Goal: Transaction & Acquisition: Purchase product/service

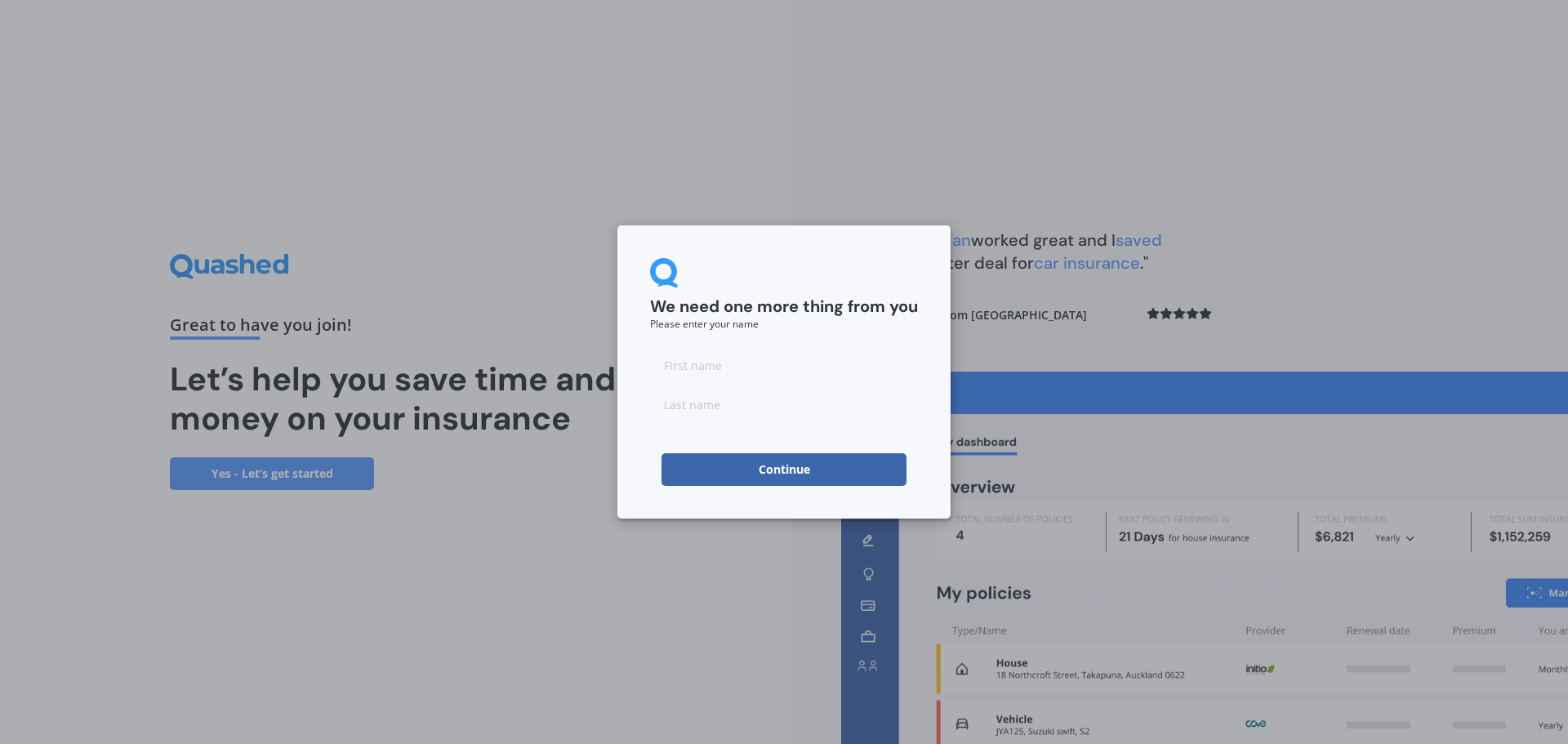
click at [798, 483] on button "Continue" at bounding box center [784, 470] width 245 height 33
type input "no"
type input "thanks"
click button "Continue" at bounding box center [784, 470] width 245 height 33
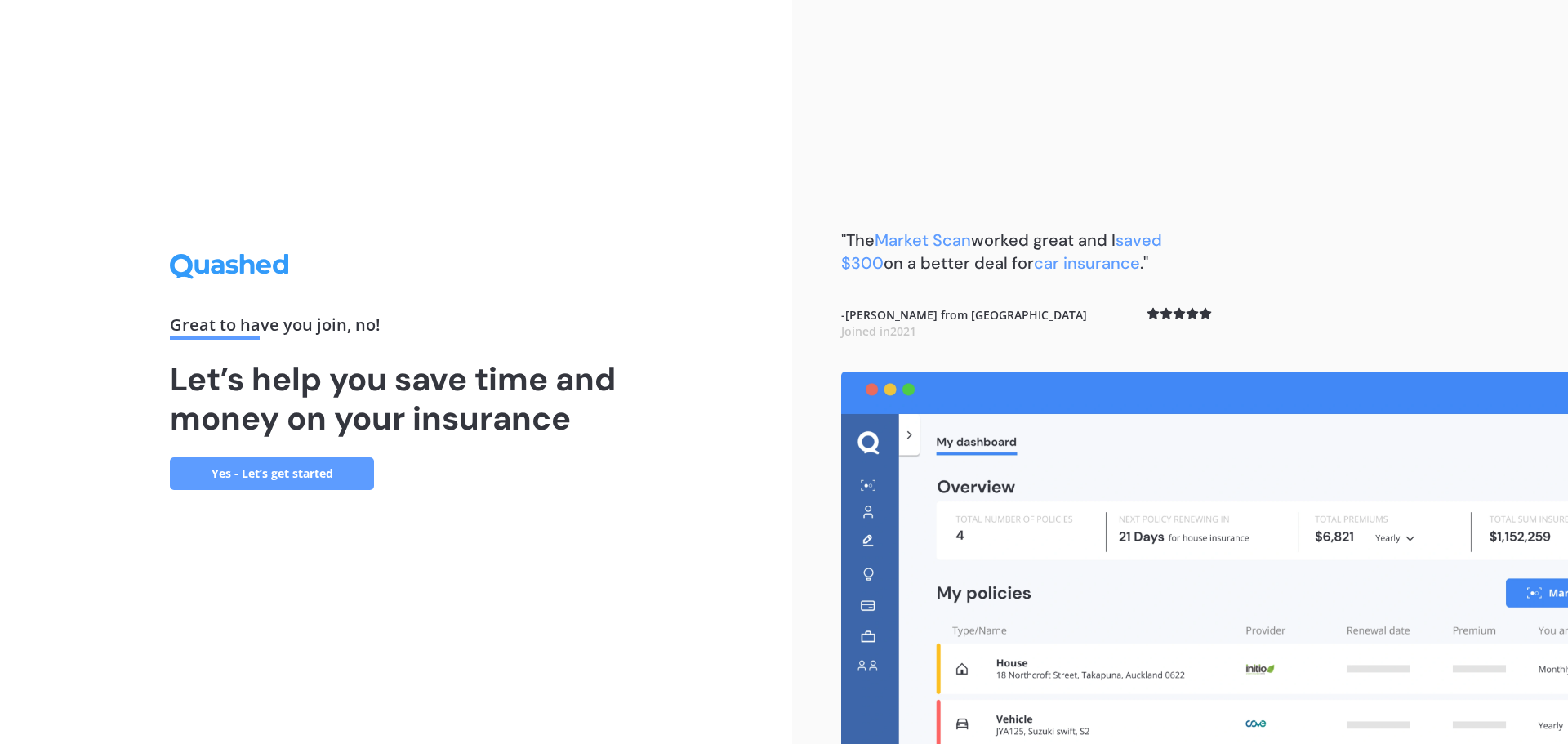
click at [353, 476] on link "Yes - Let’s get started" at bounding box center [272, 474] width 204 height 33
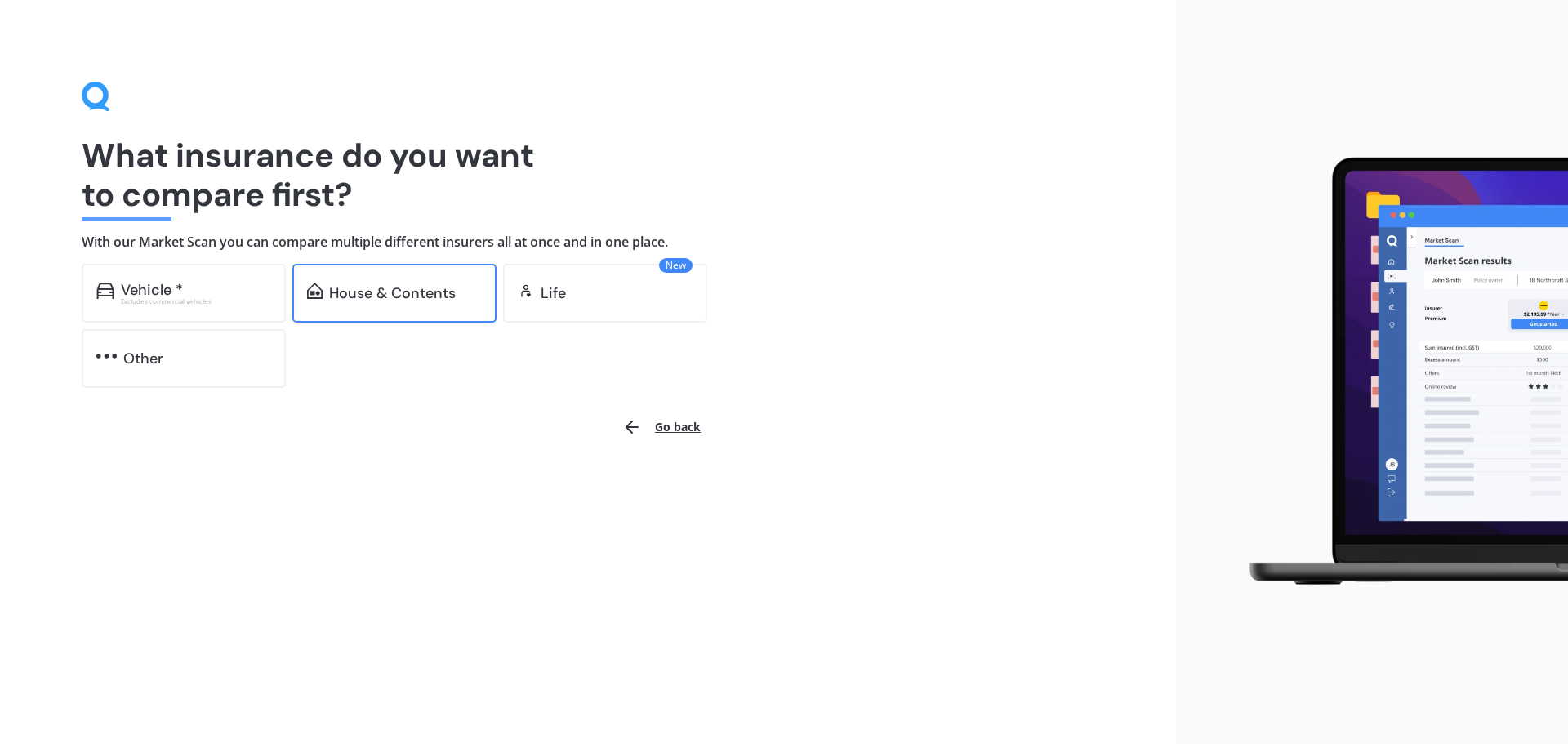
click at [417, 307] on div "House & Contents" at bounding box center [394, 292] width 204 height 59
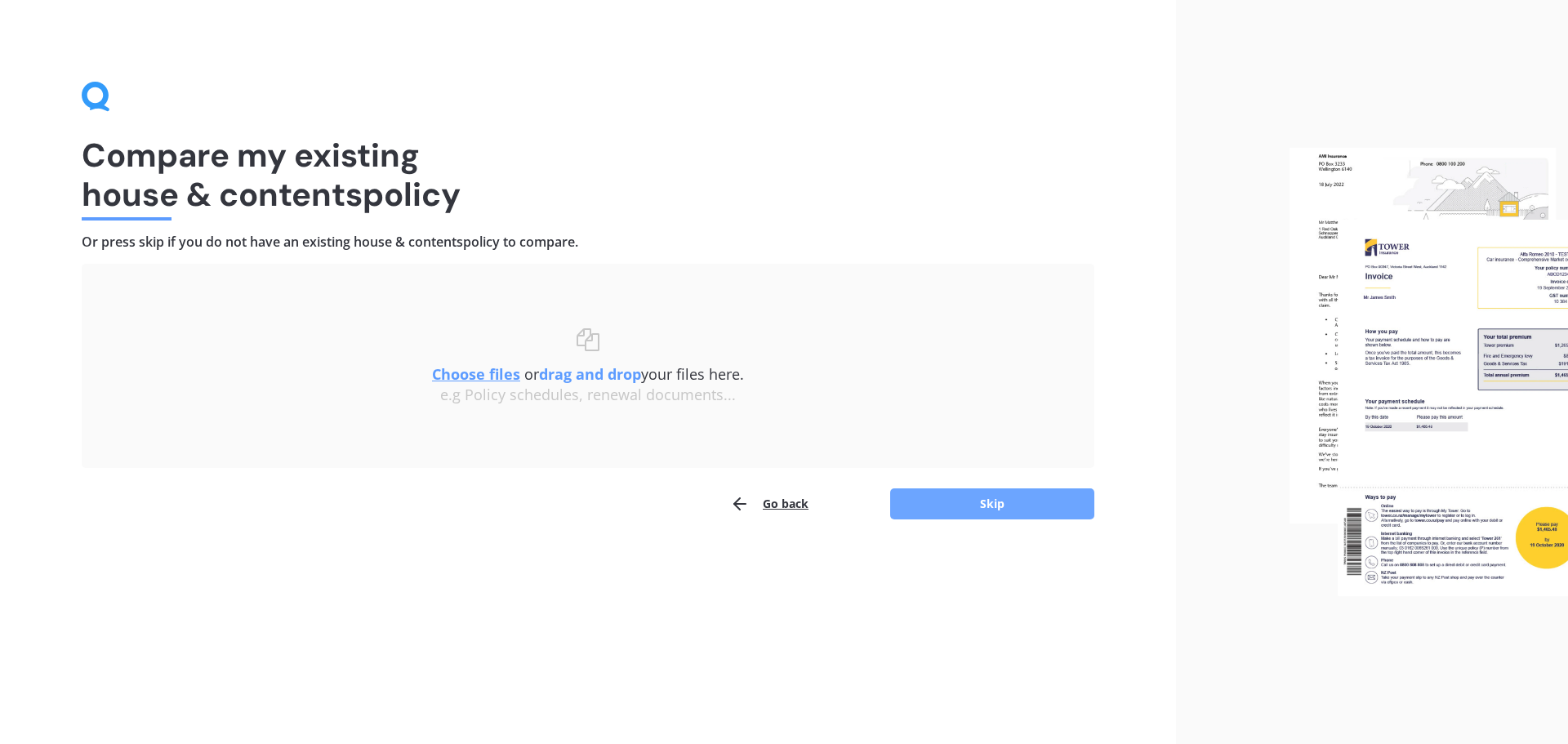
click at [985, 513] on button "Skip" at bounding box center [992, 504] width 204 height 31
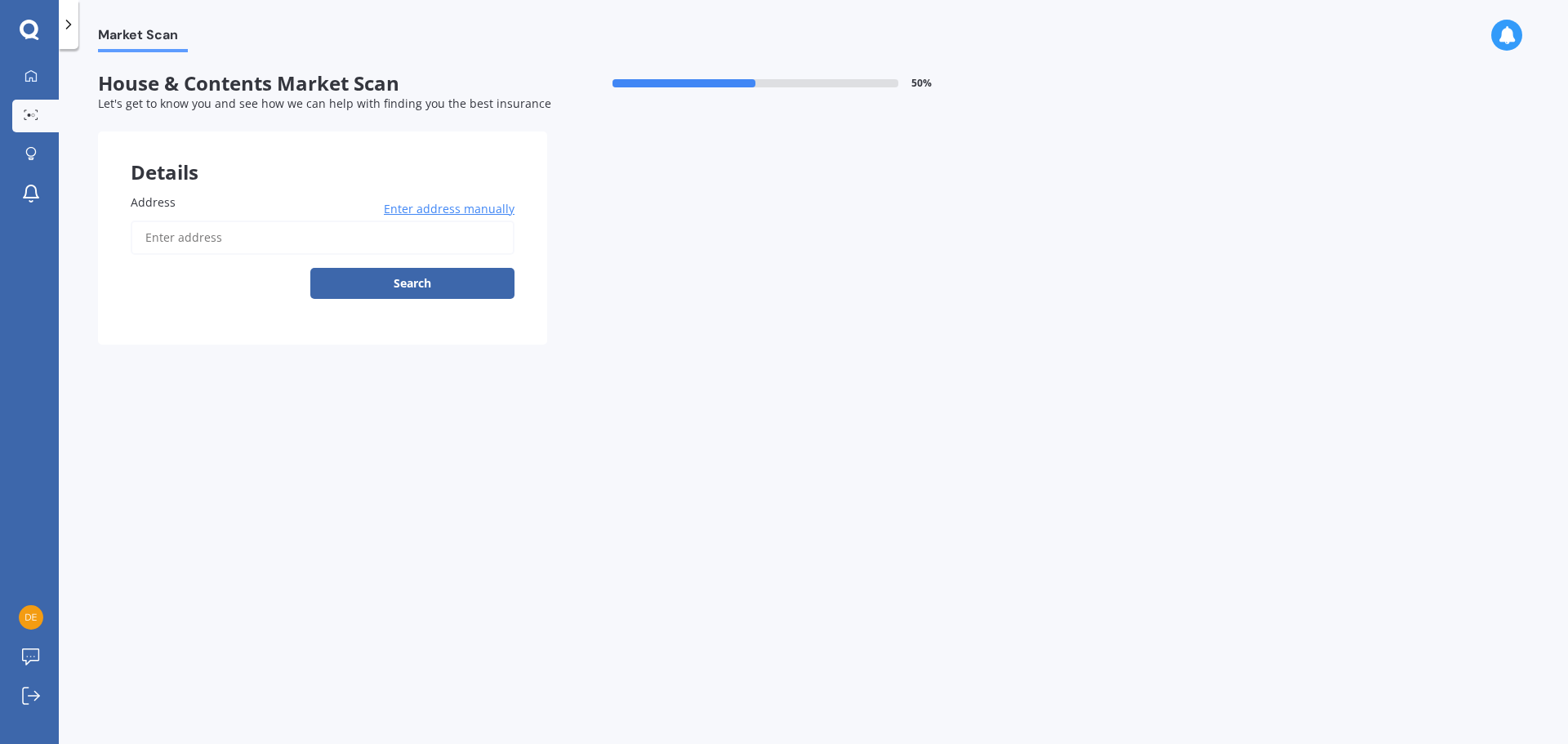
click at [298, 238] on input "Address" at bounding box center [322, 237] width 384 height 35
type input "35 Wellesley Avenue, Avenal, Invercargill 9810"
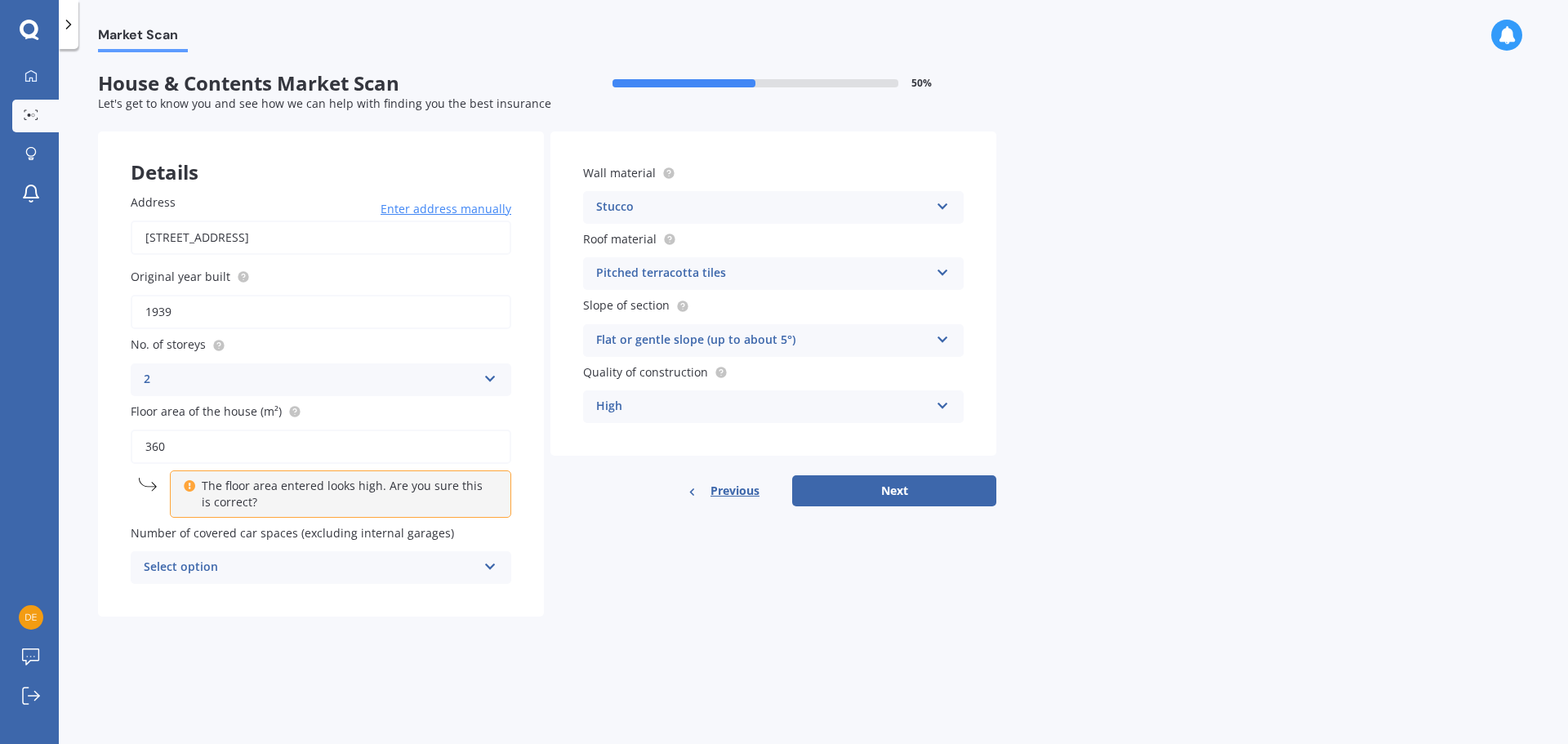
click at [479, 564] on div "Select option 0 1 2 3 4 5+" at bounding box center [321, 568] width 381 height 33
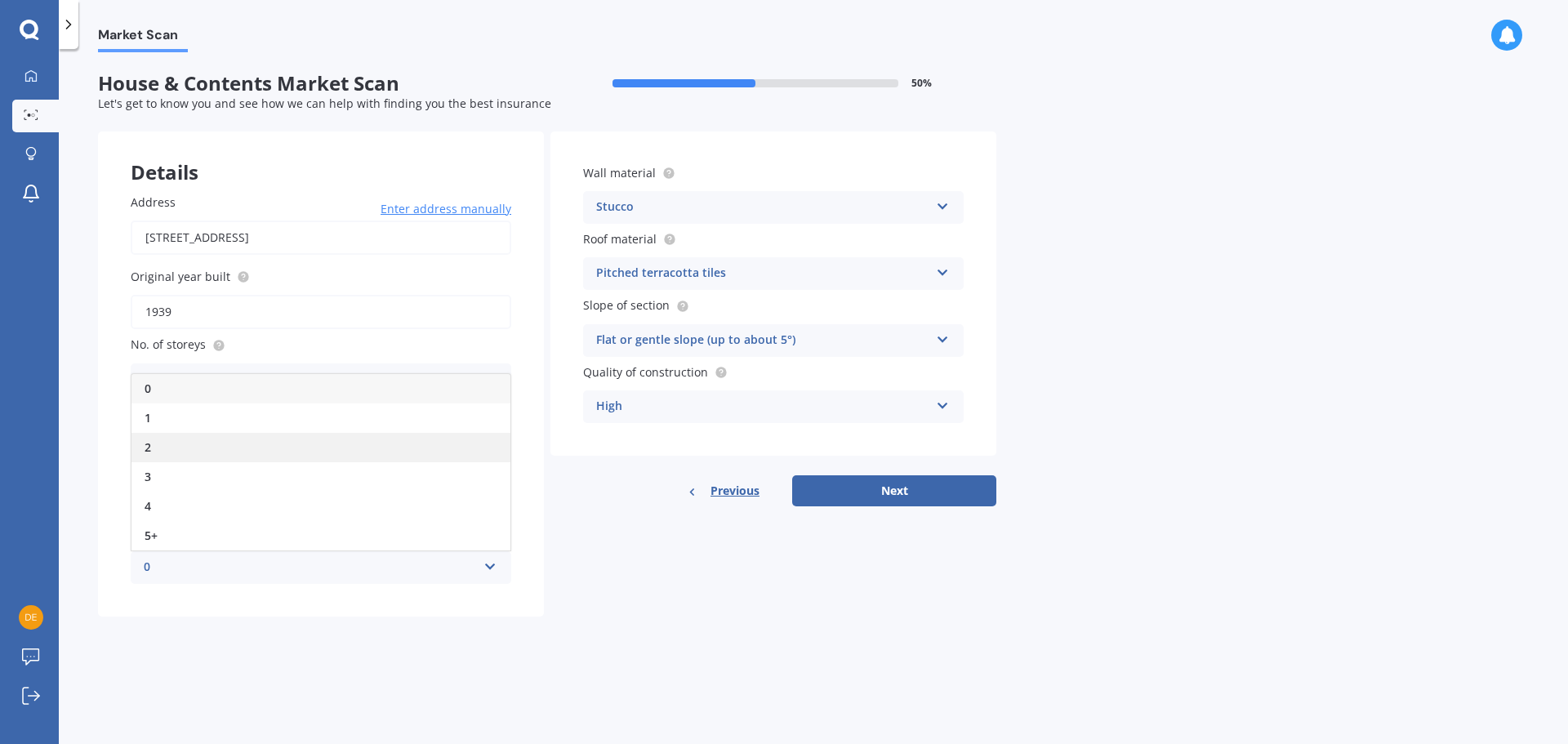
click at [361, 454] on div "2" at bounding box center [321, 447] width 379 height 30
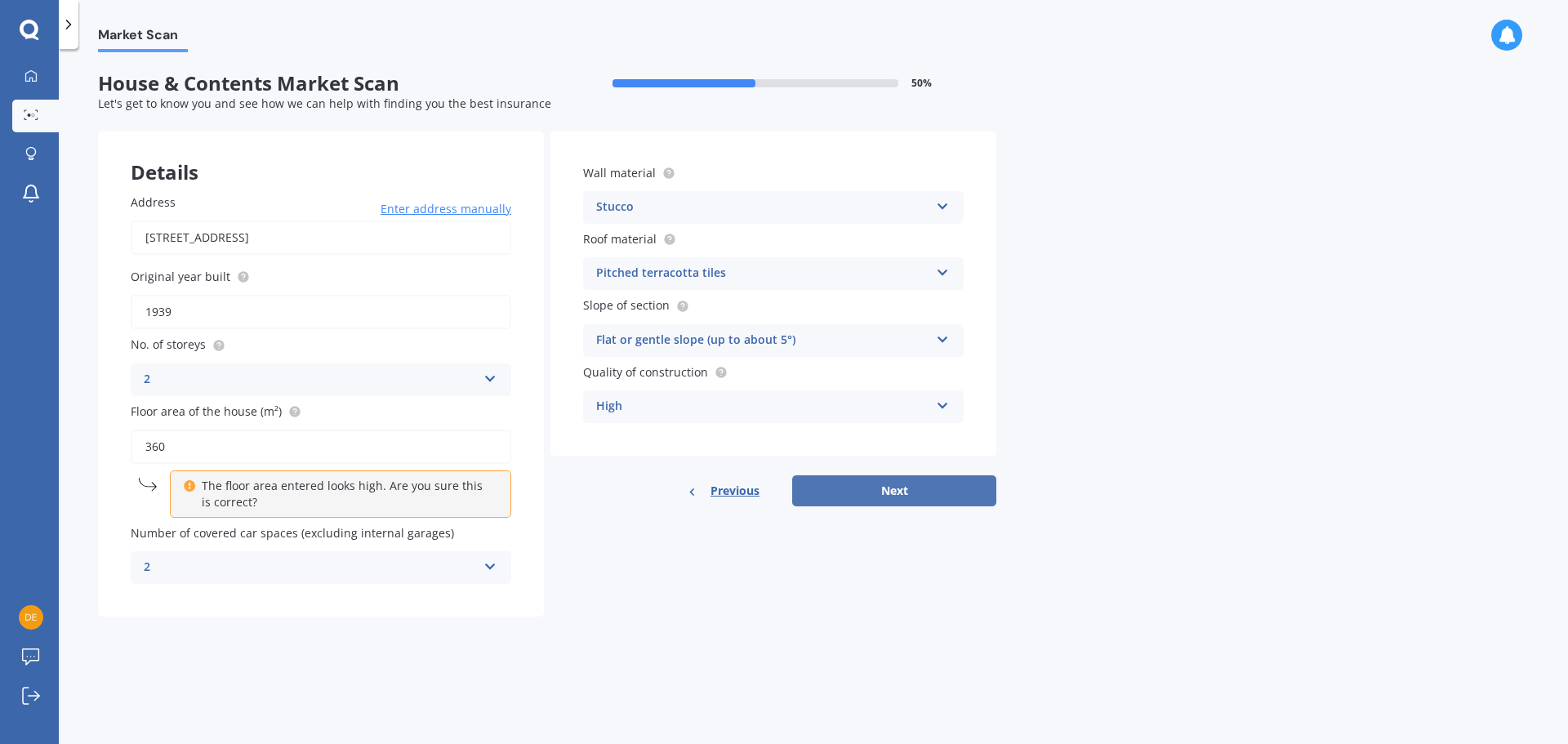
click at [913, 494] on button "Next" at bounding box center [894, 491] width 204 height 31
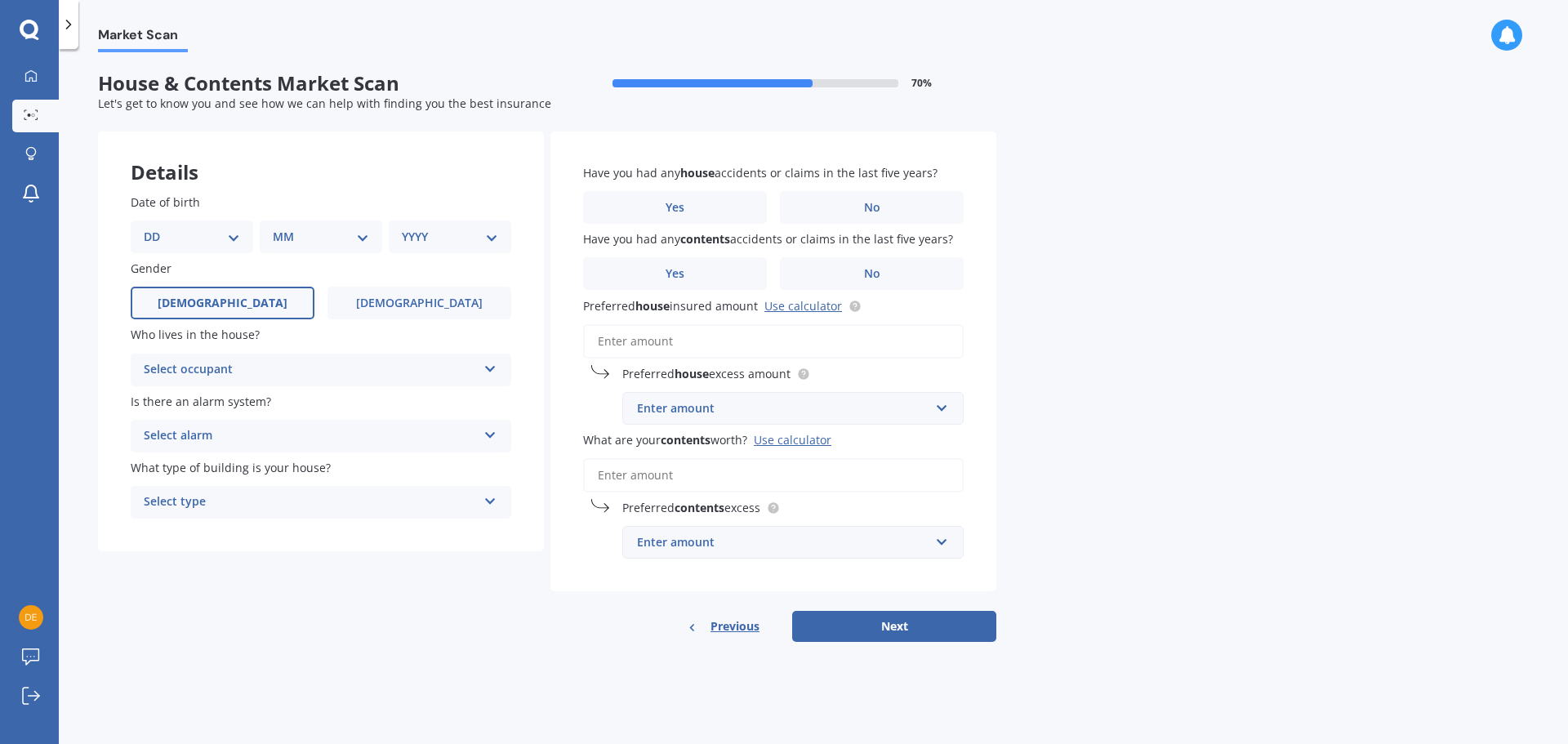
click at [248, 307] on label "Male" at bounding box center [222, 303] width 184 height 33
click at [0, 0] on input "Male" at bounding box center [0, 0] width 0 height 0
click at [278, 371] on div "Select occupant" at bounding box center [311, 370] width 334 height 19
click at [269, 408] on div "Owner" at bounding box center [321, 402] width 379 height 30
click at [317, 434] on div "Select alarm" at bounding box center [311, 436] width 334 height 19
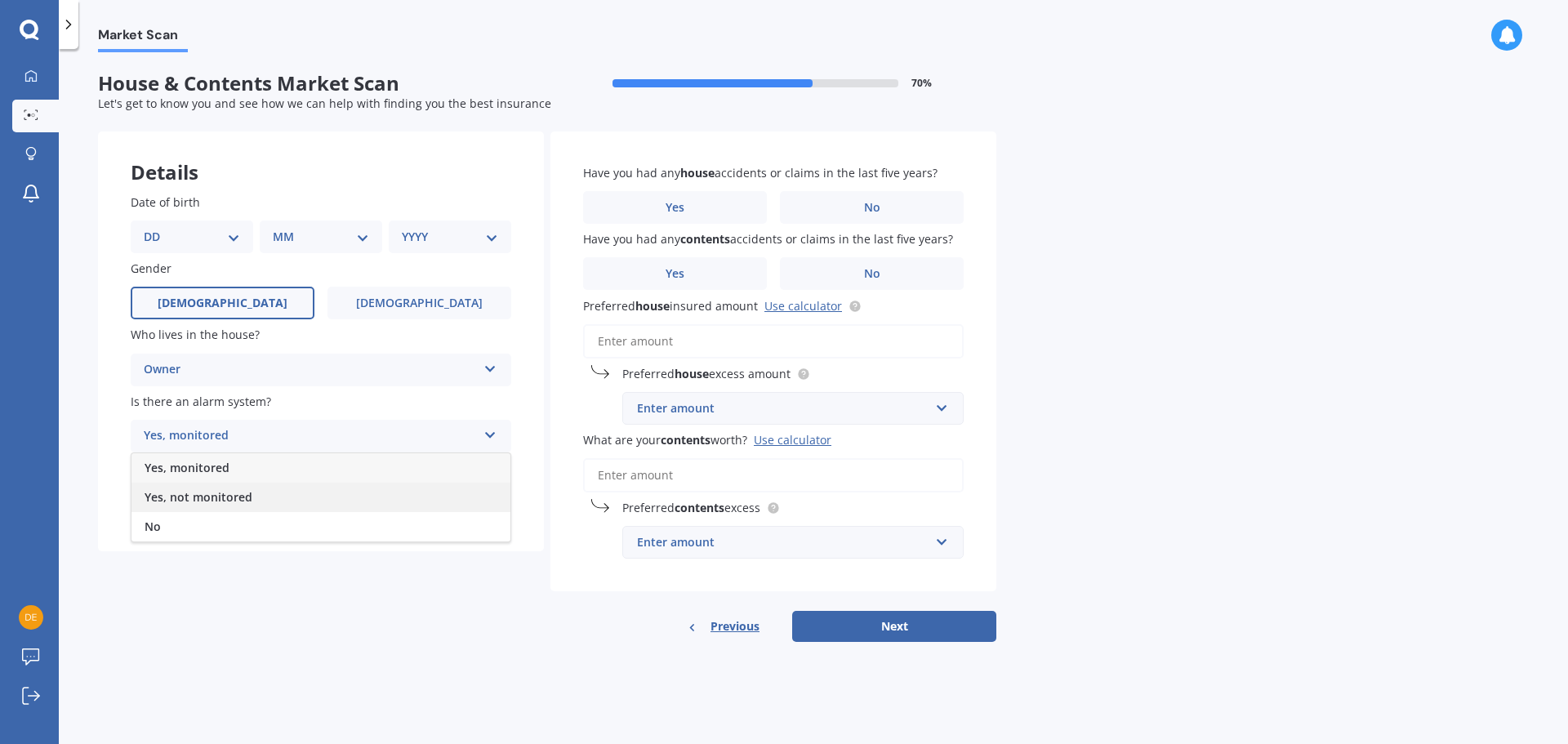
click at [264, 497] on div "Yes, not monitored" at bounding box center [321, 497] width 379 height 30
click at [312, 504] on div "Select type" at bounding box center [311, 502] width 334 height 19
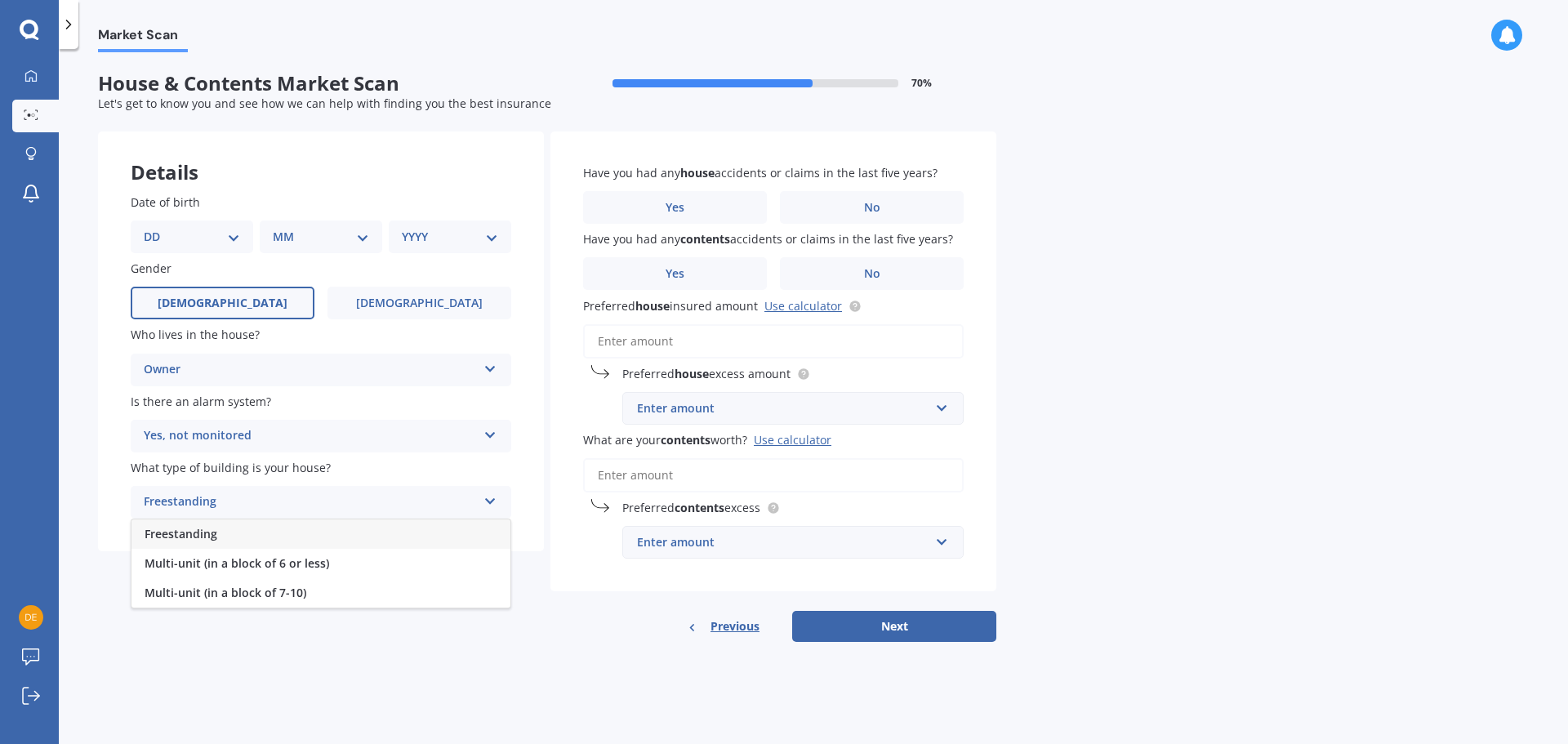
click at [255, 539] on div "Freestanding" at bounding box center [321, 533] width 379 height 30
click at [220, 227] on div "DD 01 02 03 04 05 06 07 08 09 10 11 12 13 14 15 16 17 18 19 20 21 22 23 24 25 2…" at bounding box center [191, 236] width 122 height 33
click at [219, 247] on div "DD 01 02 03 04 05 06 07 08 09 10 11 12 13 14 15 16 17 18 19 20 21 22 23 24 25 2…" at bounding box center [191, 236] width 122 height 33
click at [235, 239] on select "DD 01 02 03 04 05 06 07 08 09 10 11 12 13 14 15 16 17 18 19 20 21 22 23 24 25 2…" at bounding box center [192, 236] width 96 height 18
select select "04"
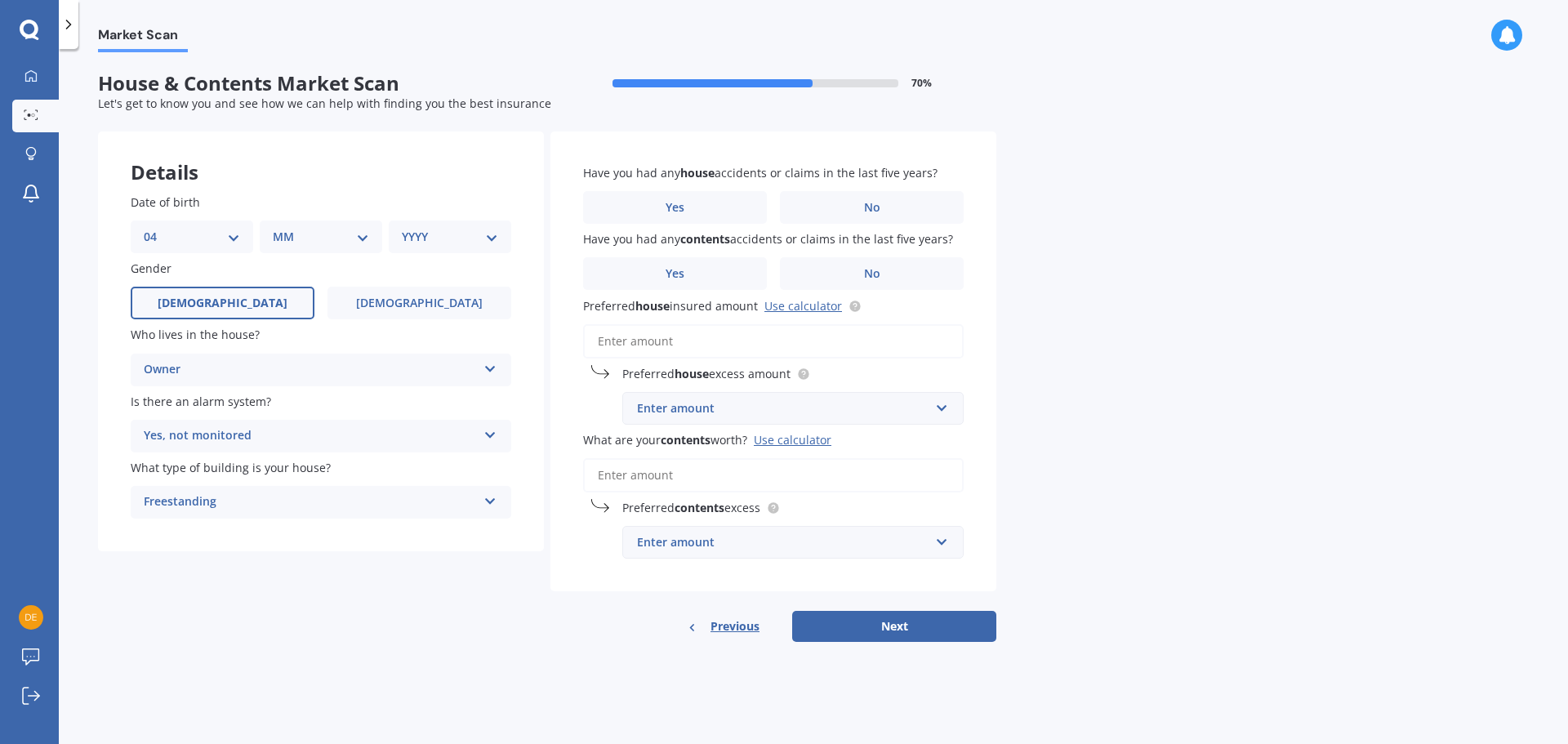
click at [157, 228] on select "DD 01 02 03 04 05 06 07 08 09 10 11 12 13 14 15 16 17 18 19 20 21 22 23 24 25 2…" at bounding box center [192, 236] width 96 height 18
click at [328, 237] on select "MM 01 02 03 04 05 06 07 08 09 10 11 12" at bounding box center [324, 236] width 89 height 18
select select "03"
click at [280, 228] on select "MM 01 02 03 04 05 06 07 08 09 10 11 12" at bounding box center [324, 236] width 89 height 18
click at [458, 236] on select "YYYY 2009 2008 2007 2006 2005 2004 2003 2002 2001 2000 1999 1998 1997 1996 1995…" at bounding box center [446, 236] width 89 height 18
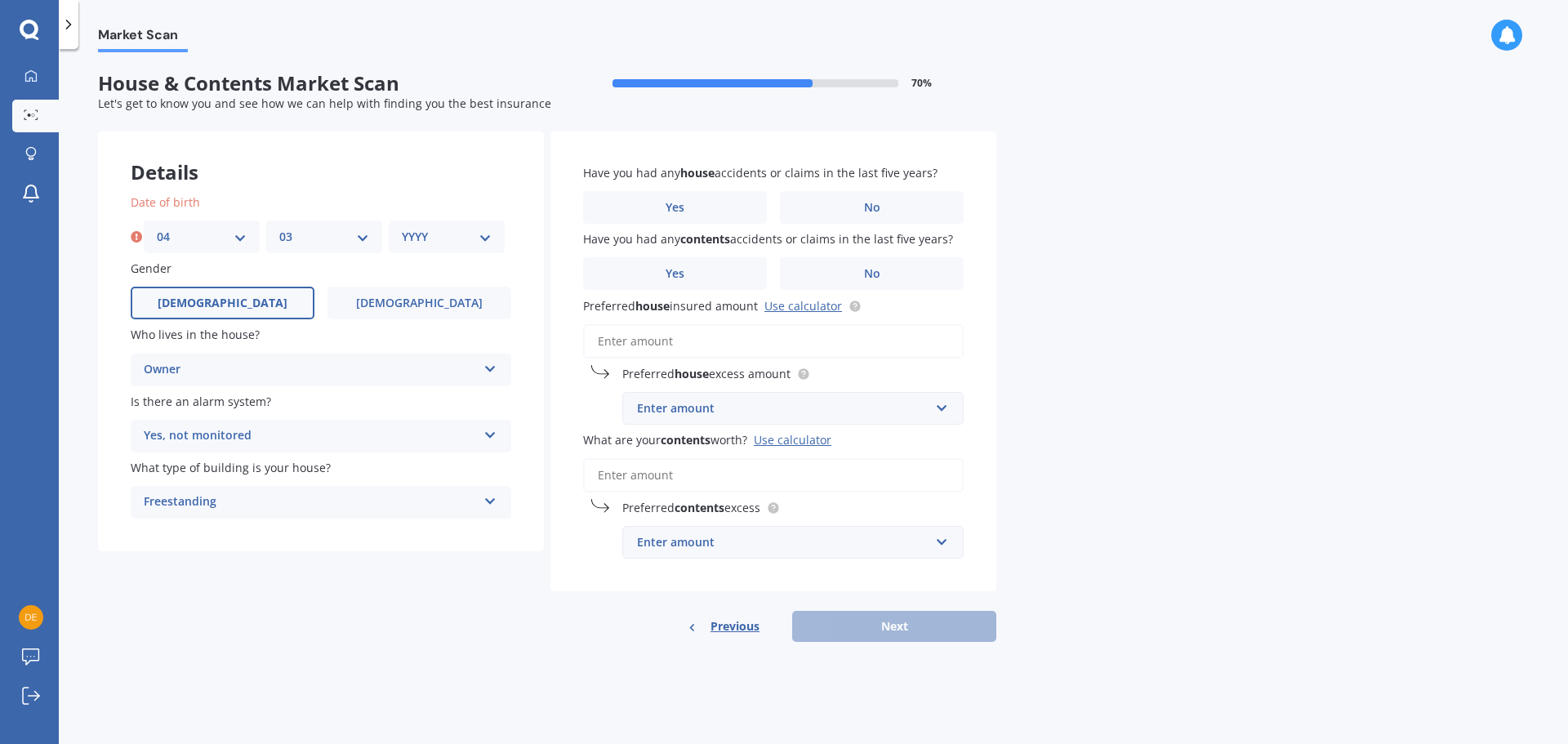
select select "1982"
click at [402, 228] on select "YYYY 2009 2008 2007 2006 2005 2004 2003 2002 2001 2000 1999 1998 1997 1996 1995…" at bounding box center [446, 236] width 89 height 18
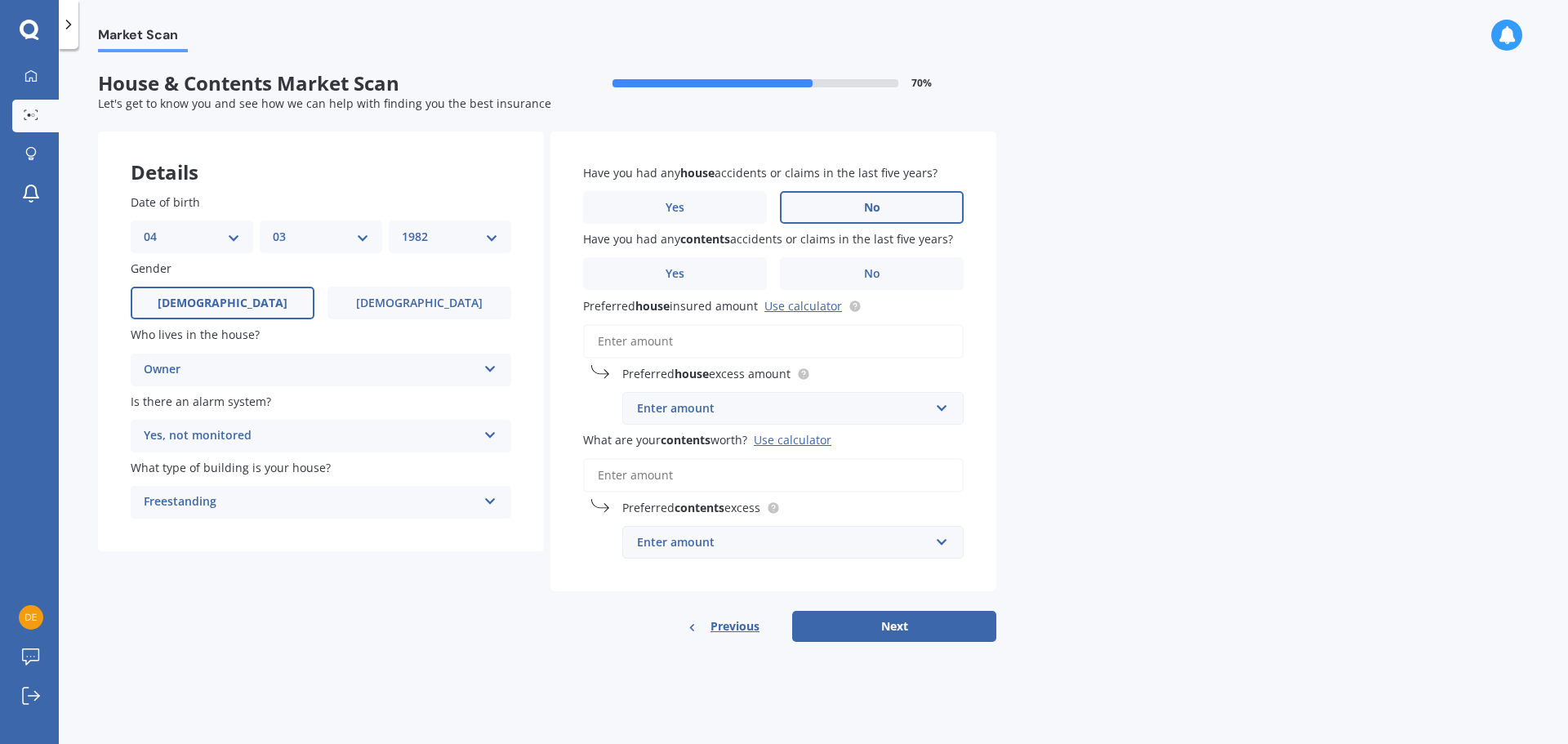
click at [831, 213] on label "No" at bounding box center [871, 208] width 184 height 33
click at [0, 0] on input "No" at bounding box center [0, 0] width 0 height 0
click at [726, 273] on label "Yes" at bounding box center [675, 274] width 184 height 33
click at [0, 0] on input "Yes" at bounding box center [0, 0] width 0 height 0
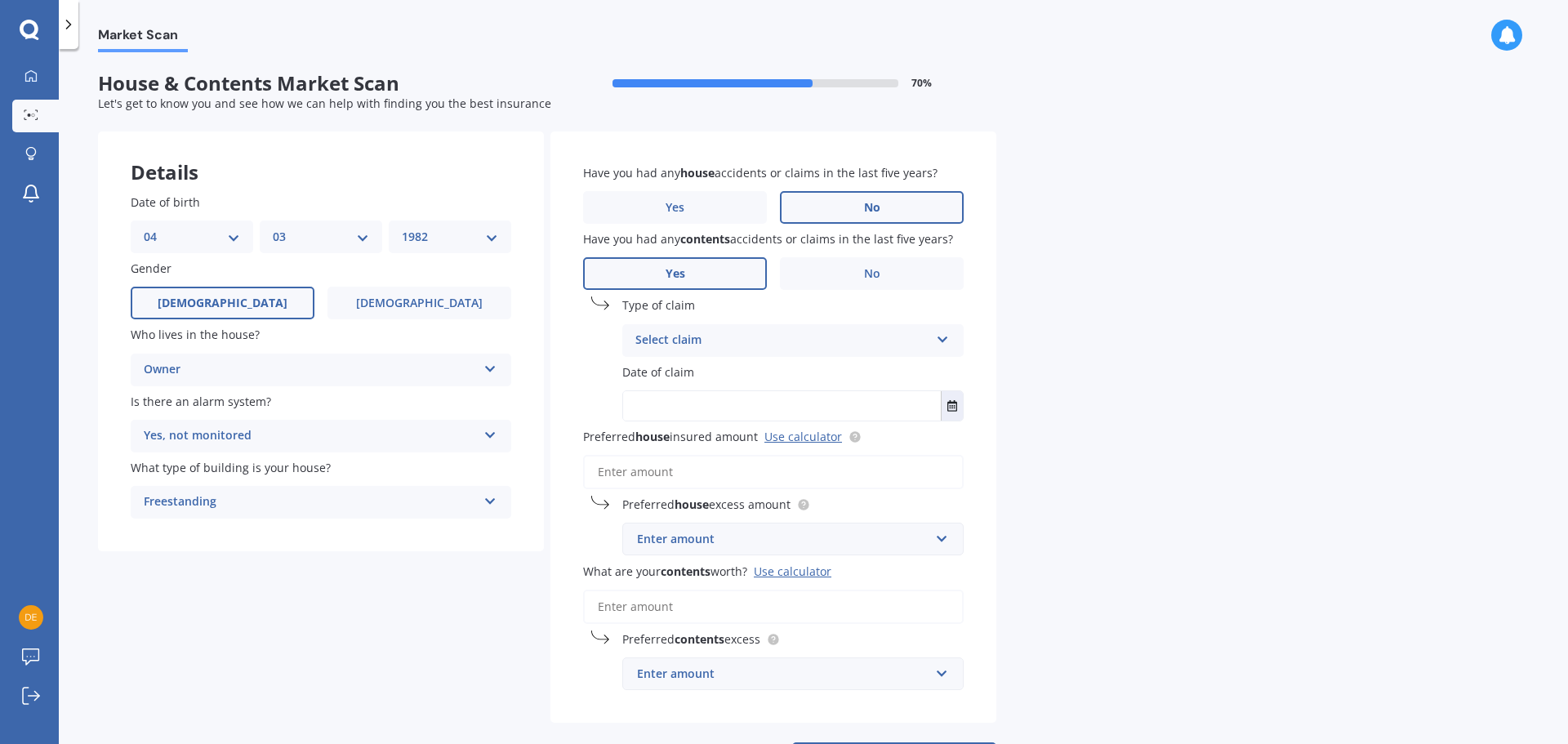
click at [852, 337] on div "Select claim" at bounding box center [783, 340] width 294 height 19
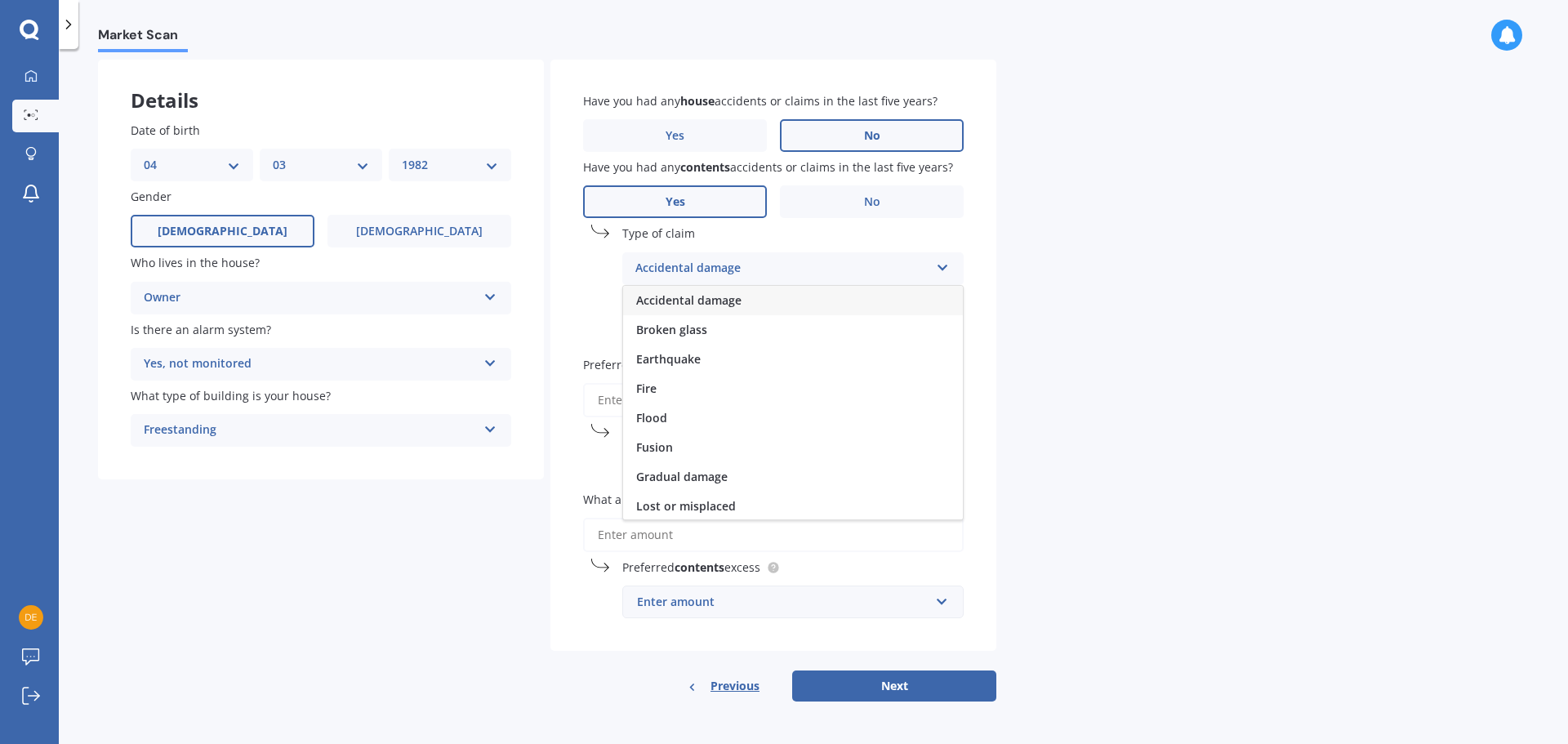
click at [758, 296] on div "Accidental damage" at bounding box center [792, 300] width 339 height 30
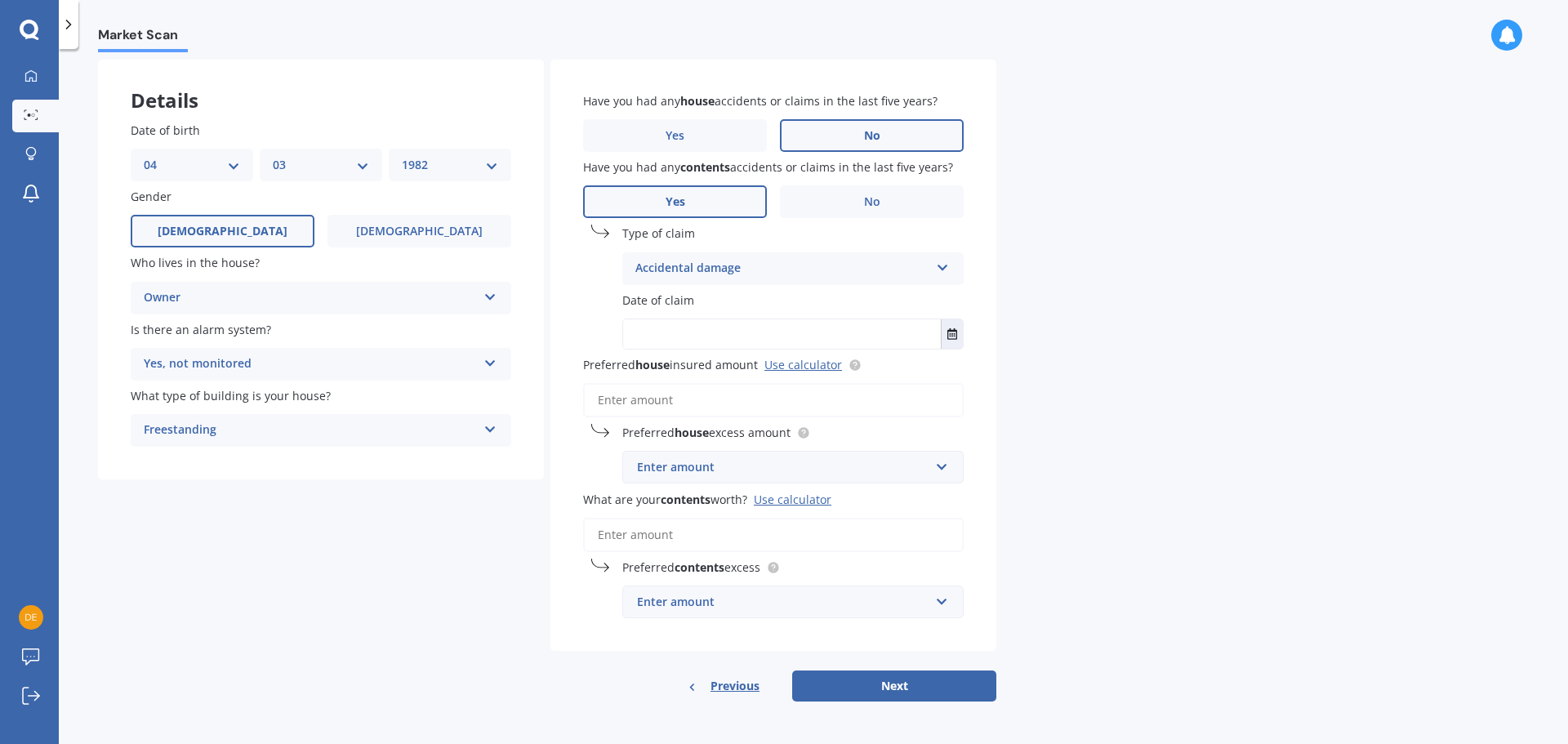
click at [869, 333] on input "text" at bounding box center [782, 334] width 318 height 30
click at [952, 335] on icon "Select date" at bounding box center [953, 335] width 10 height 12
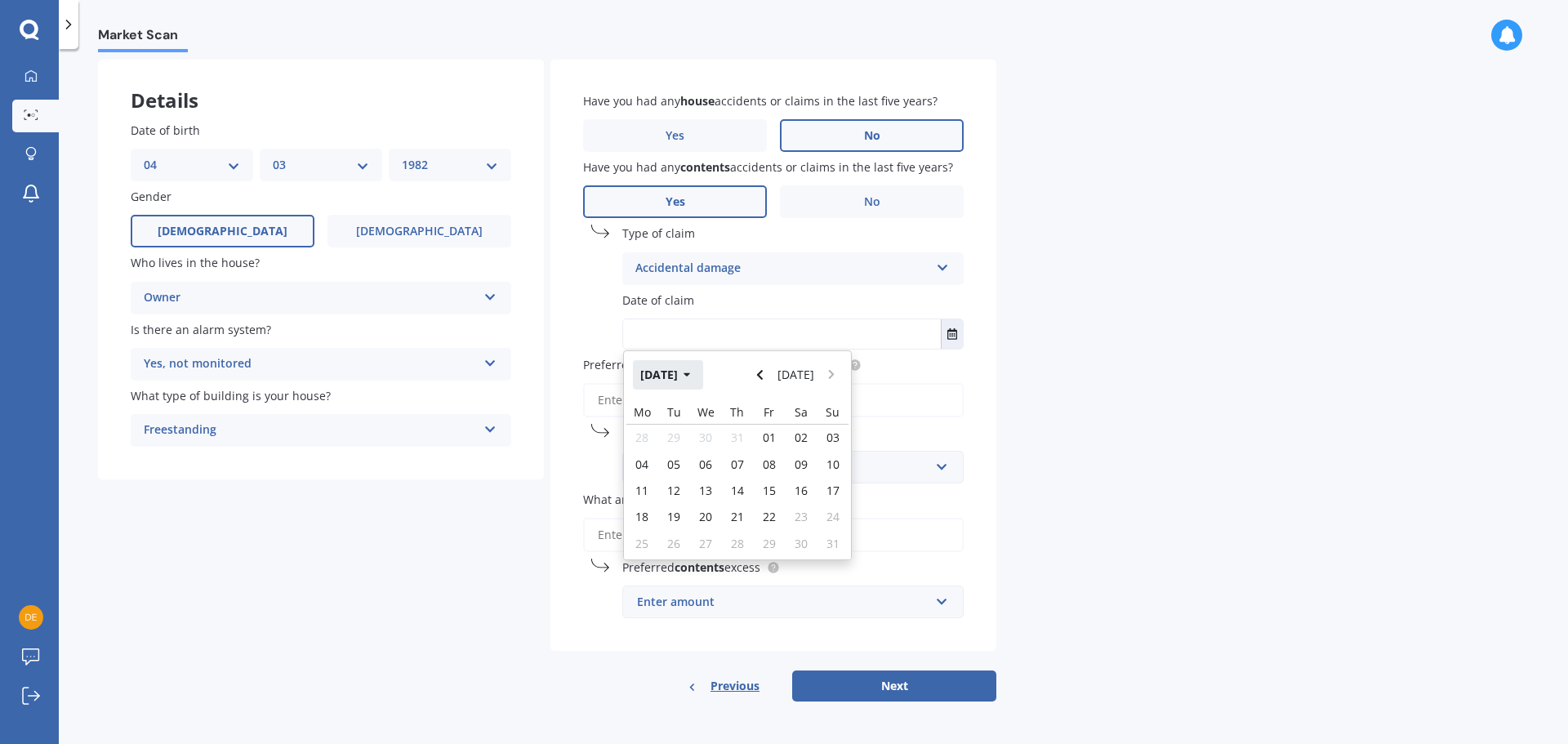
click at [704, 372] on button "Aug 2025" at bounding box center [668, 375] width 70 height 30
click at [679, 379] on icon "button" at bounding box center [676, 375] width 8 height 12
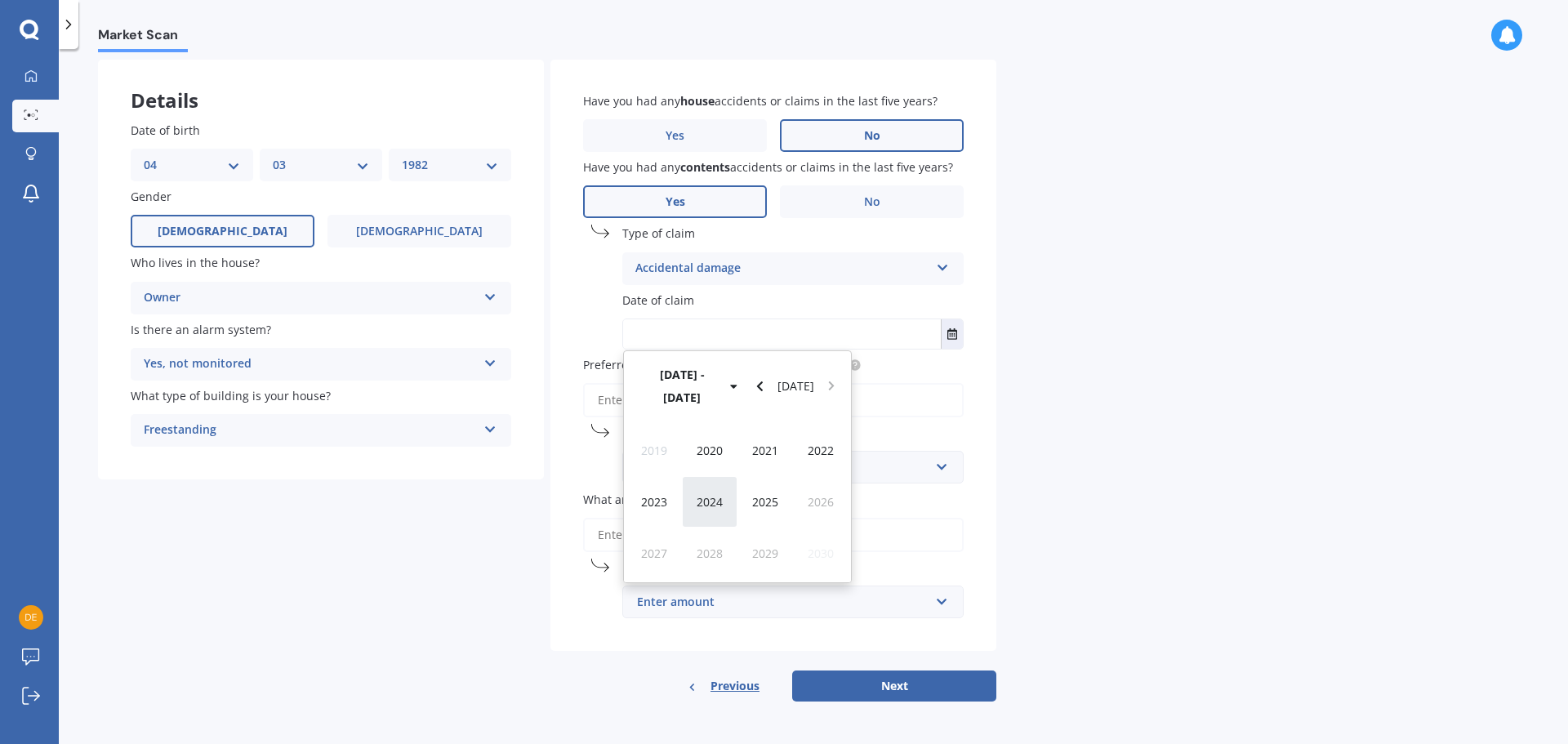
click at [716, 494] on span "2024" at bounding box center [709, 502] width 26 height 15
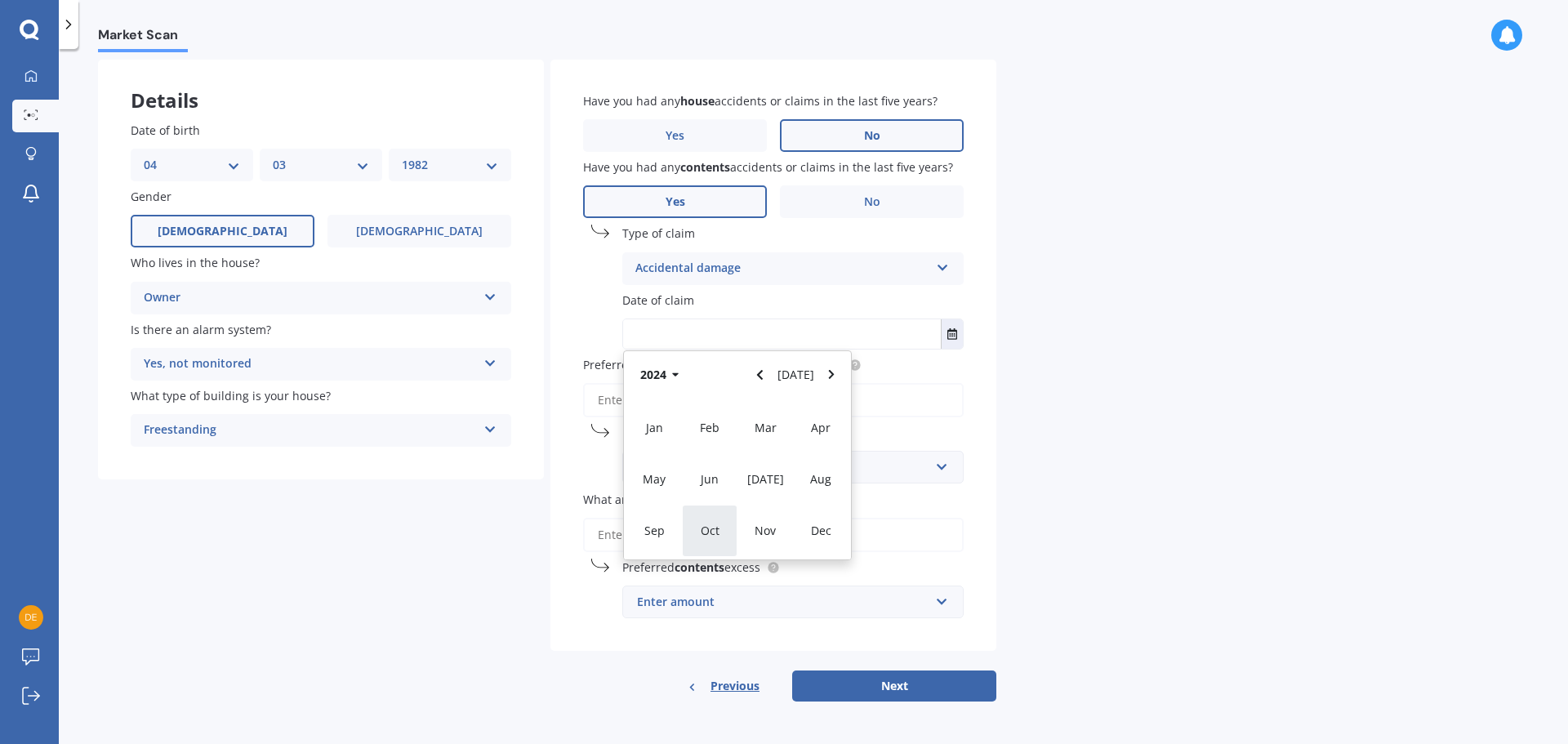
click at [723, 527] on div "Oct" at bounding box center [709, 531] width 56 height 52
click at [739, 468] on span "10" at bounding box center [737, 464] width 13 height 15
type input "10/10/2024"
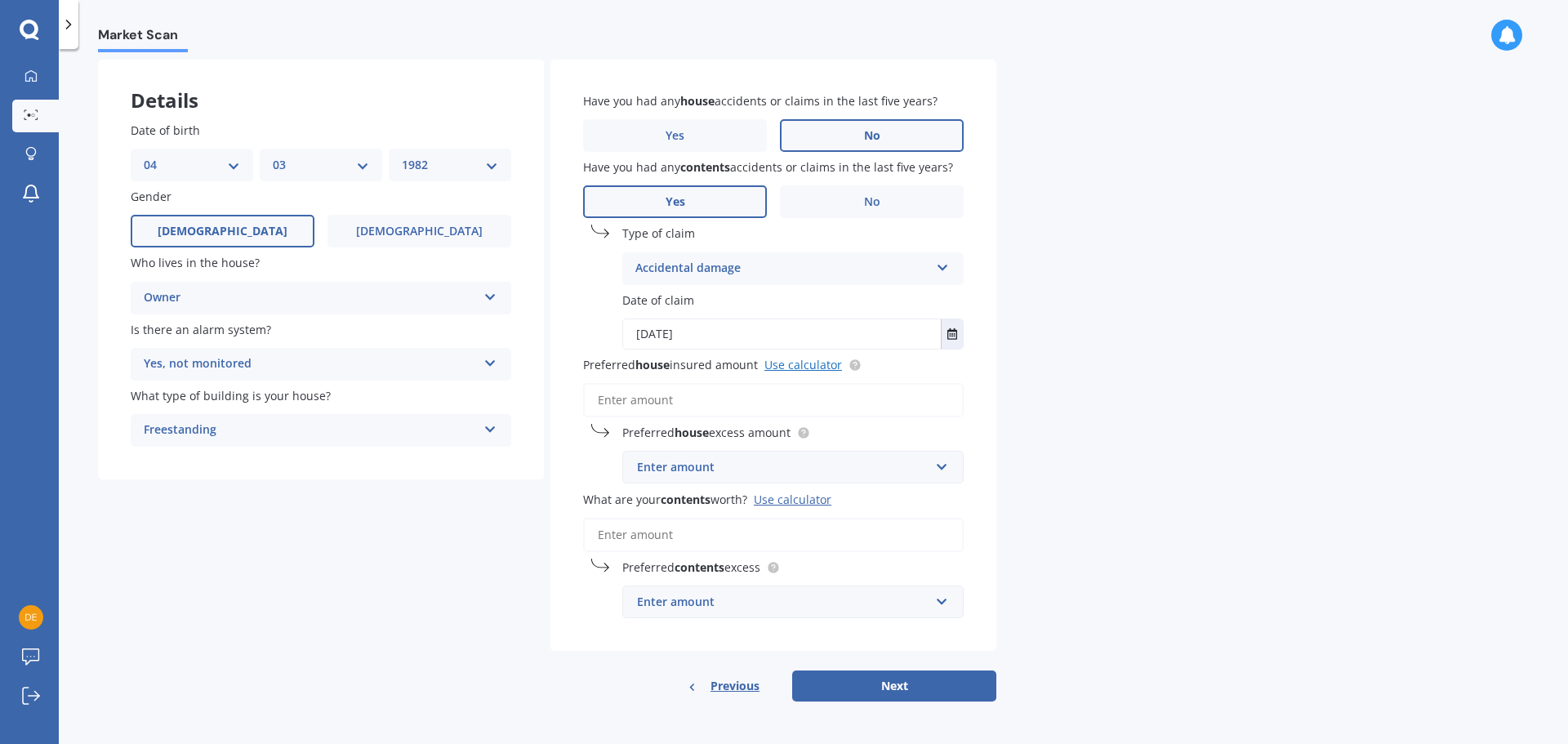
click at [791, 371] on link "Use calculator" at bounding box center [803, 364] width 78 height 15
click at [714, 395] on input "Preferred house insured amount Use calculator" at bounding box center [774, 400] width 381 height 35
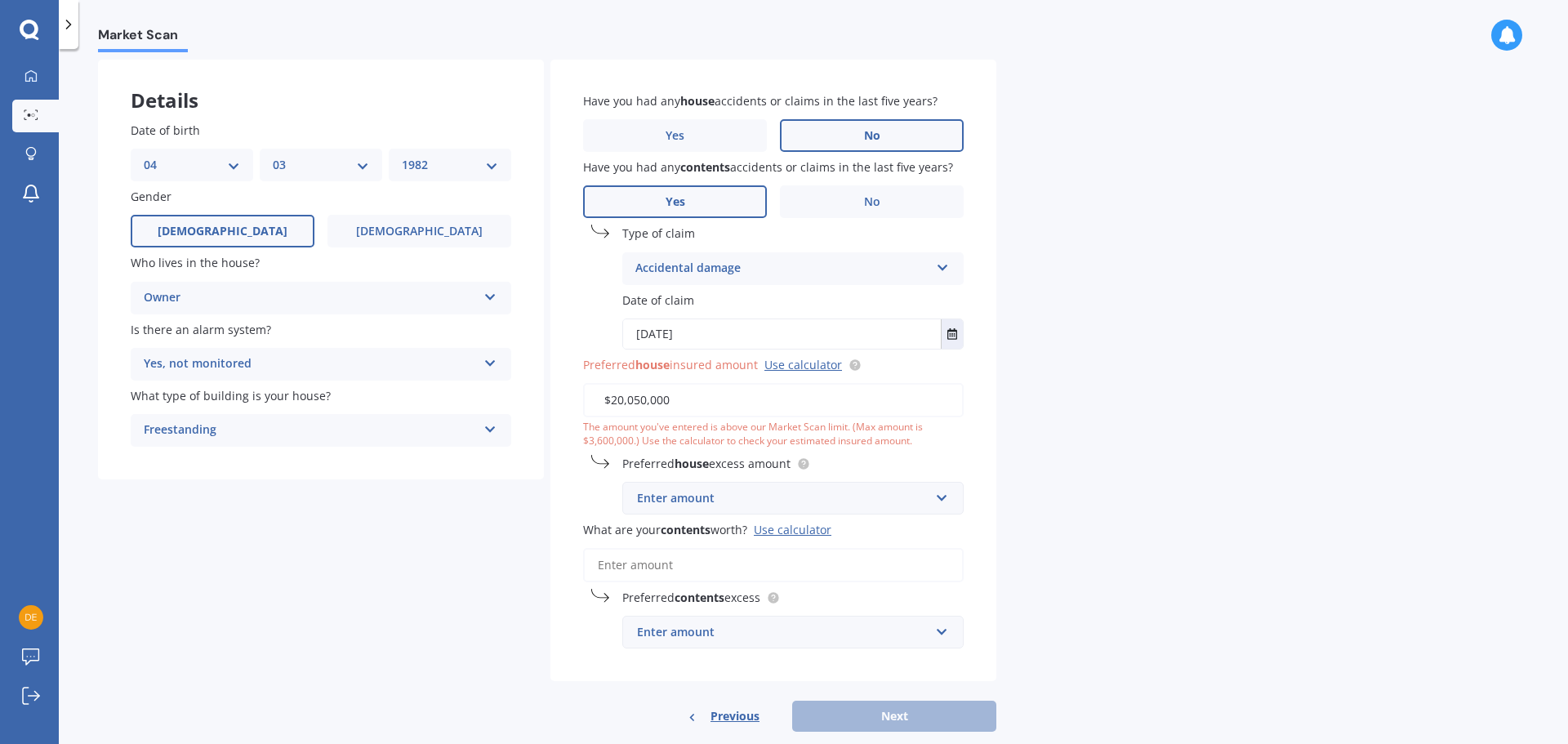
click at [626, 398] on input "$20,050,000" at bounding box center [774, 400] width 381 height 35
click at [621, 399] on input "$20,050,000" at bounding box center [774, 400] width 381 height 35
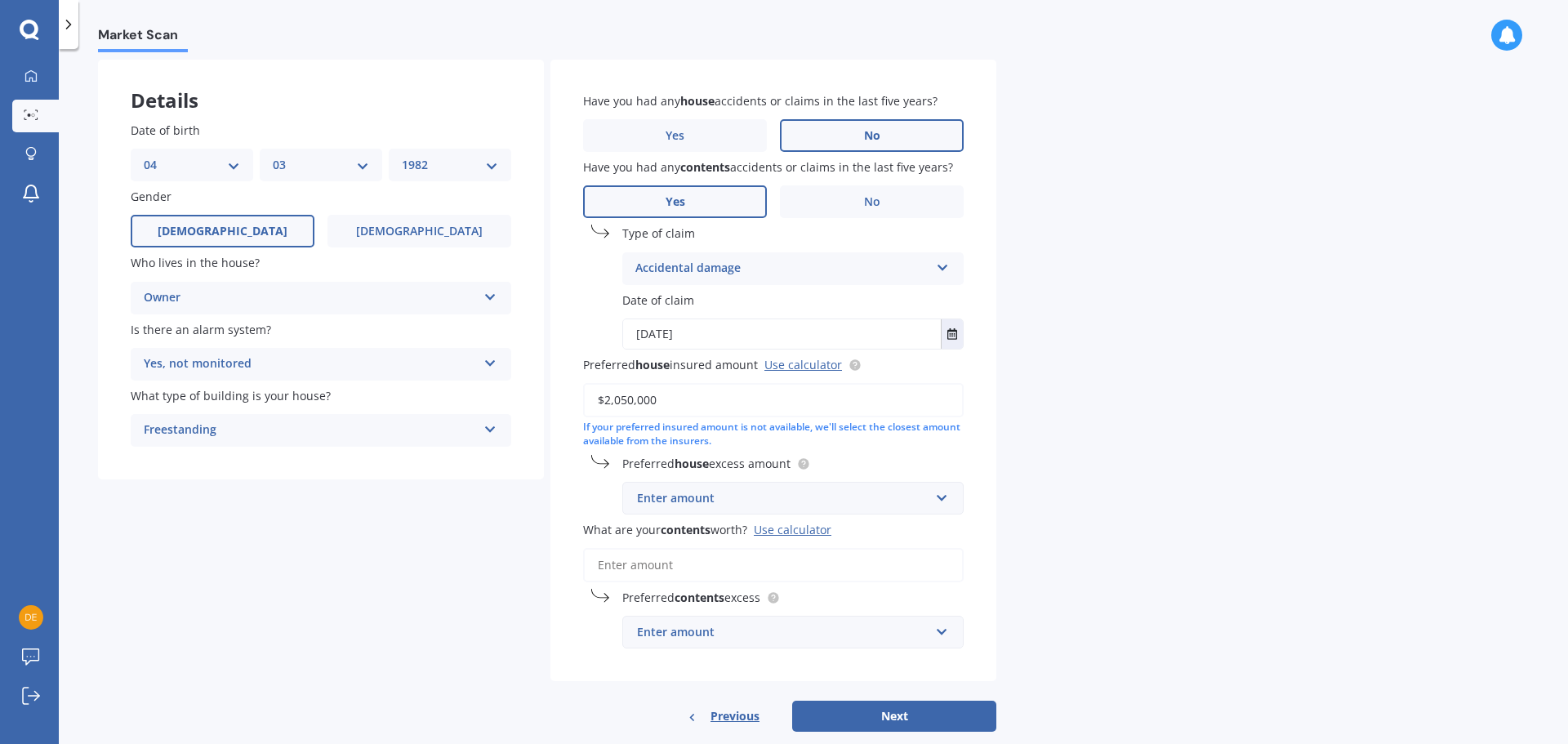
click at [720, 401] on input "$2,050,000" at bounding box center [774, 400] width 381 height 35
type input "$2,050,000"
click at [936, 503] on input "text" at bounding box center [787, 498] width 327 height 31
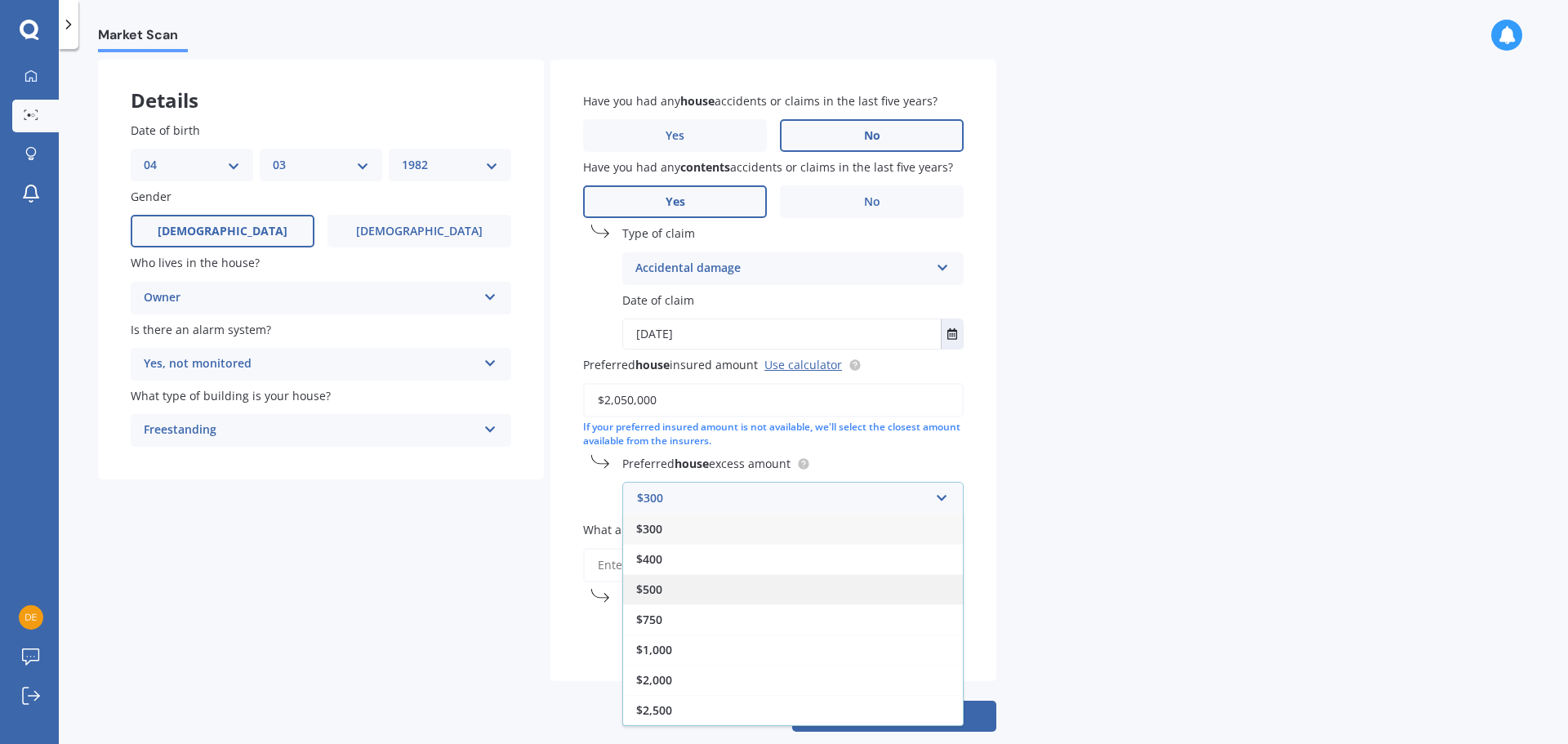
click at [669, 588] on div "$500" at bounding box center [792, 588] width 339 height 30
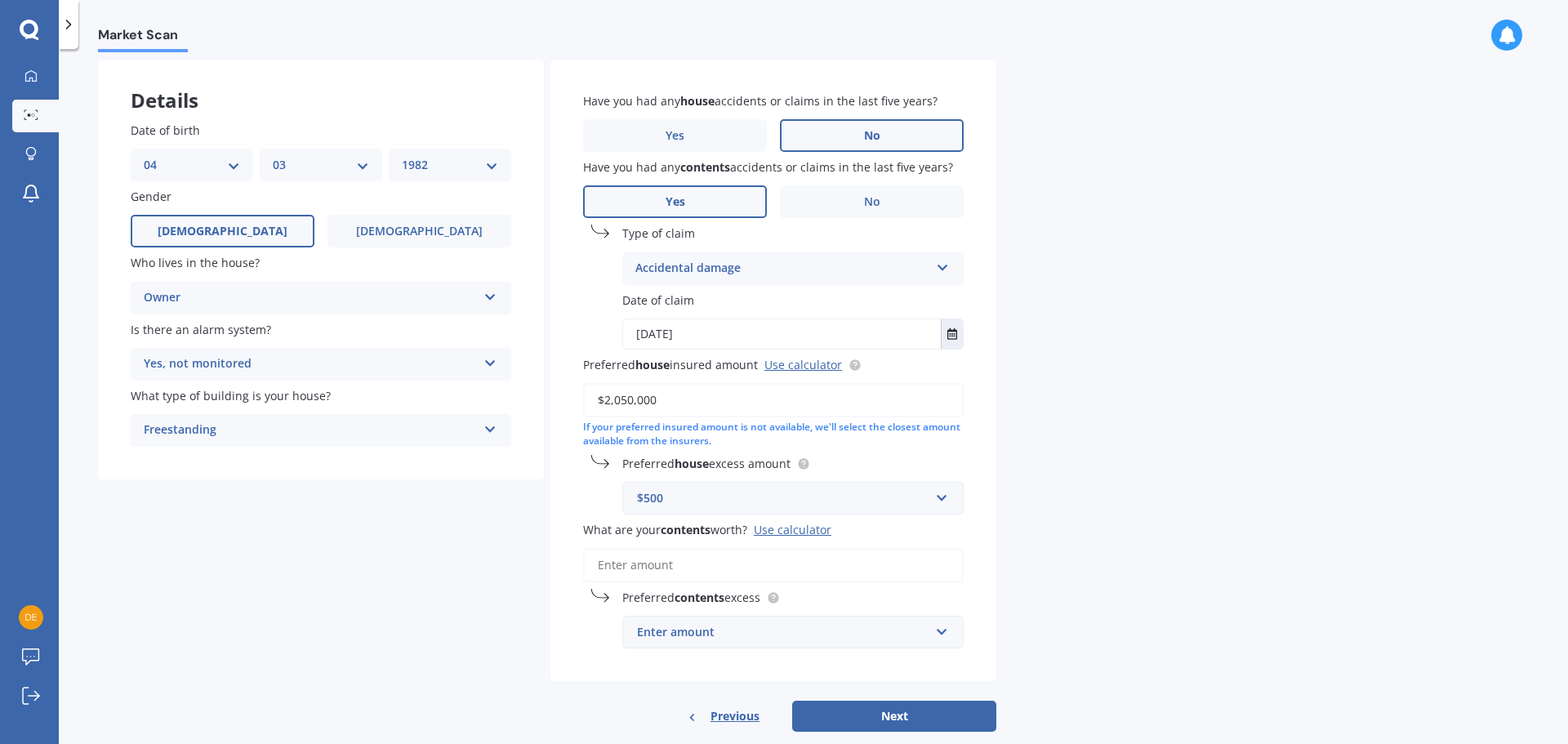
click at [815, 562] on input "What are your contents worth? Use calculator" at bounding box center [774, 565] width 381 height 35
click at [806, 528] on div "Use calculator" at bounding box center [792, 530] width 78 height 15
click at [806, 548] on input "What are your contents worth? Use calculator" at bounding box center [774, 565] width 381 height 35
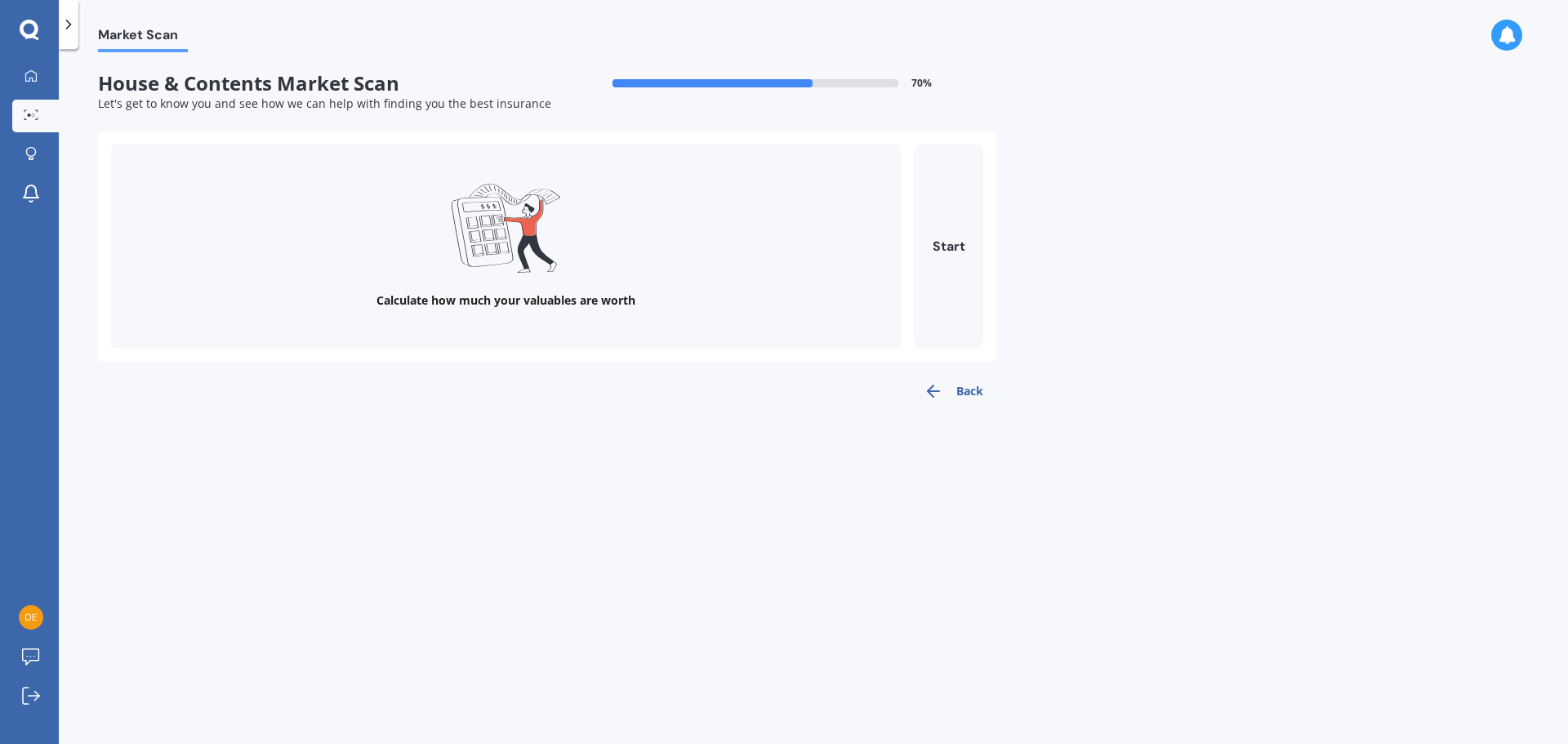
click at [942, 394] on icon "button" at bounding box center [933, 391] width 19 height 19
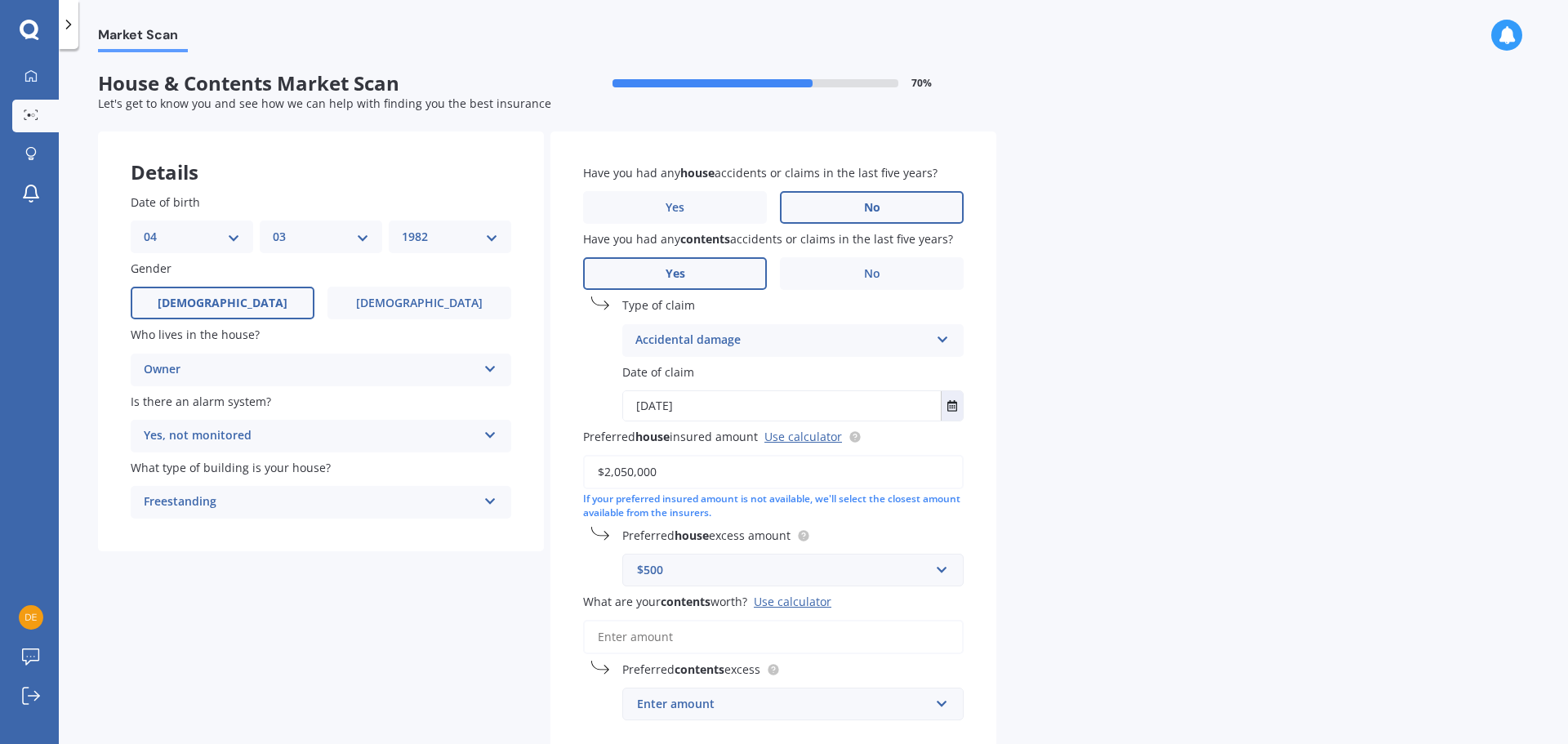
click at [747, 639] on input "What are your contents worth? Use calculator" at bounding box center [774, 637] width 381 height 35
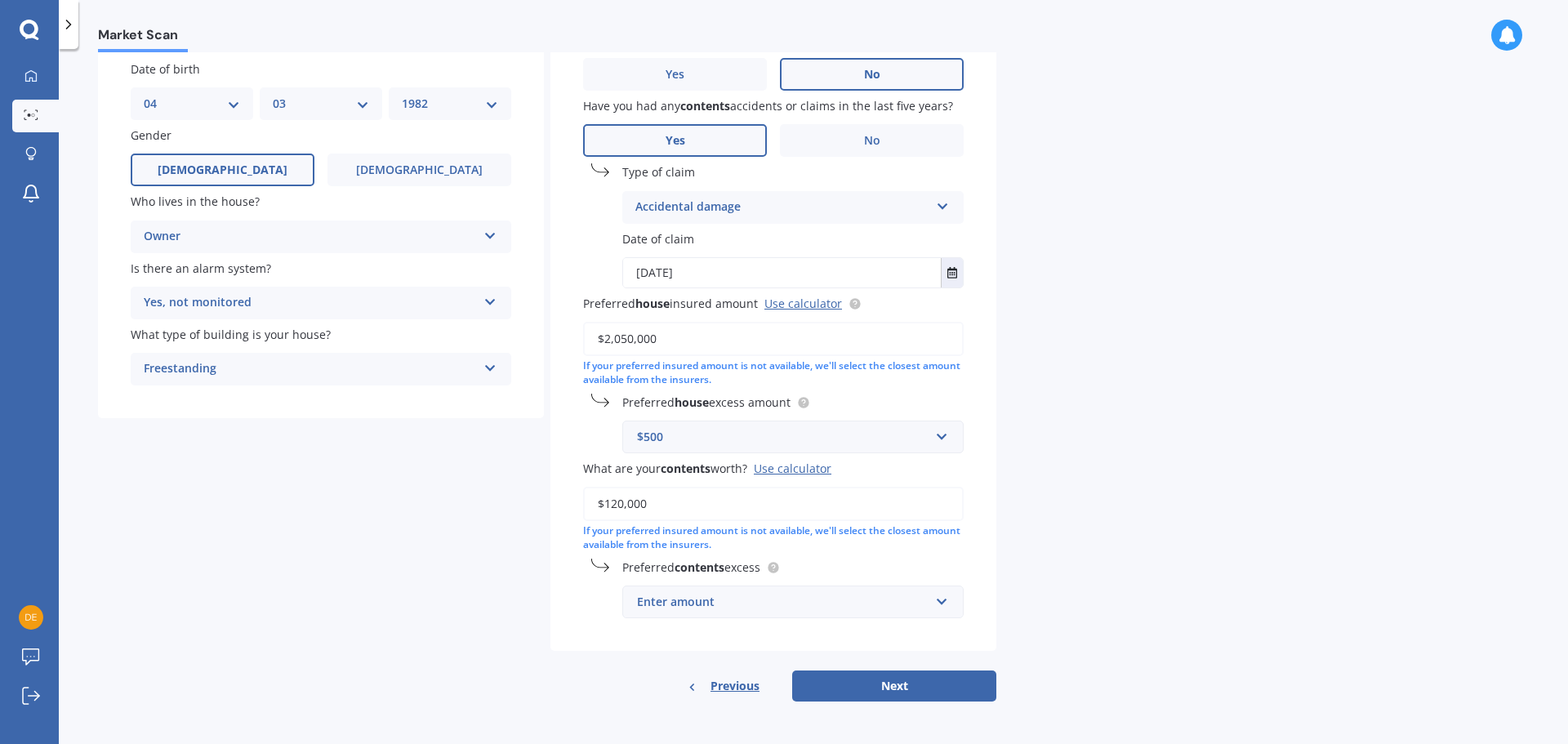
type input "$120,000"
click at [876, 608] on div "Enter amount" at bounding box center [784, 602] width 292 height 18
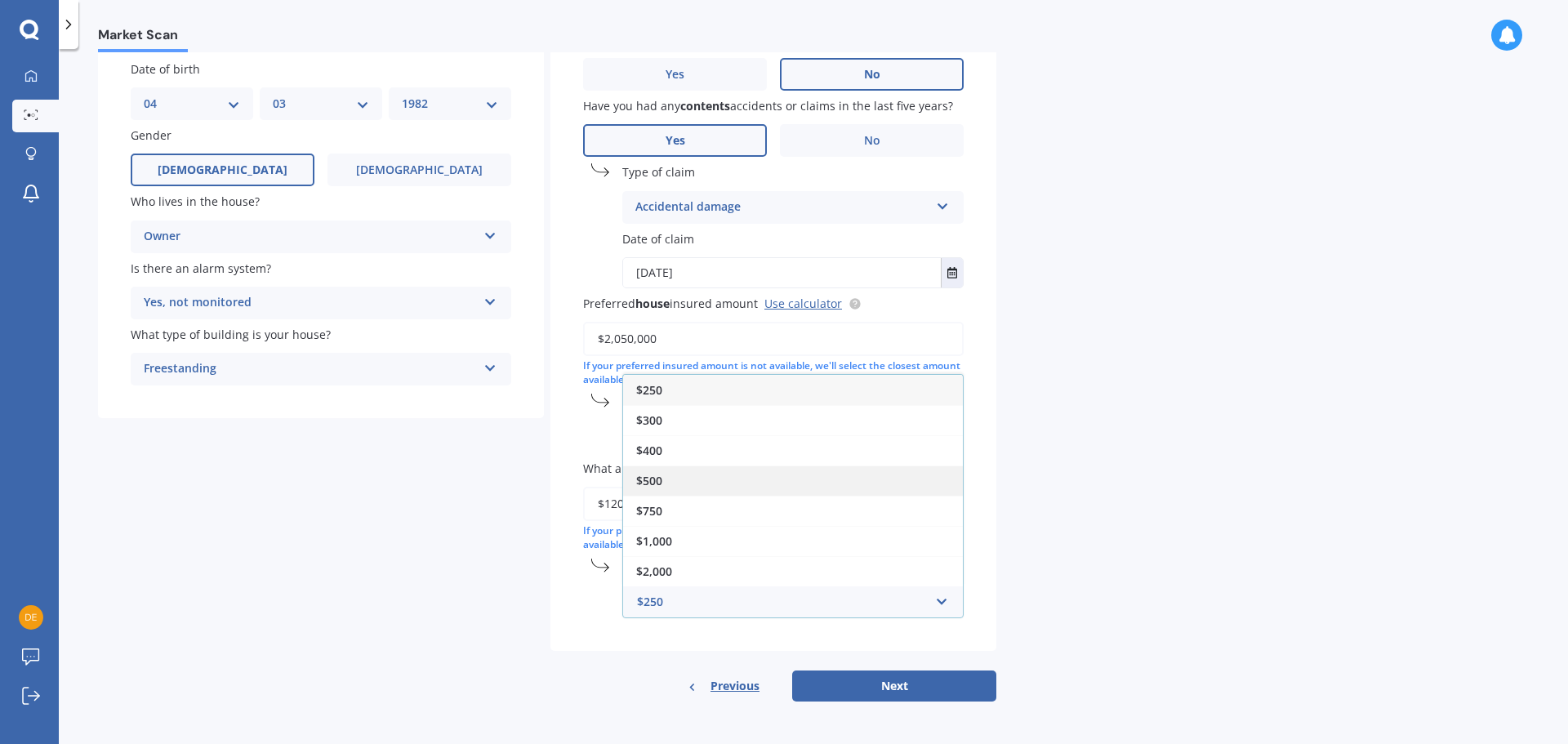
click at [757, 471] on div "$500" at bounding box center [792, 480] width 339 height 30
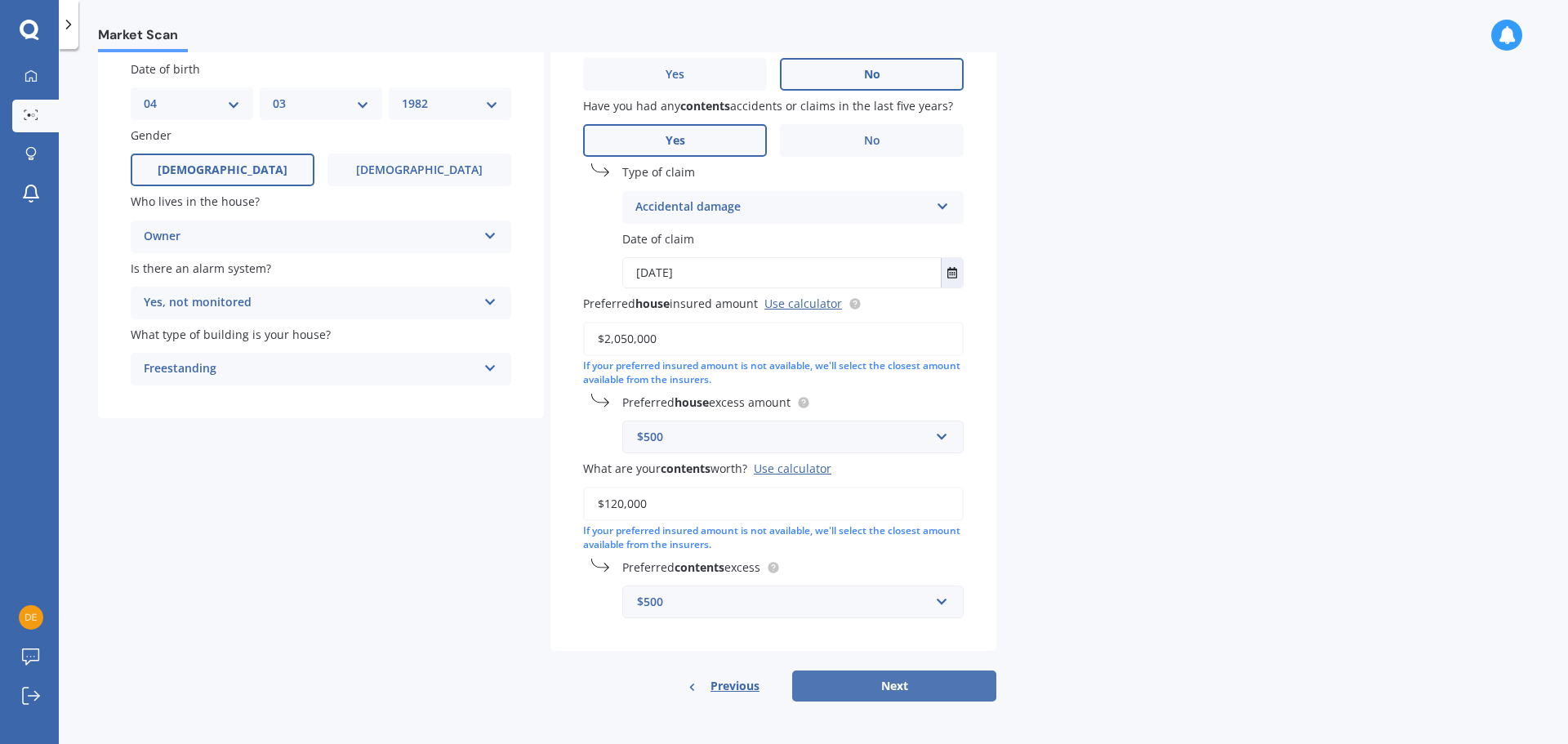
click at [921, 690] on button "Next" at bounding box center [894, 686] width 204 height 31
select select "04"
select select "03"
select select "1982"
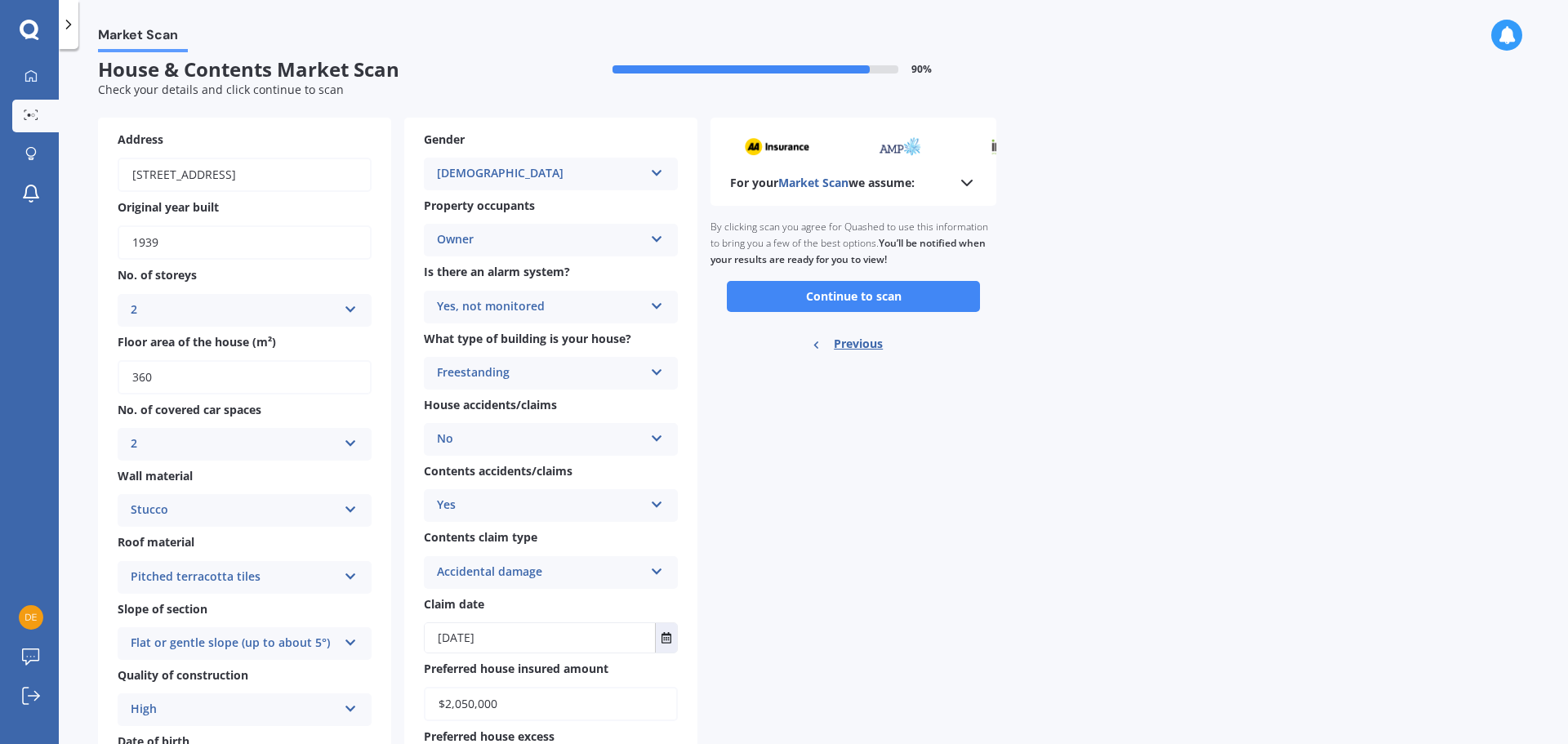
scroll to position [0, 0]
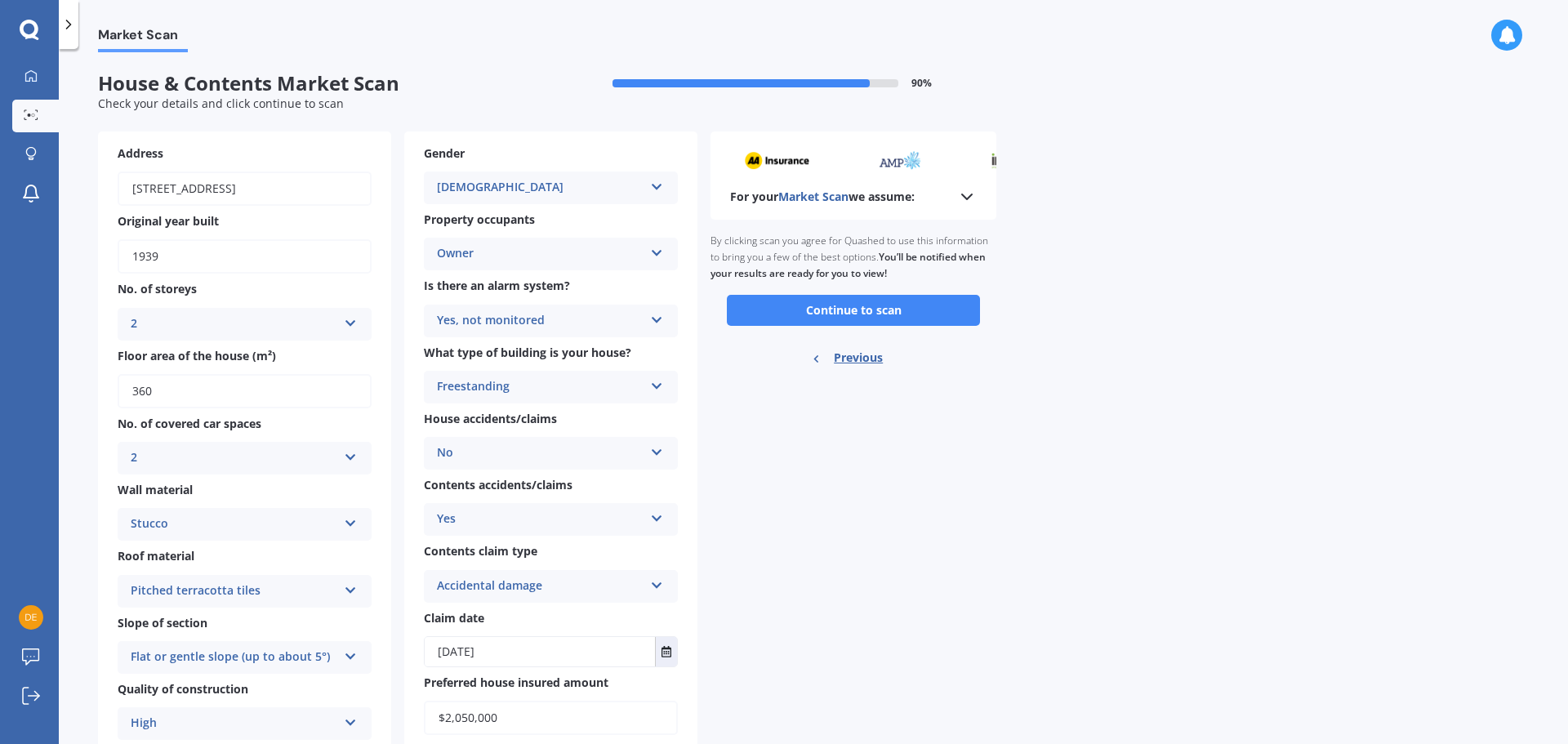
click at [635, 254] on div "Owner" at bounding box center [540, 254] width 207 height 19
click at [837, 503] on div "For your Market Scan we assume: Ready to go By clicking scan you agree for Quas…" at bounding box center [853, 540] width 286 height 818
click at [881, 312] on button "Continue to scan" at bounding box center [853, 310] width 253 height 31
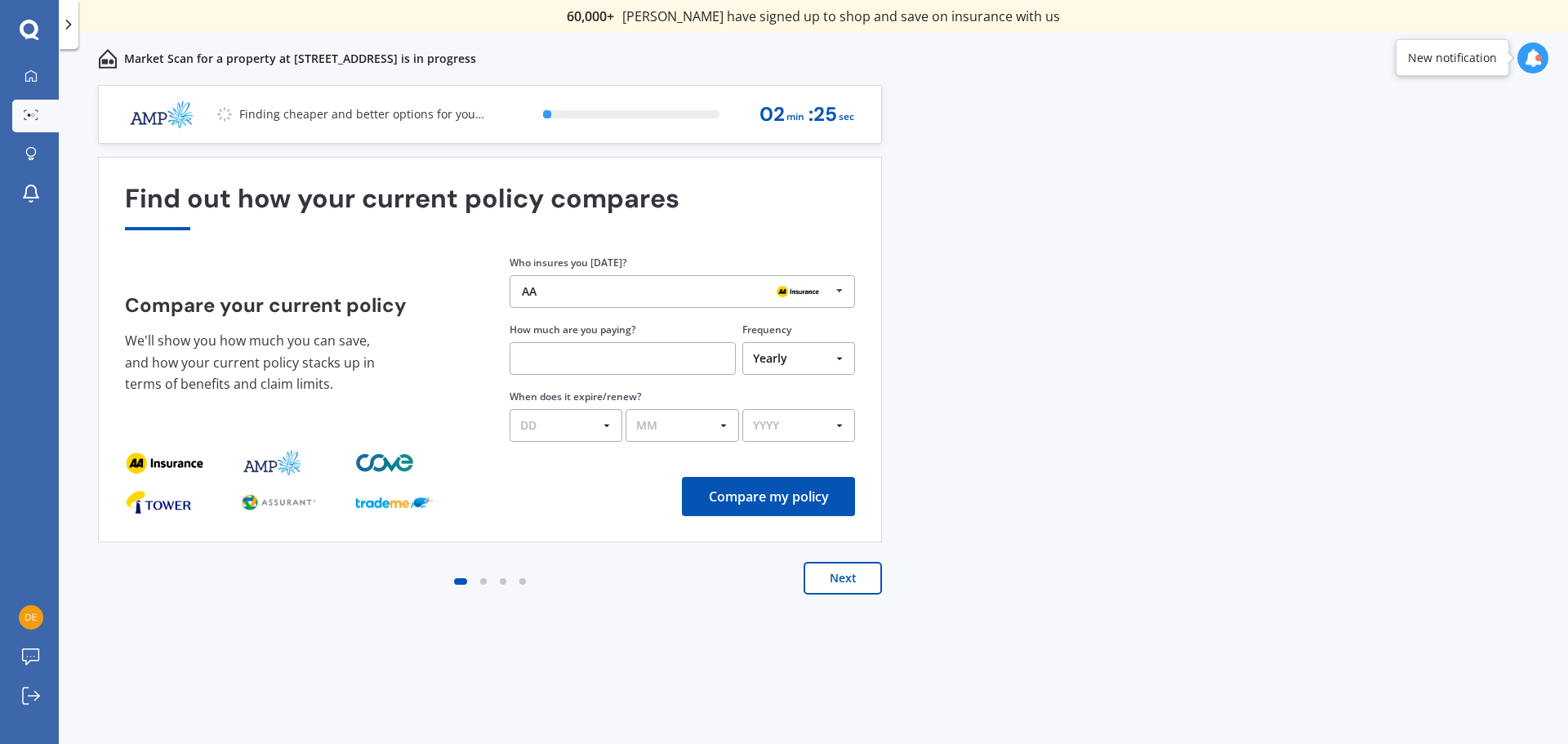
click at [832, 287] on icon at bounding box center [839, 290] width 24 height 30
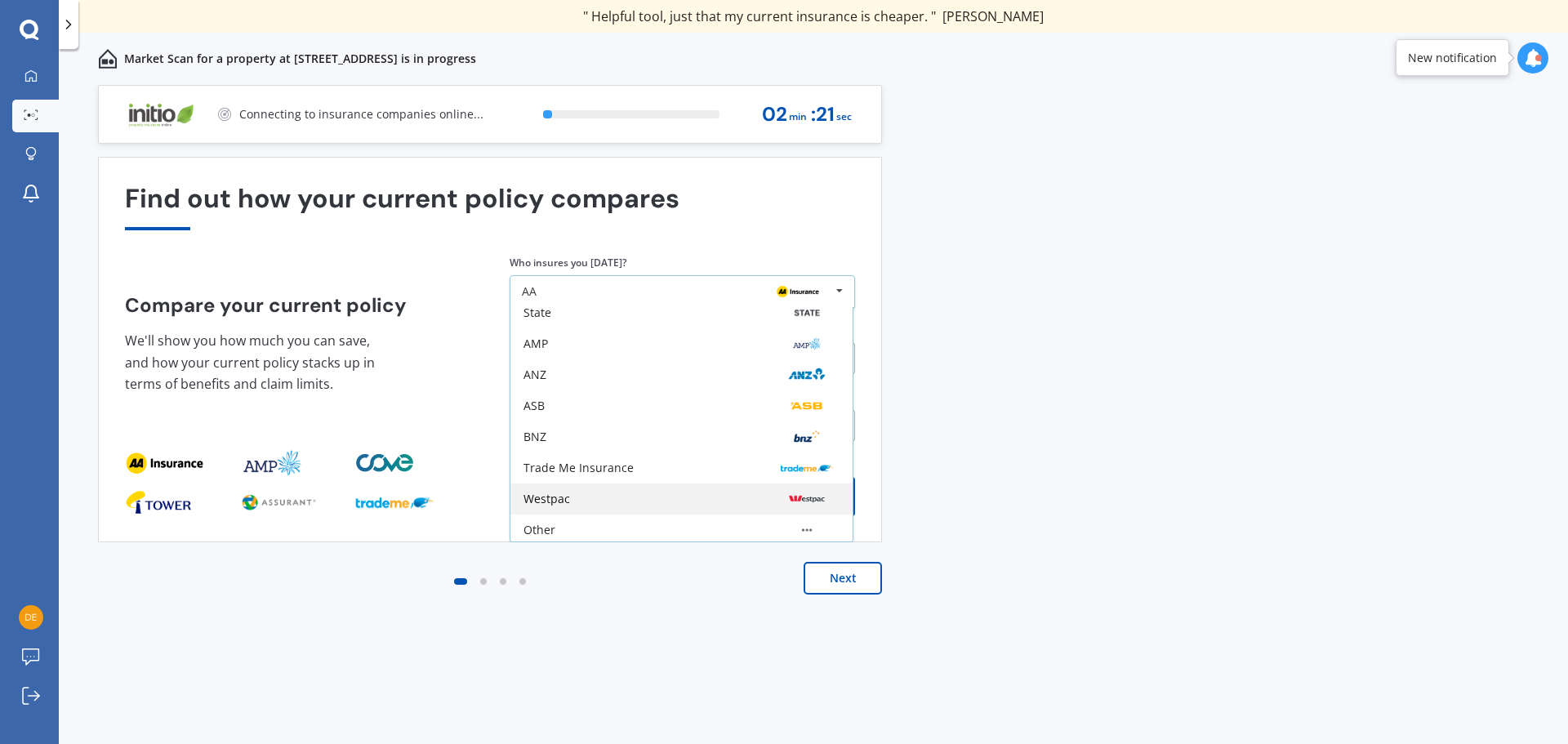
scroll to position [107, 0]
click at [672, 530] on div "Other" at bounding box center [682, 526] width 316 height 13
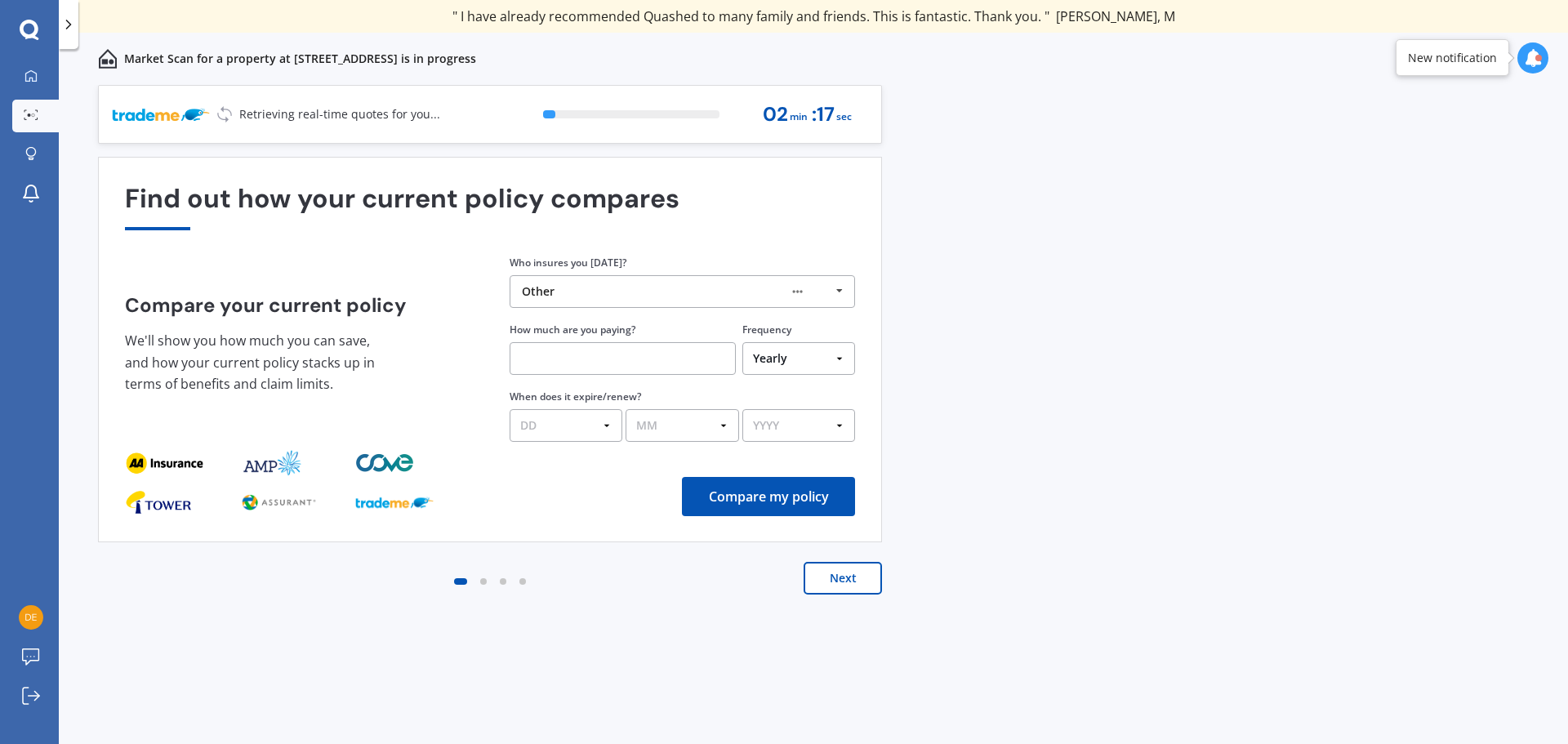
click at [686, 366] on input "text" at bounding box center [622, 359] width 226 height 33
click at [793, 371] on select "Yearly Six-Monthly Quarterly Monthly Fortnightly Weekly One-Off" at bounding box center [798, 359] width 112 height 33
select select "Monthly"
click at [742, 342] on select "Yearly Six-Monthly Quarterly Monthly Fortnightly Weekly One-Off" at bounding box center [798, 359] width 112 height 33
click at [626, 355] on input "text" at bounding box center [622, 359] width 226 height 33
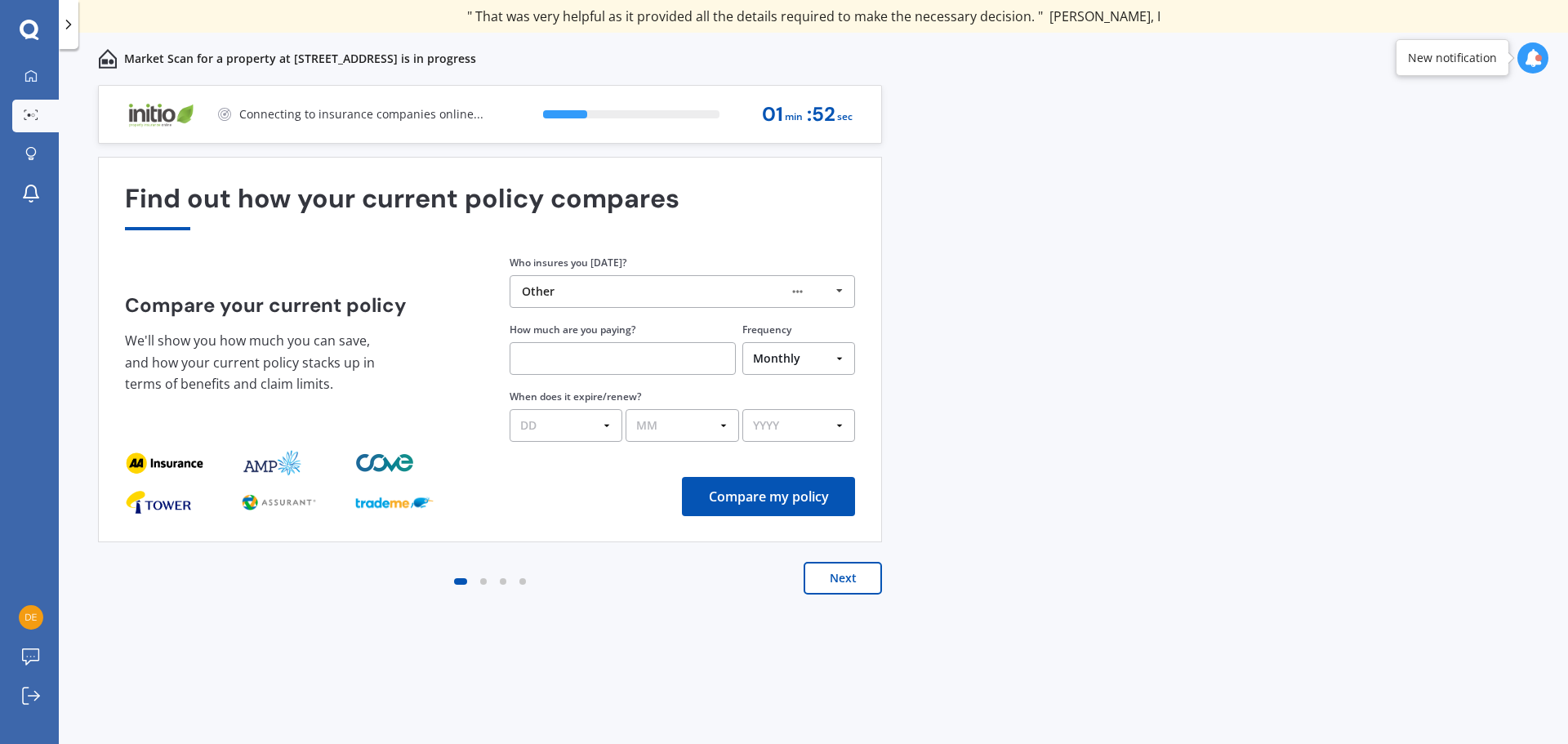
click at [592, 367] on input "text" at bounding box center [622, 359] width 226 height 33
type input "$350.00"
click at [608, 432] on select "DD 01 02 03 04 05 06 07 08 09 10 11 12 13 14 15 16 17 18 19 20 21 22 23 24 25 2…" at bounding box center [565, 426] width 112 height 33
select select "18"
click at [510, 409] on select "DD 01 02 03 04 05 06 07 08 09 10 11 12 13 14 15 16 17 18 19 20 21 22 23 24 25 2…" at bounding box center [565, 426] width 112 height 33
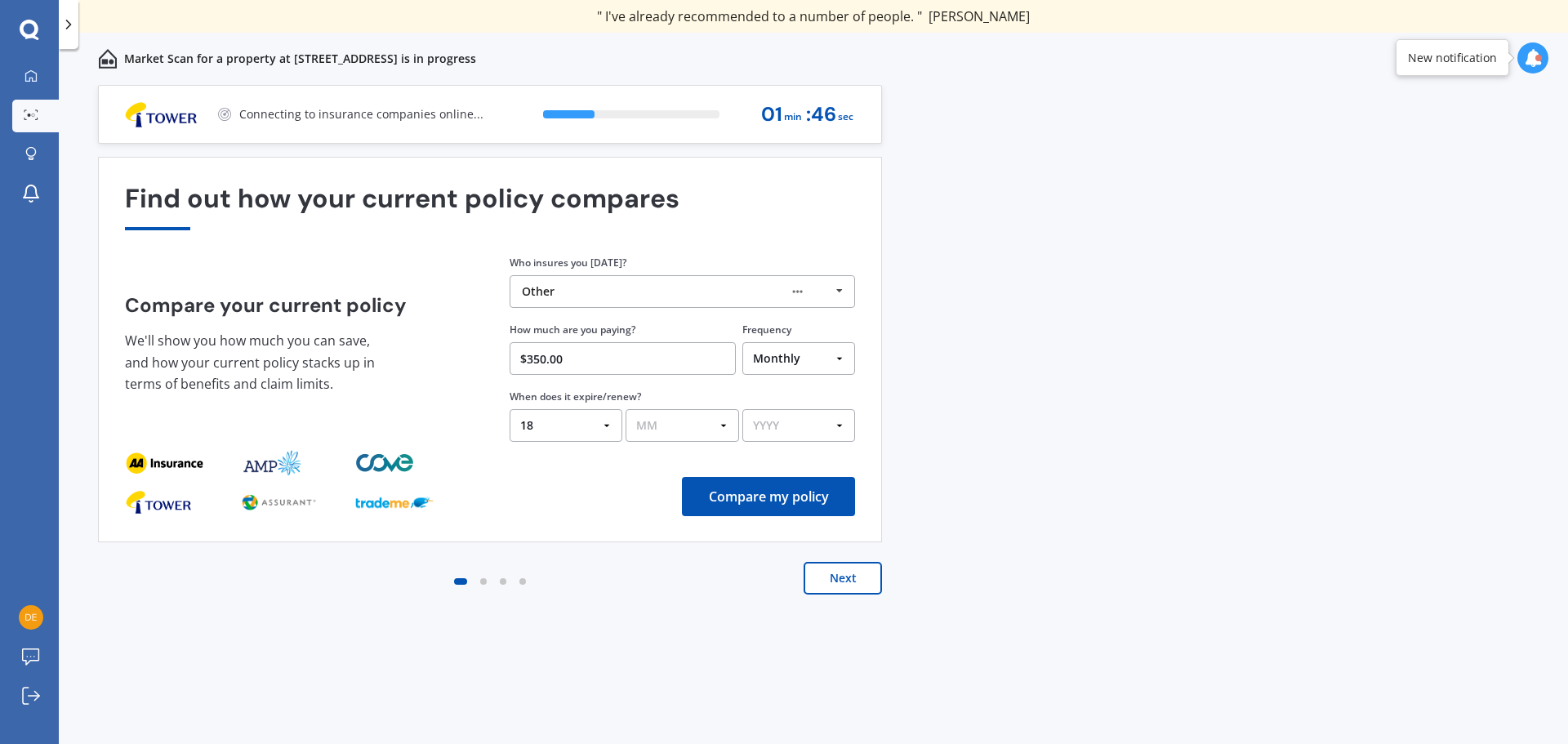
click at [665, 432] on select "MM 01 02 03 04 05 06 07 08 09 10 11 12" at bounding box center [682, 426] width 112 height 33
select select "02"
click at [626, 409] on select "MM 01 02 03 04 05 06 07 08 09 10 11 12" at bounding box center [682, 426] width 112 height 33
click at [820, 422] on select "YYYY 2026 2025 2024" at bounding box center [798, 426] width 112 height 33
select select "2026"
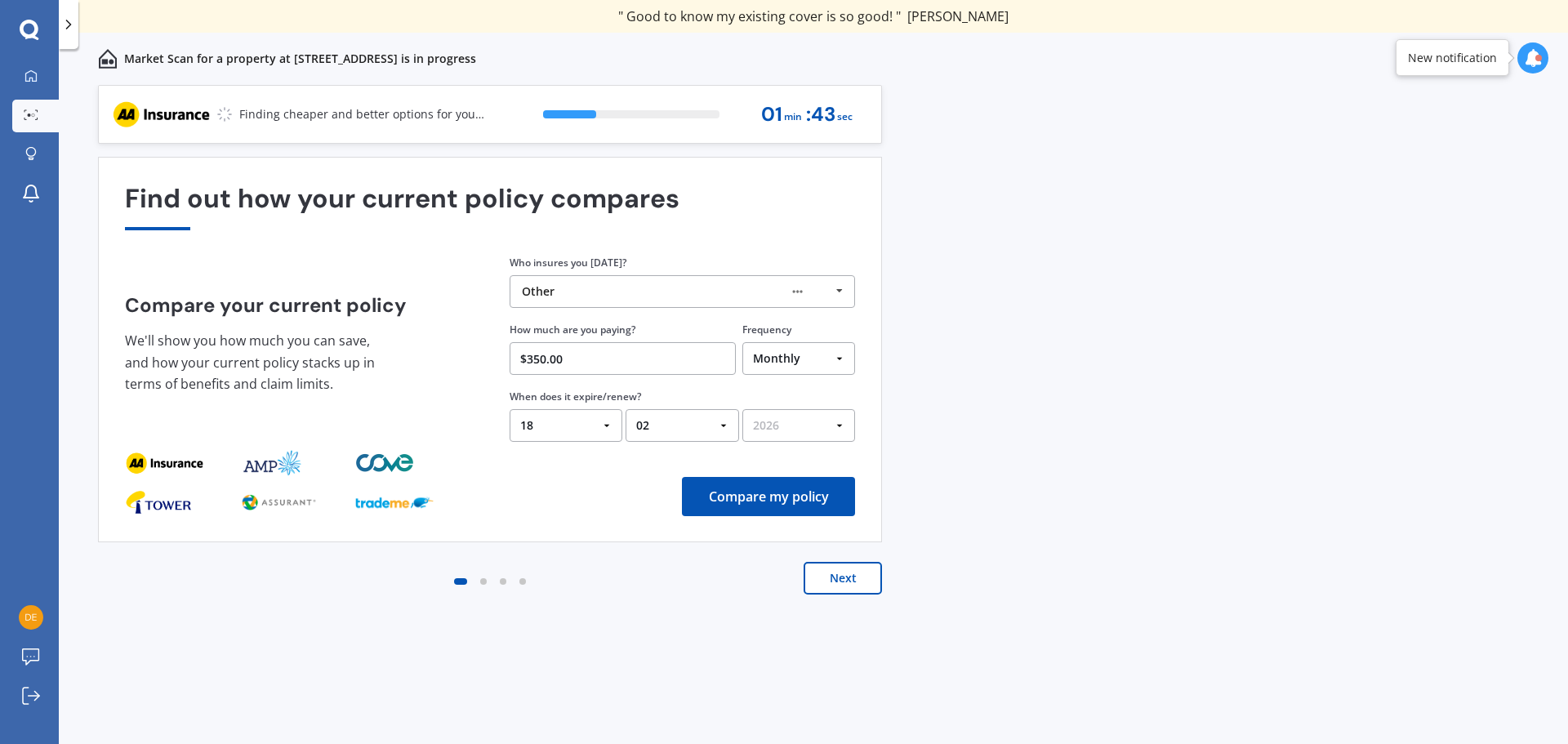
click at [742, 409] on select "YYYY 2026 2025 2024" at bounding box center [798, 426] width 112 height 33
click at [831, 580] on button "Next" at bounding box center [843, 579] width 79 height 33
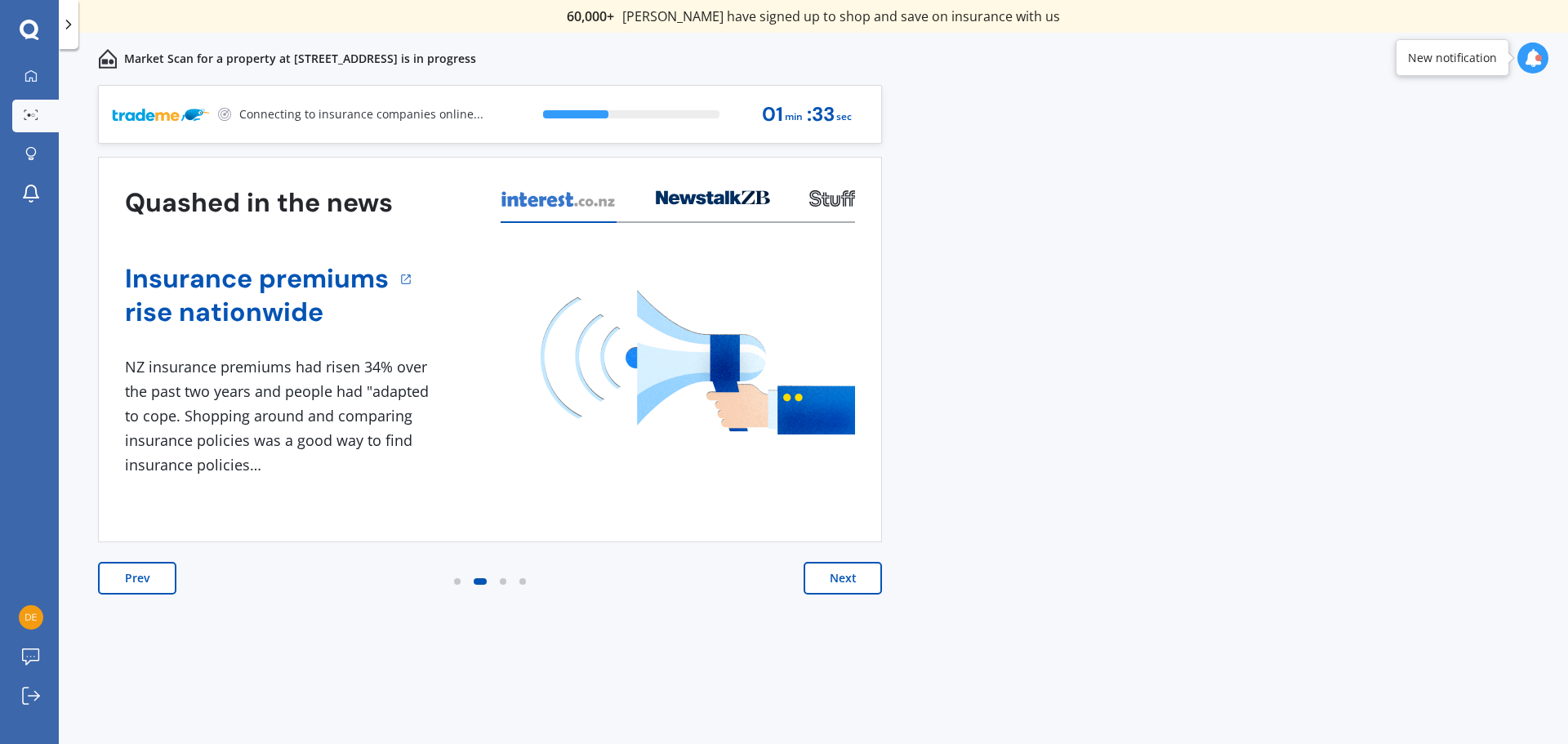
click at [831, 580] on button "Next" at bounding box center [843, 579] width 79 height 33
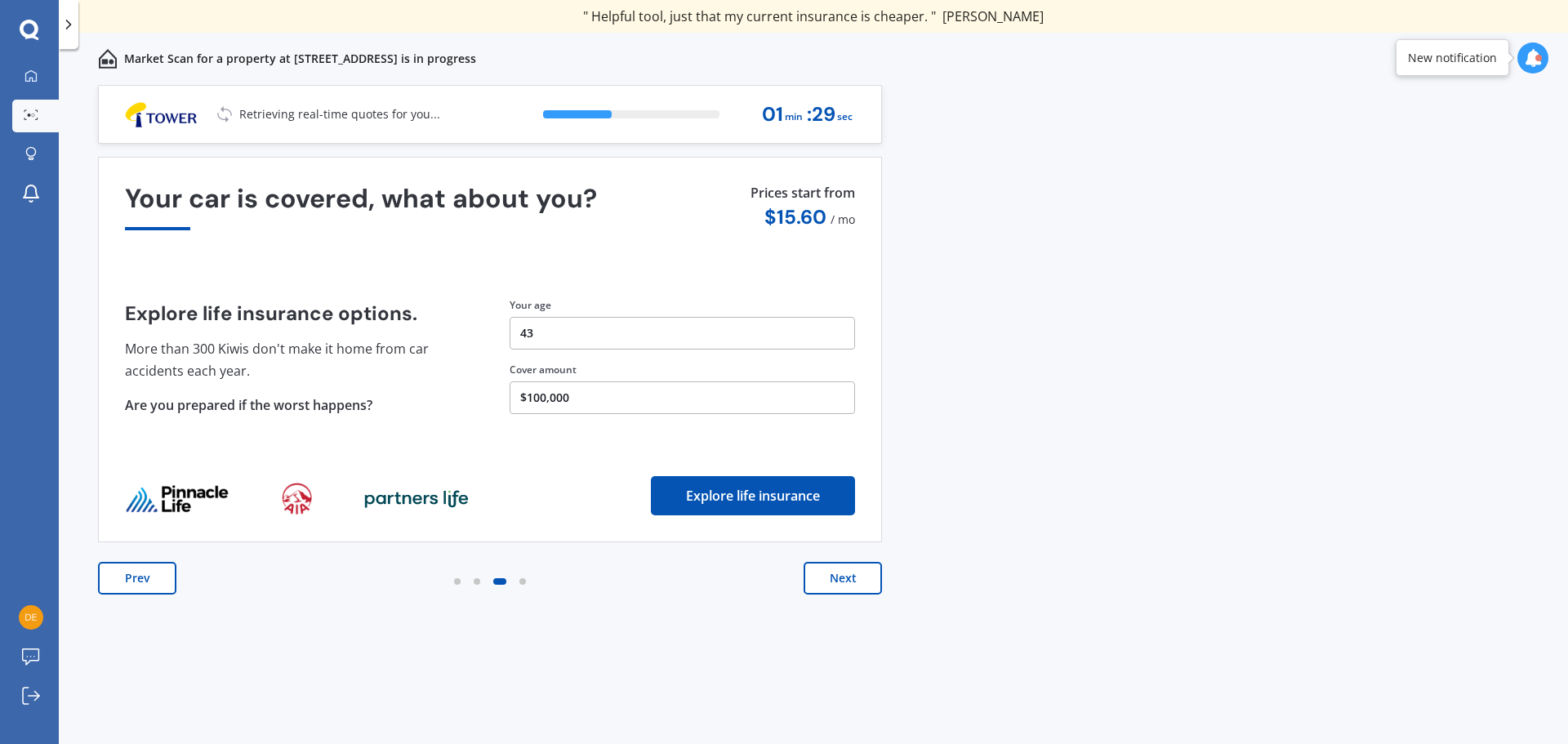
click at [840, 573] on button "Next" at bounding box center [843, 579] width 79 height 33
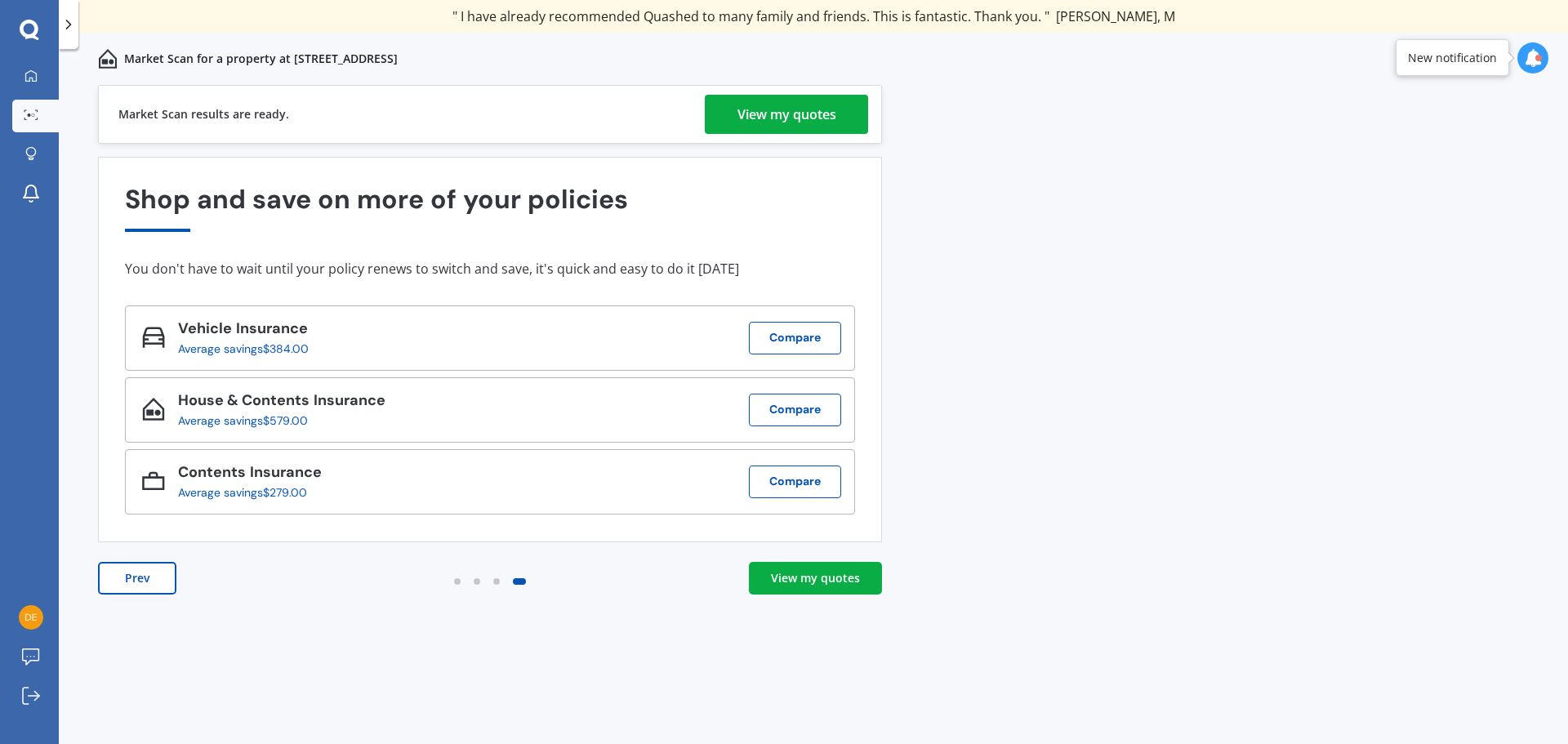
click at [849, 577] on div "View my quotes" at bounding box center [815, 578] width 89 height 16
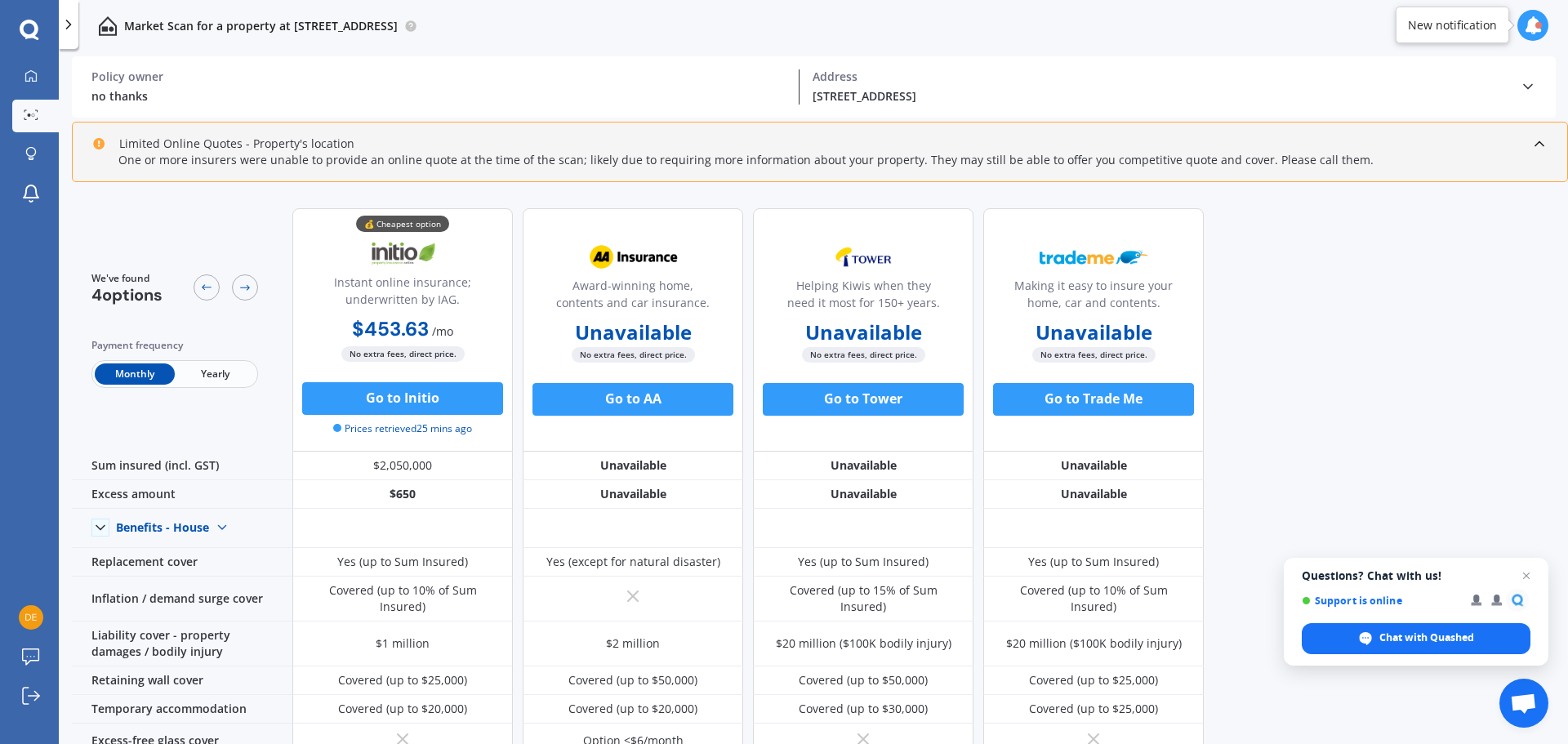
click at [969, 94] on div "35 Wellesley Avenue, Avenal, Invercargill 9810" at bounding box center [1159, 96] width 694 height 17
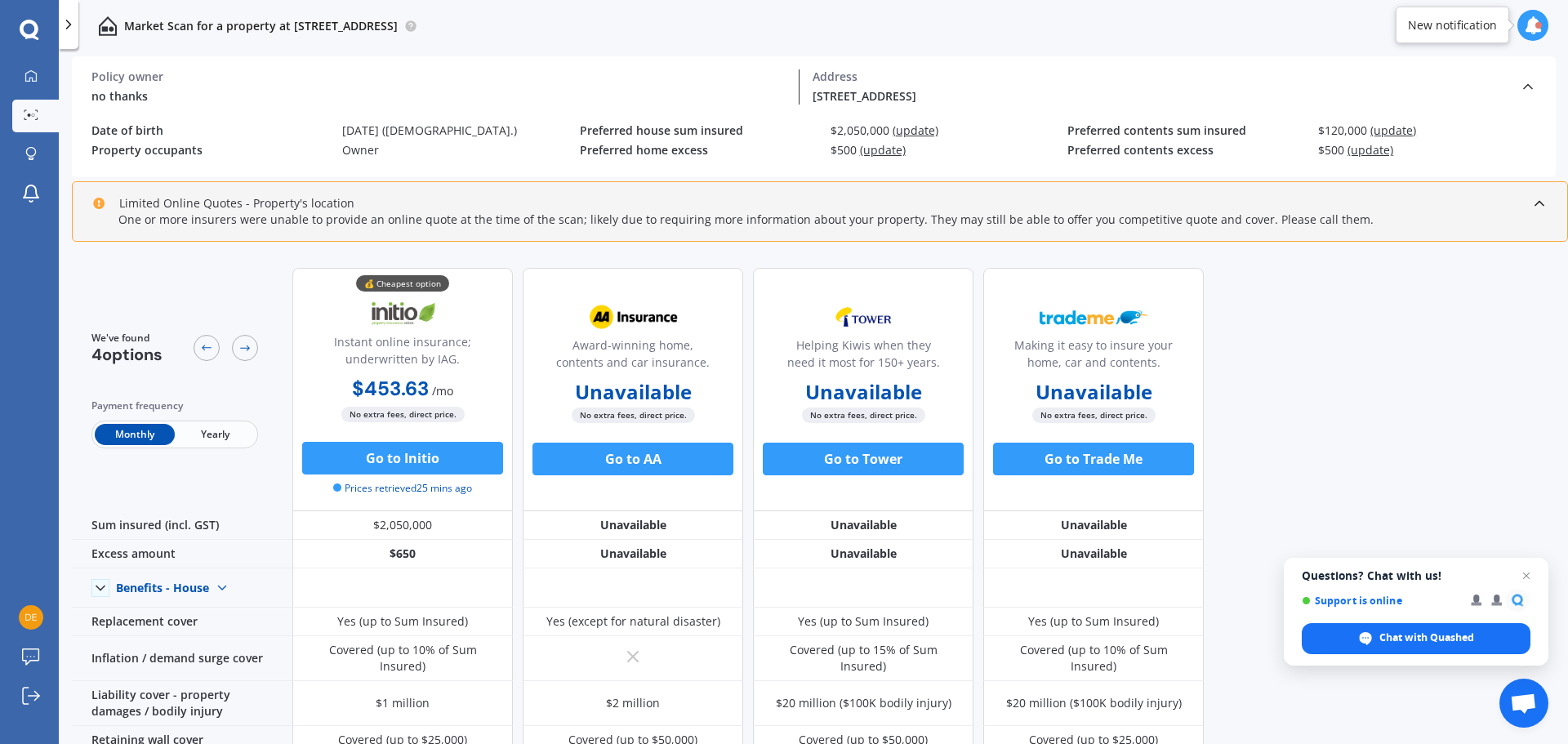
click at [899, 87] on div "35 Wellesley Avenue, Avenal, Invercargill 9810" at bounding box center [1159, 96] width 694 height 17
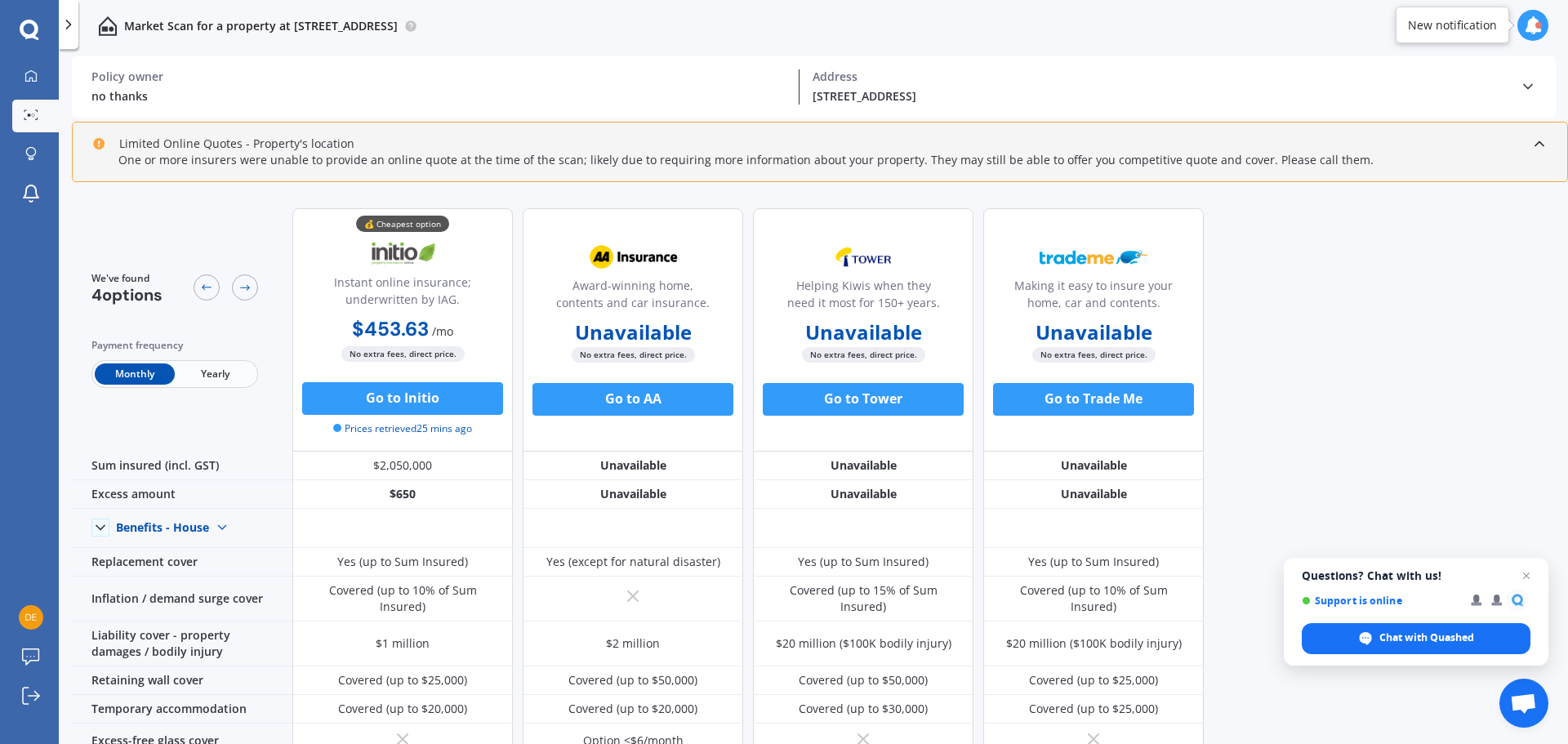
click at [236, 25] on p "Market Scan for a property at 35 Wellesley Avenue, Avenal, Invercargill 9810" at bounding box center [261, 26] width 274 height 16
click at [61, 27] on icon at bounding box center [68, 24] width 16 height 16
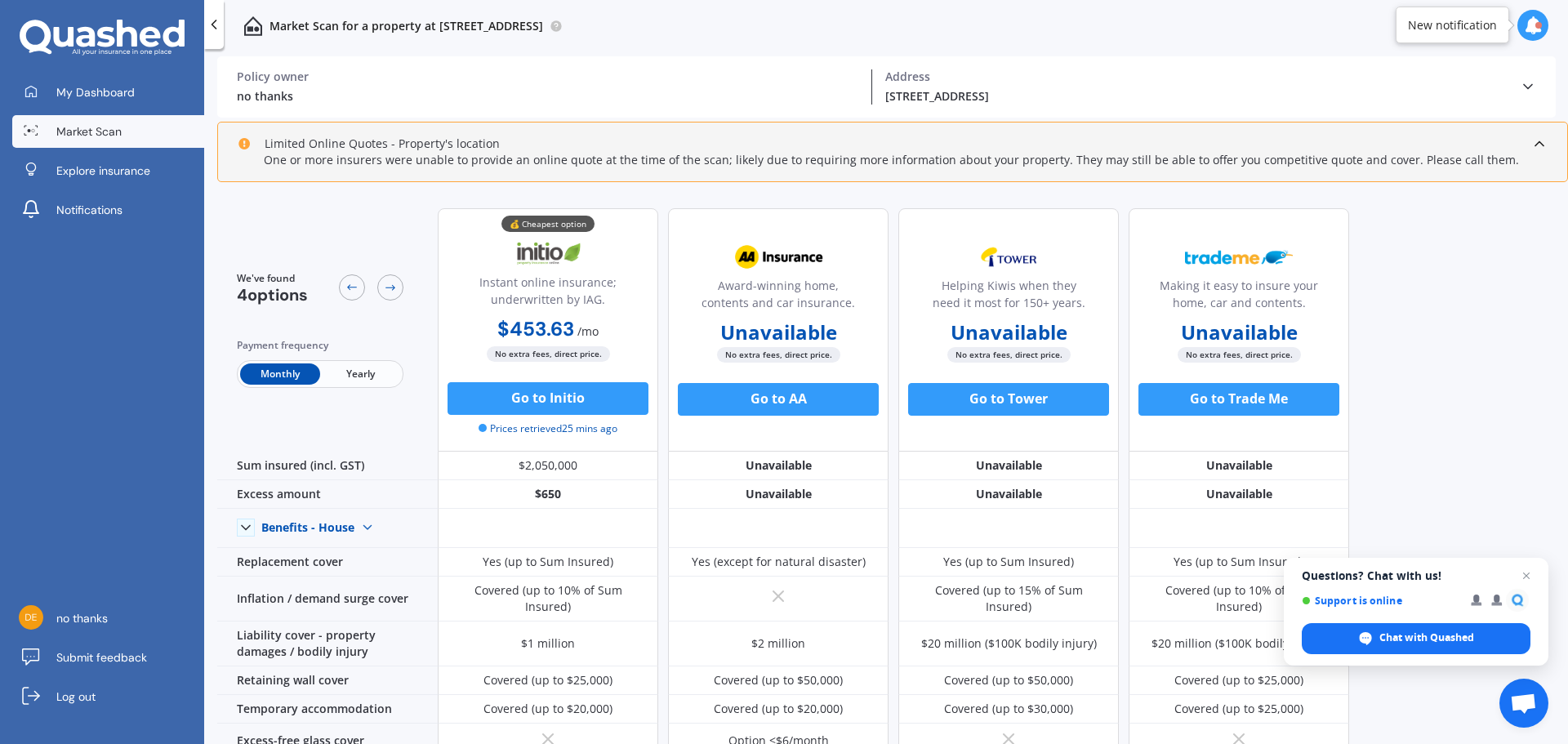
click at [106, 138] on span "Market Scan" at bounding box center [89, 131] width 65 height 16
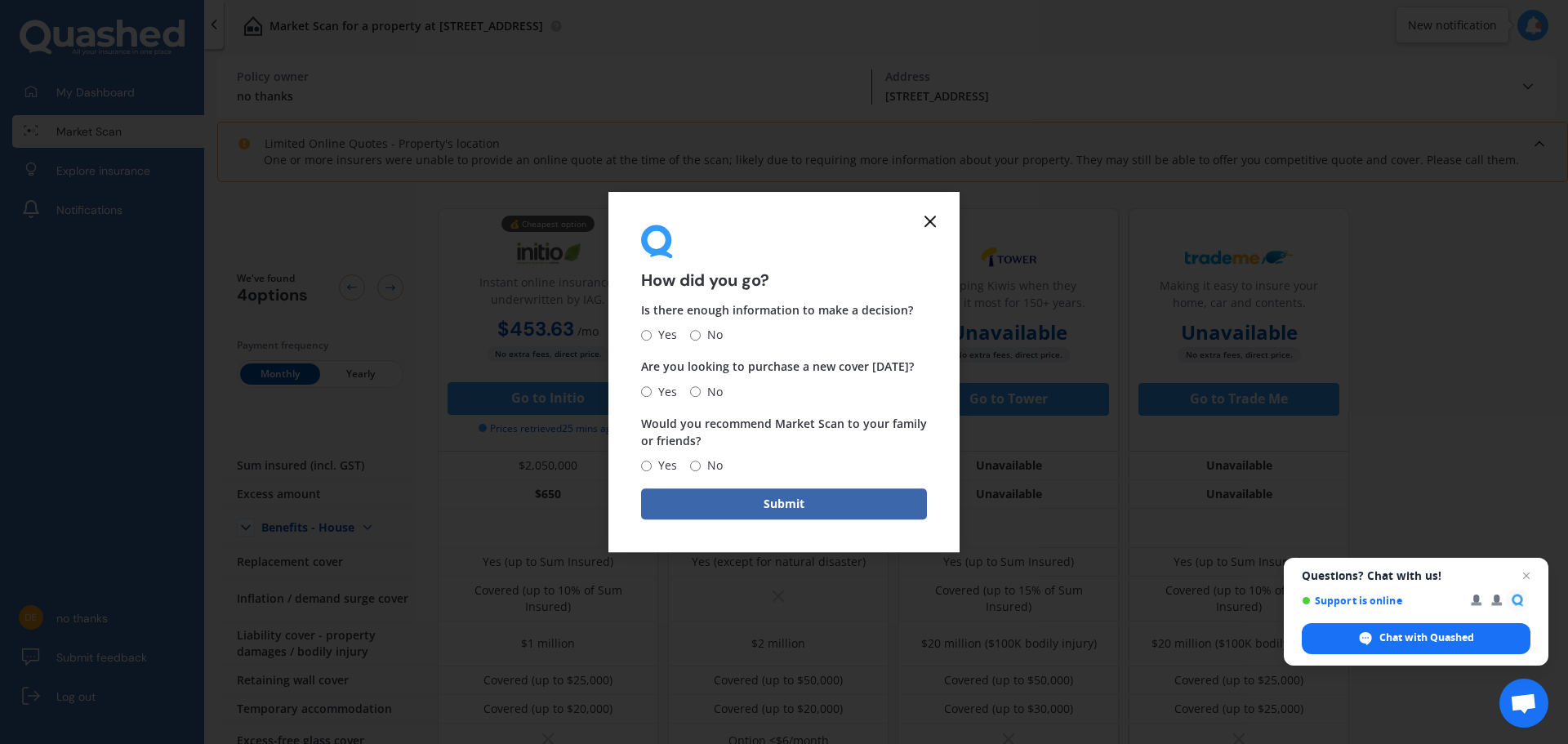
click at [939, 226] on icon at bounding box center [931, 221] width 19 height 19
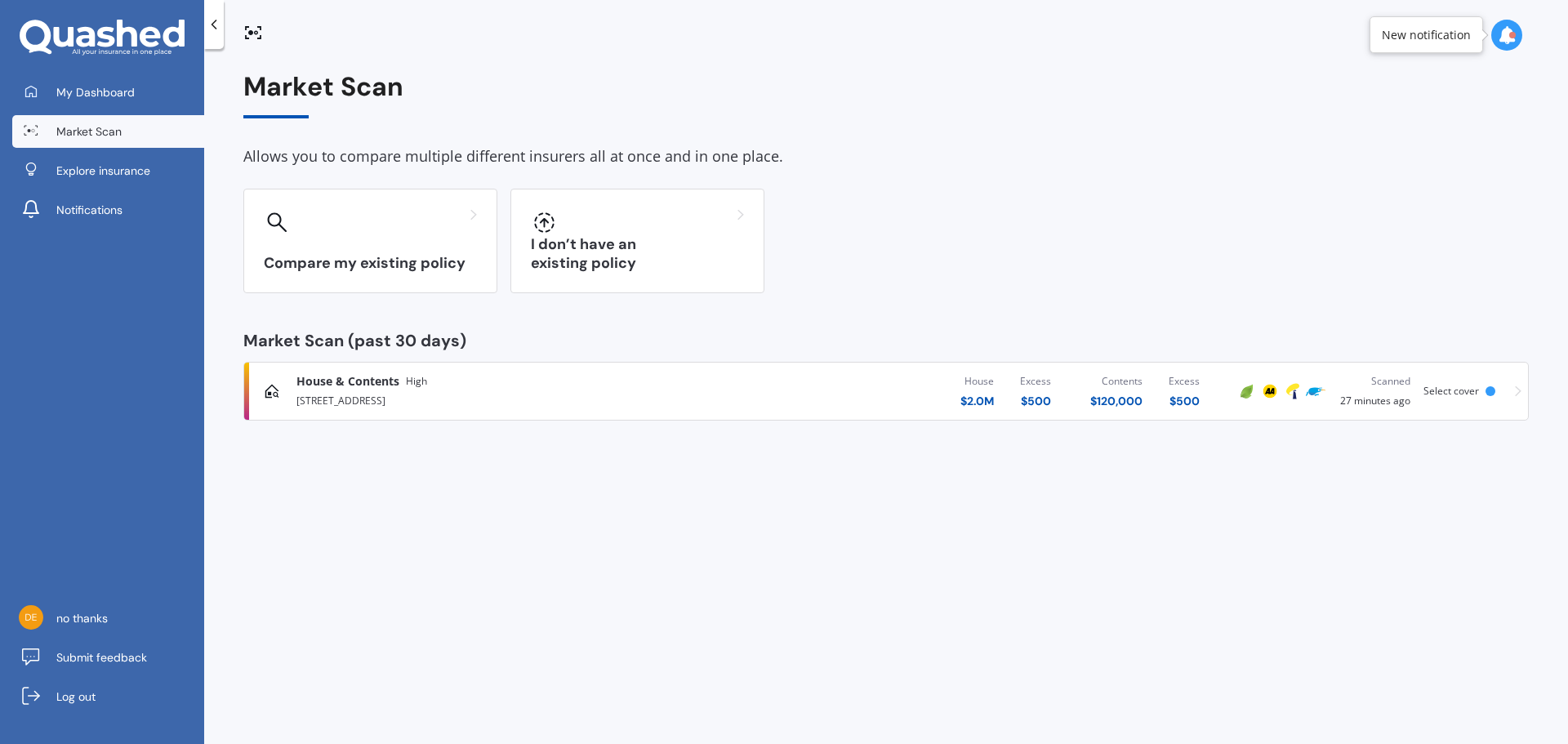
click at [477, 457] on div "Market Scan Allows you to compare multiple different insurers all at once and i…" at bounding box center [885, 399] width 1364 height 695
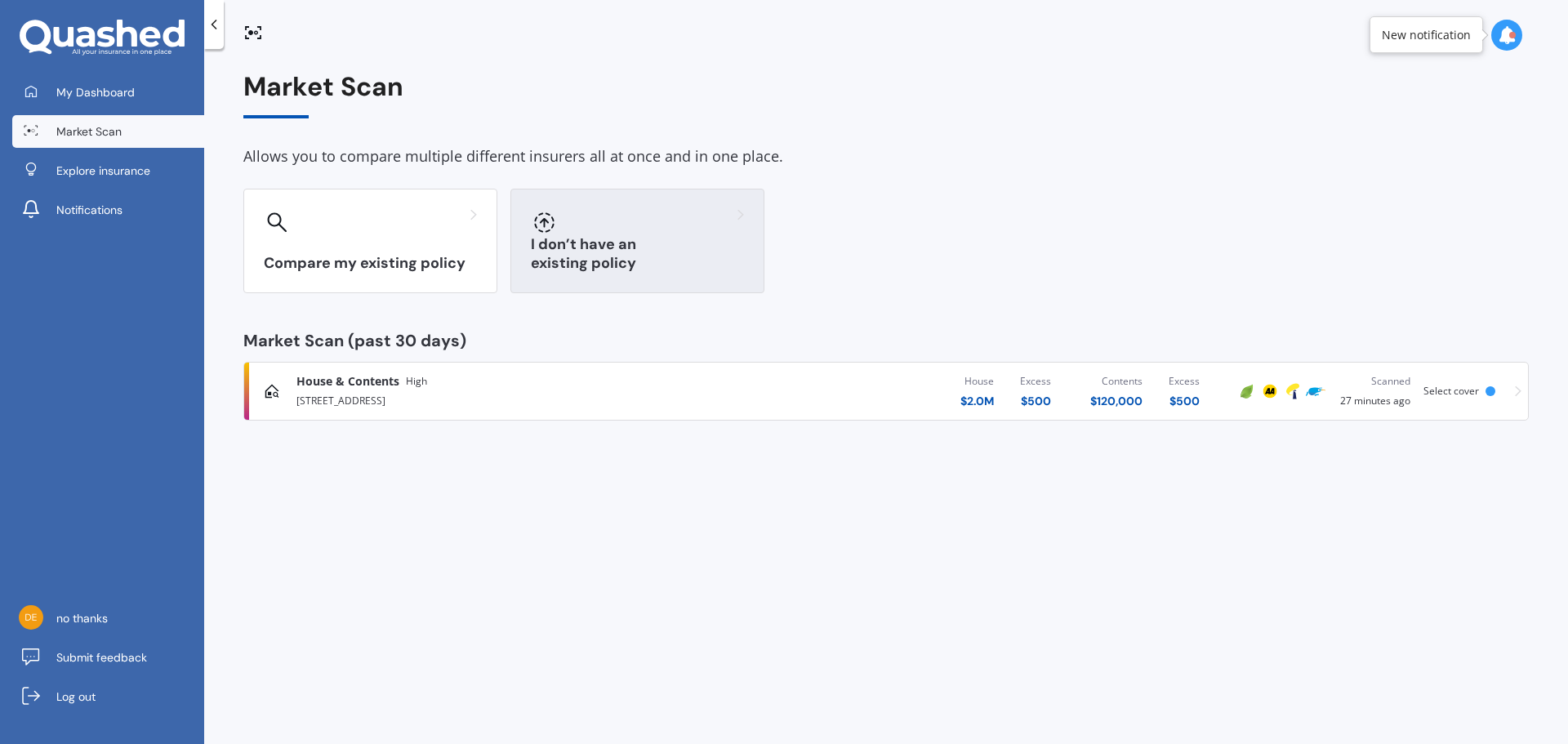
click at [627, 254] on h3 "I don’t have an existing policy" at bounding box center [637, 254] width 213 height 37
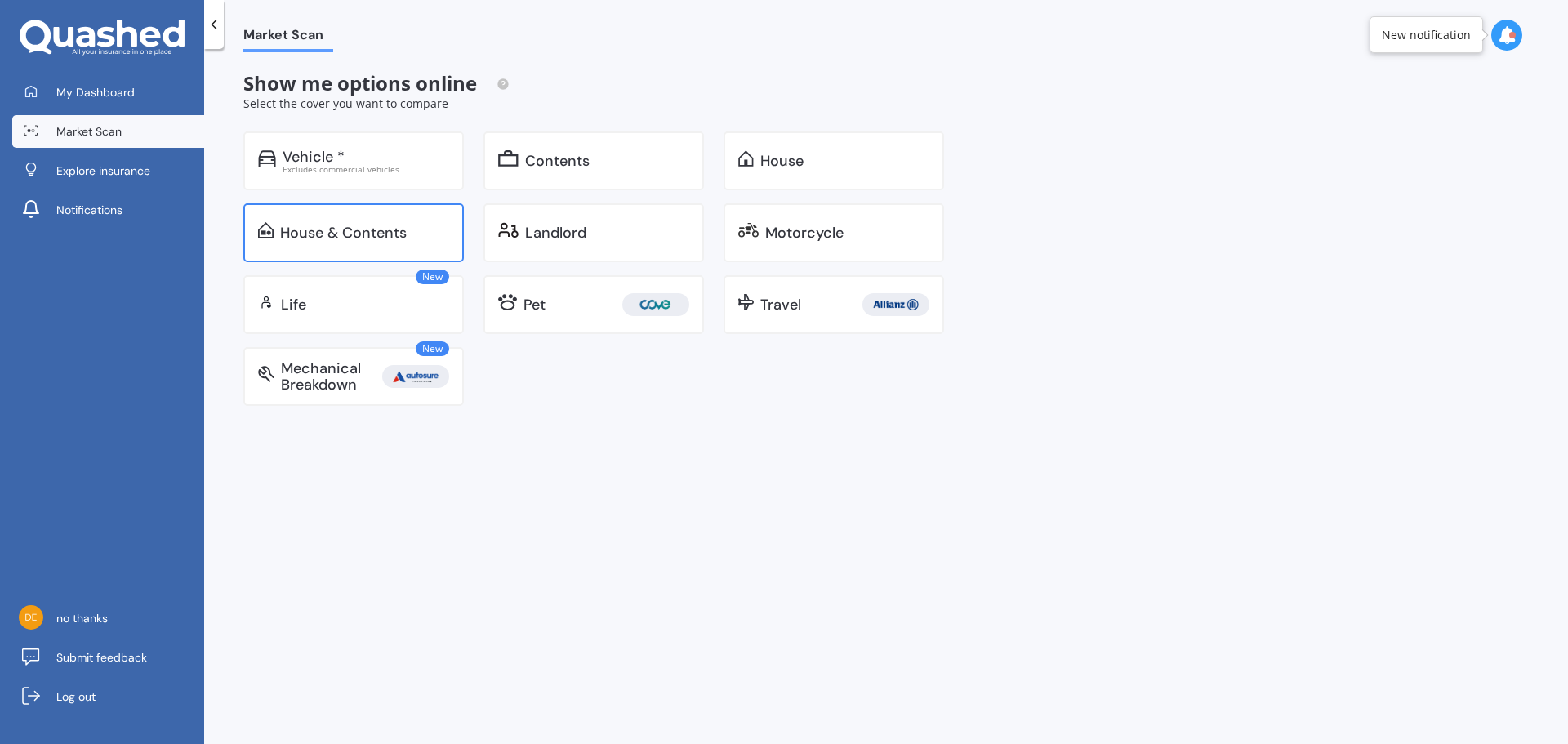
click at [387, 236] on div "House & Contents" at bounding box center [343, 233] width 127 height 16
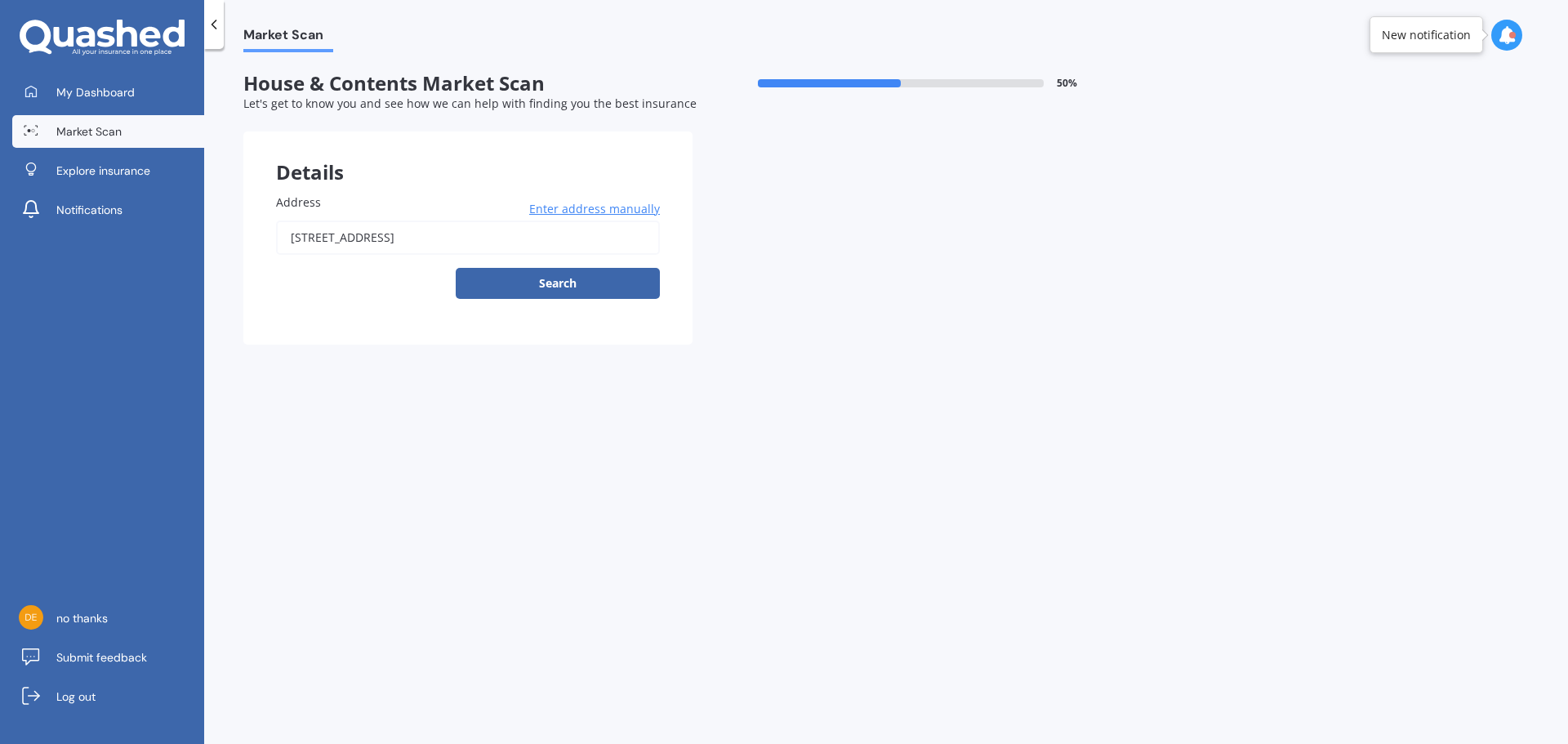
drag, startPoint x: 564, startPoint y: 243, endPoint x: 4, endPoint y: 218, distance: 560.6
click at [7, 218] on div "My Dashboard Market Scan Explore insurance Notifications no thanks Submit feedb…" at bounding box center [784, 372] width 1568 height 744
type input "81 Avenal Street, Avenal, Invercargill 9810"
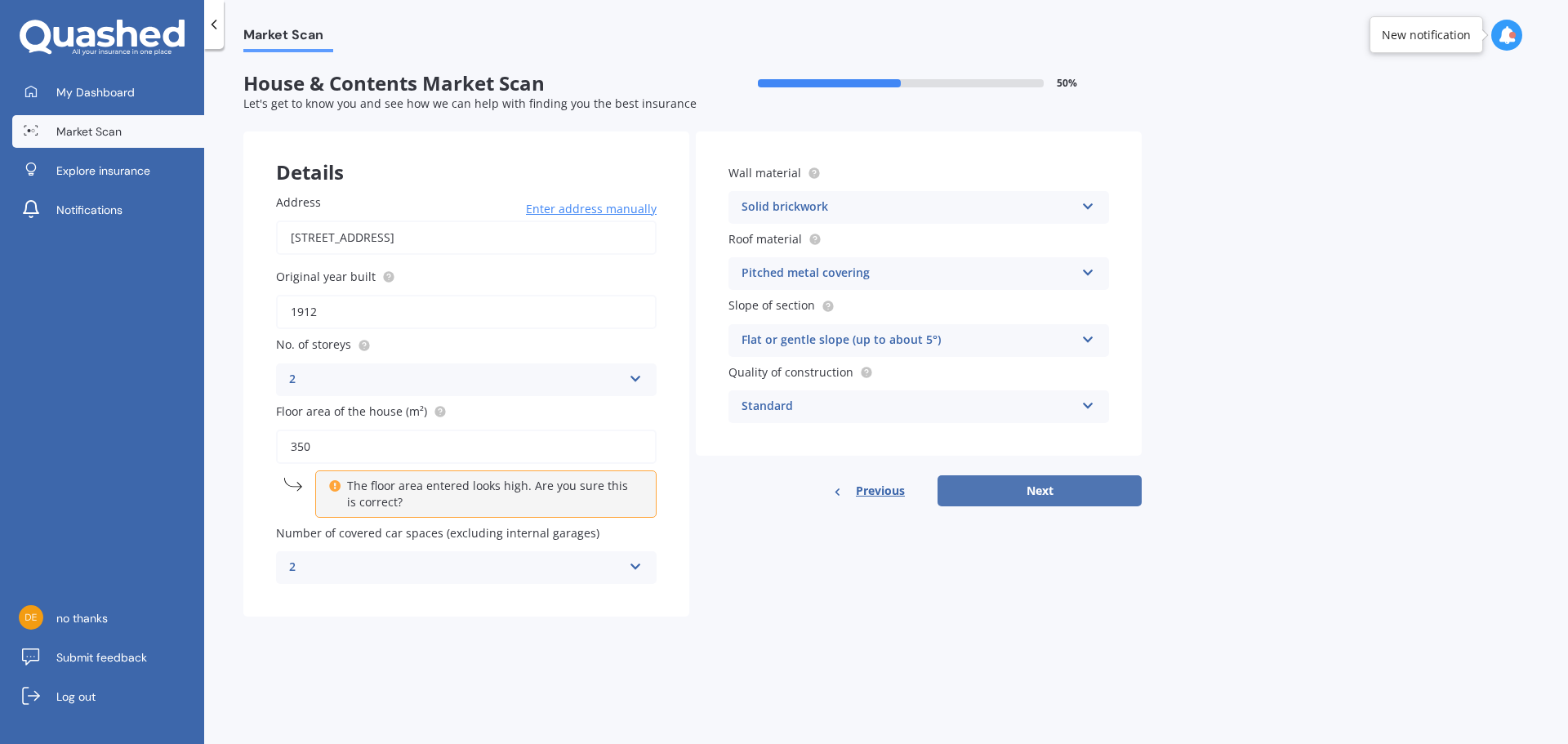
click at [1058, 490] on button "Next" at bounding box center [1039, 491] width 204 height 31
select select "04"
select select "03"
select select "1982"
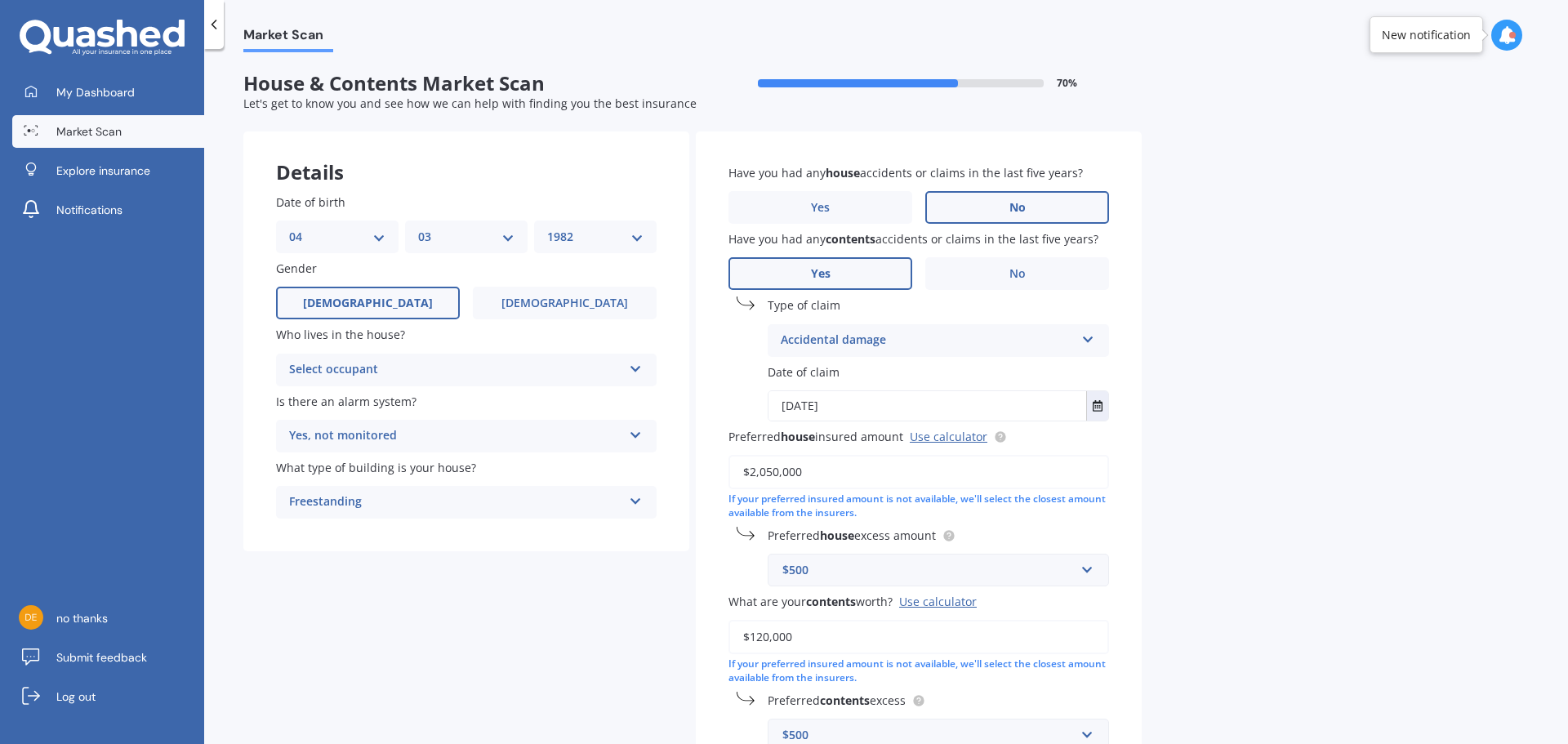
drag, startPoint x: 684, startPoint y: 457, endPoint x: 388, endPoint y: 433, distance: 297.0
click at [395, 434] on div "Details Date of birth DD 01 02 03 04 05 06 07 08 09 10 11 12 13 14 15 16 17 18 …" at bounding box center [692, 484] width 899 height 704
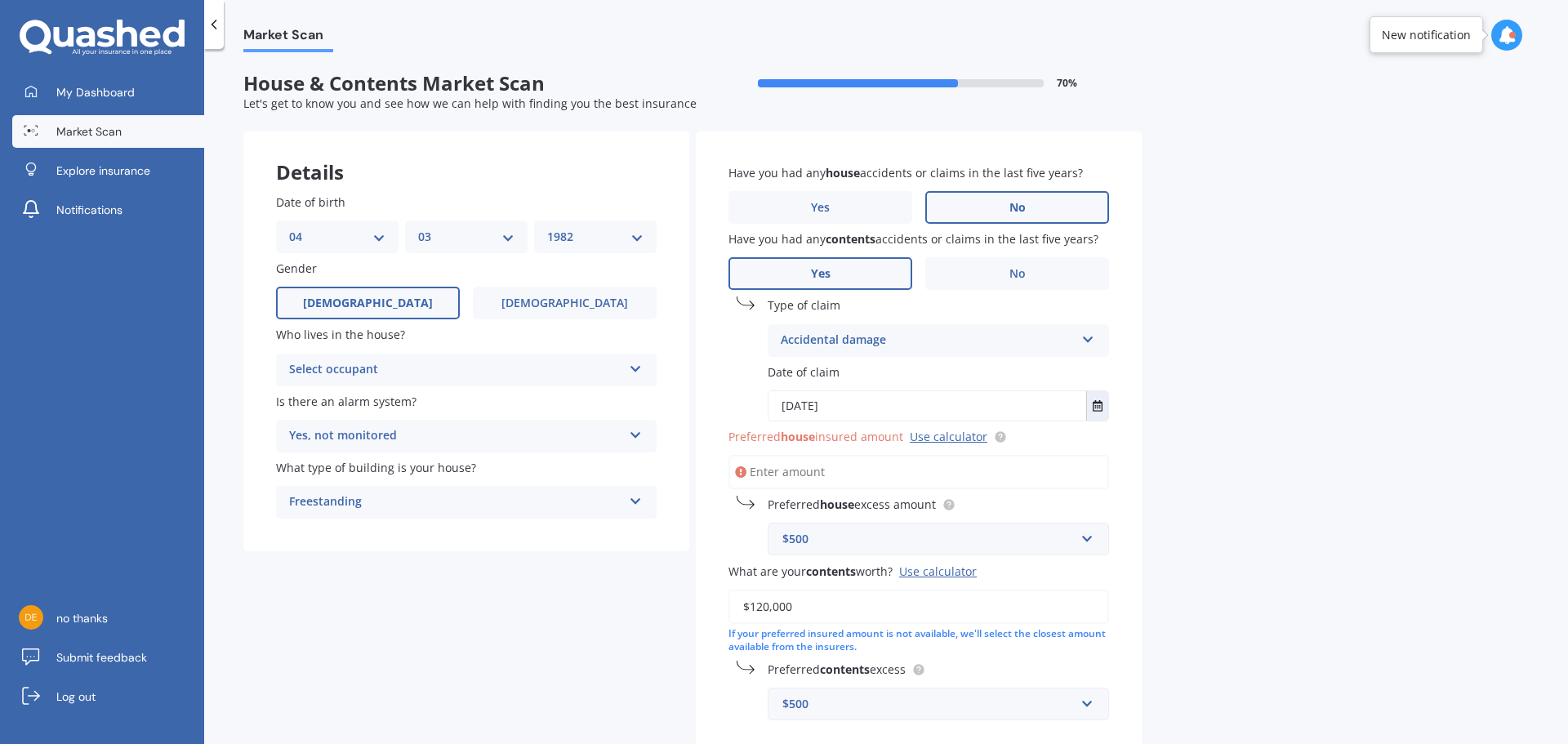
click at [804, 479] on input "Preferred house insured amount Use calculator" at bounding box center [919, 472] width 381 height 35
click at [949, 440] on link "Use calculator" at bounding box center [949, 436] width 78 height 15
click at [828, 475] on input "Preferred house insured amount Use calculator" at bounding box center [919, 472] width 381 height 35
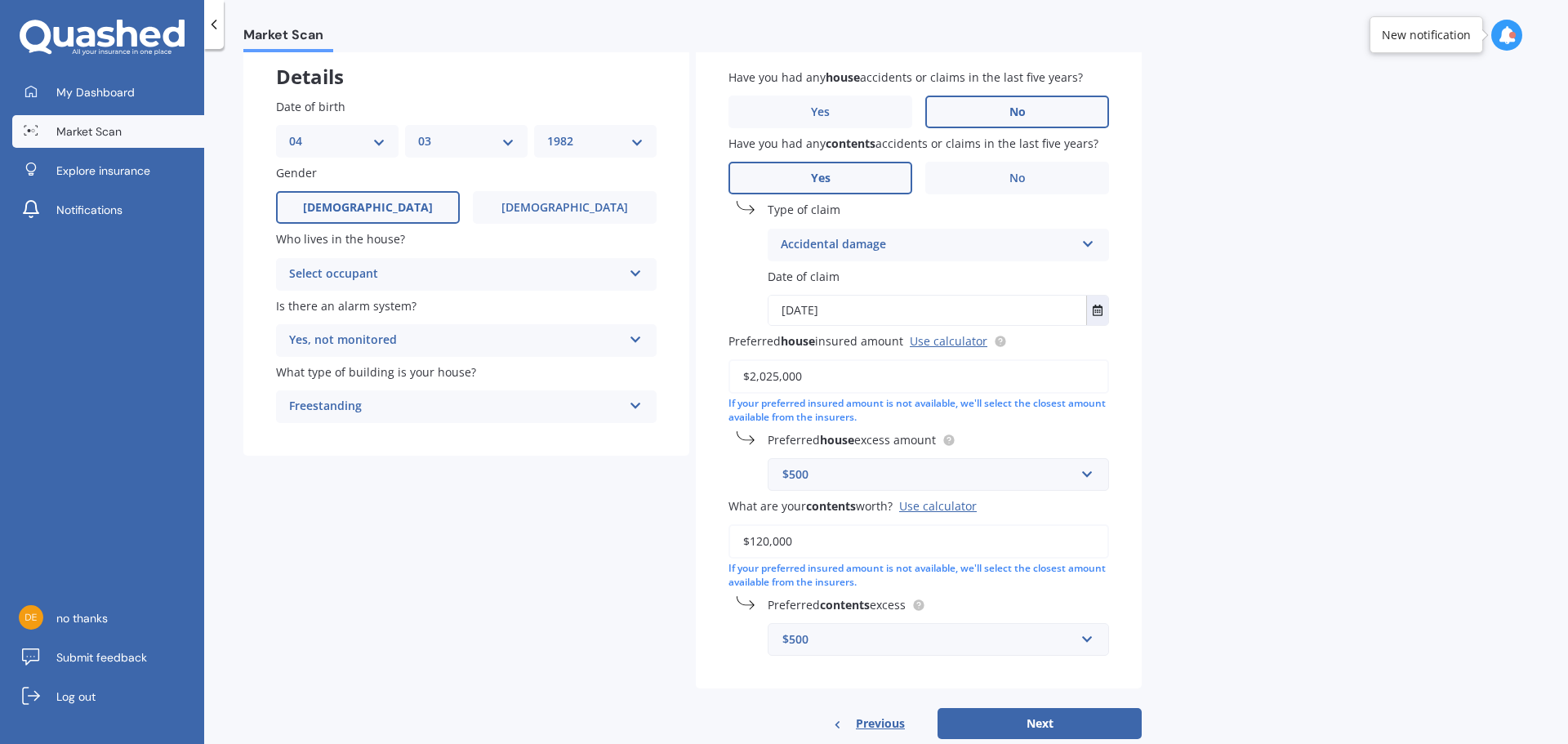
scroll to position [133, 0]
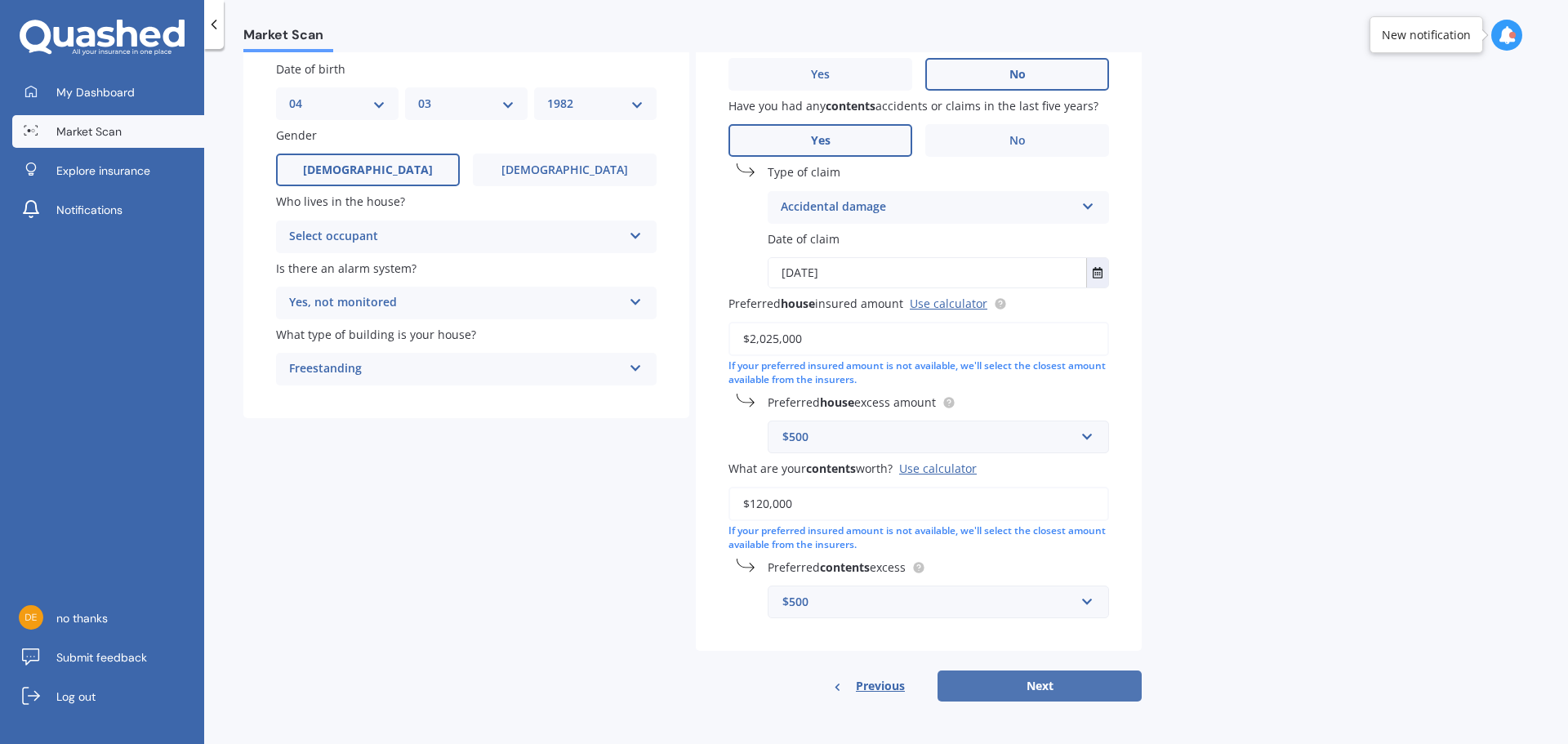
type input "$2,025,000"
click at [1035, 689] on button "Next" at bounding box center [1039, 686] width 204 height 31
click at [619, 231] on div "Select occupant" at bounding box center [459, 236] width 325 height 18
click at [476, 278] on div "Owner" at bounding box center [466, 267] width 378 height 30
click at [1048, 682] on button "Next" at bounding box center [1039, 686] width 204 height 31
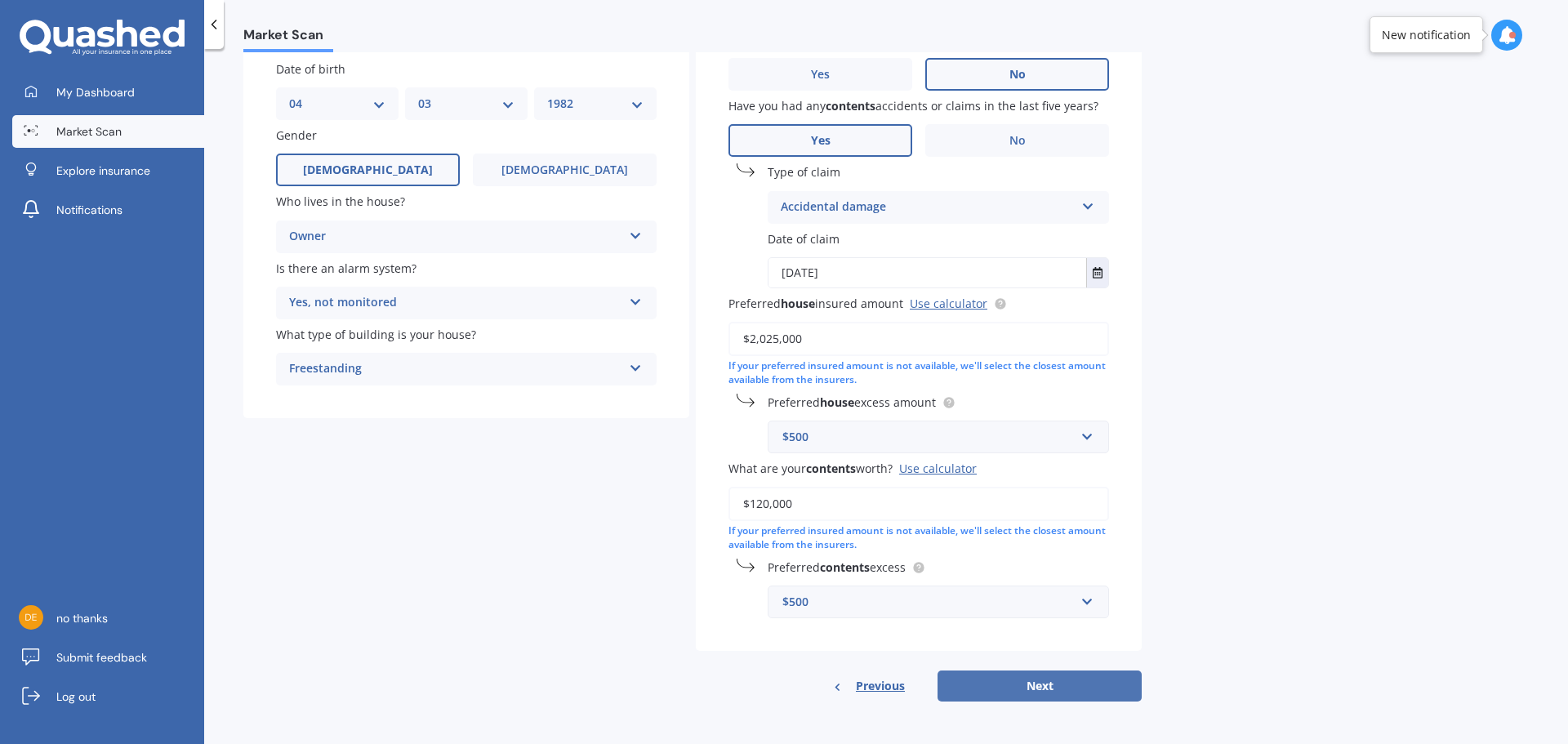
select select "04"
select select "03"
select select "1982"
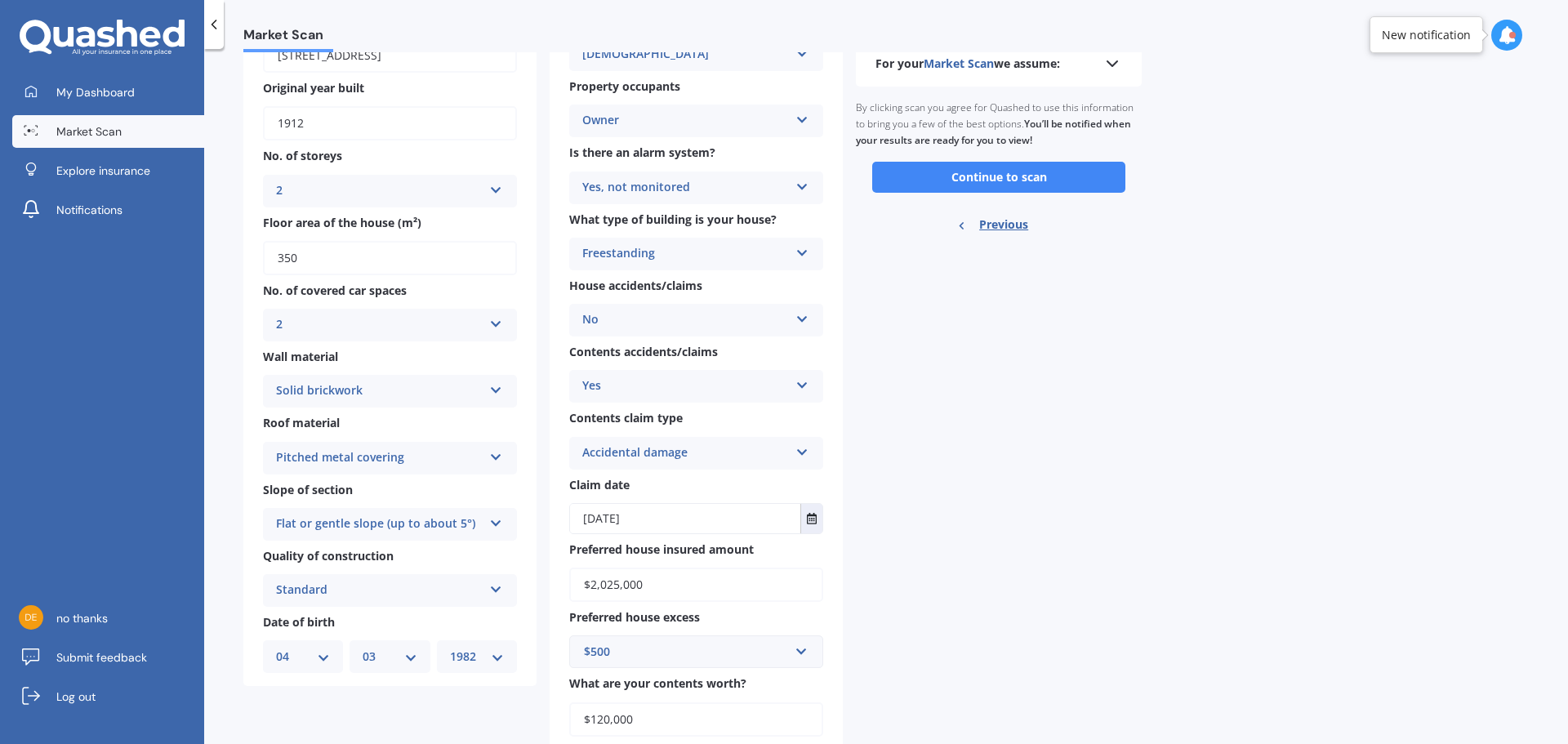
scroll to position [0, 0]
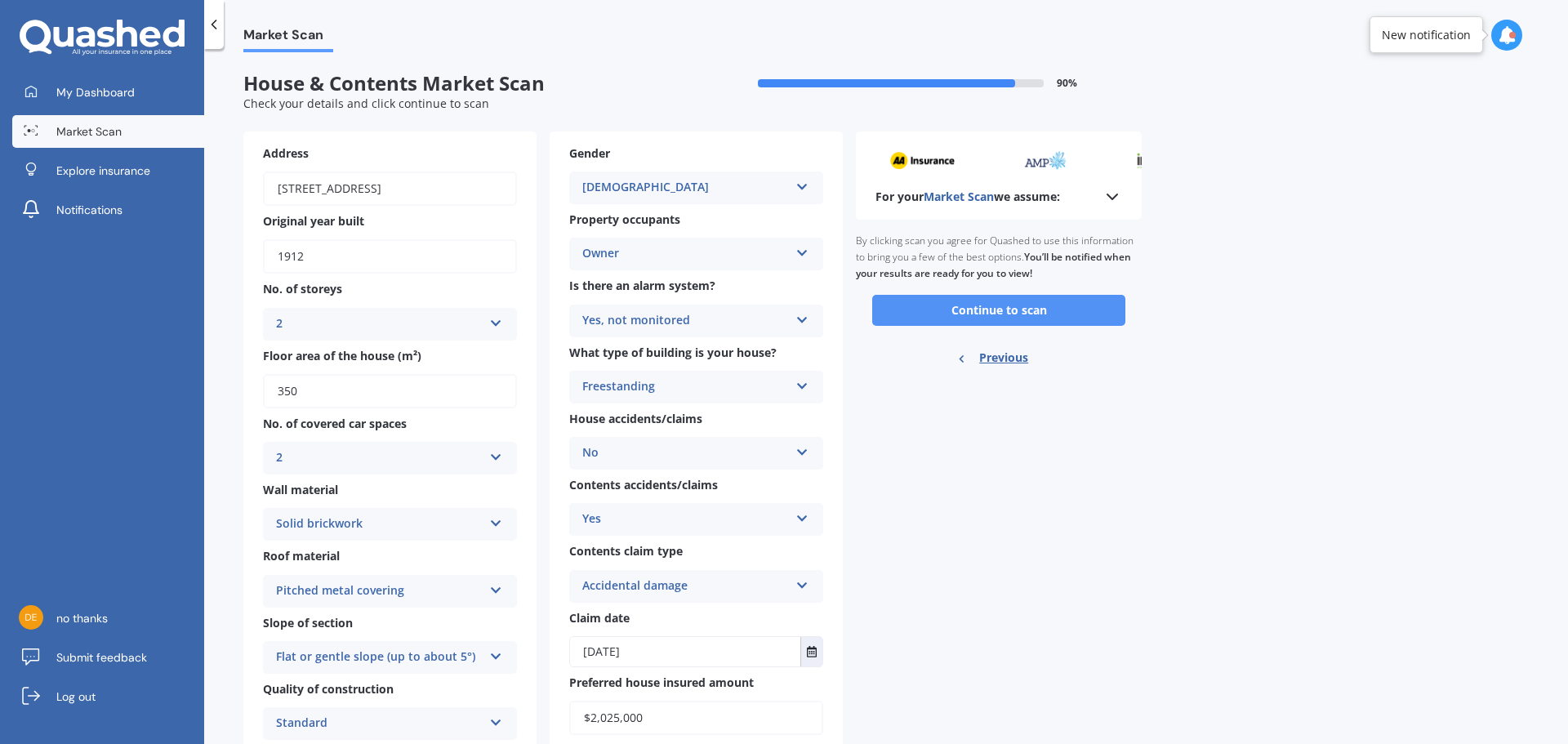
click at [1024, 307] on button "Continue to scan" at bounding box center [998, 310] width 253 height 31
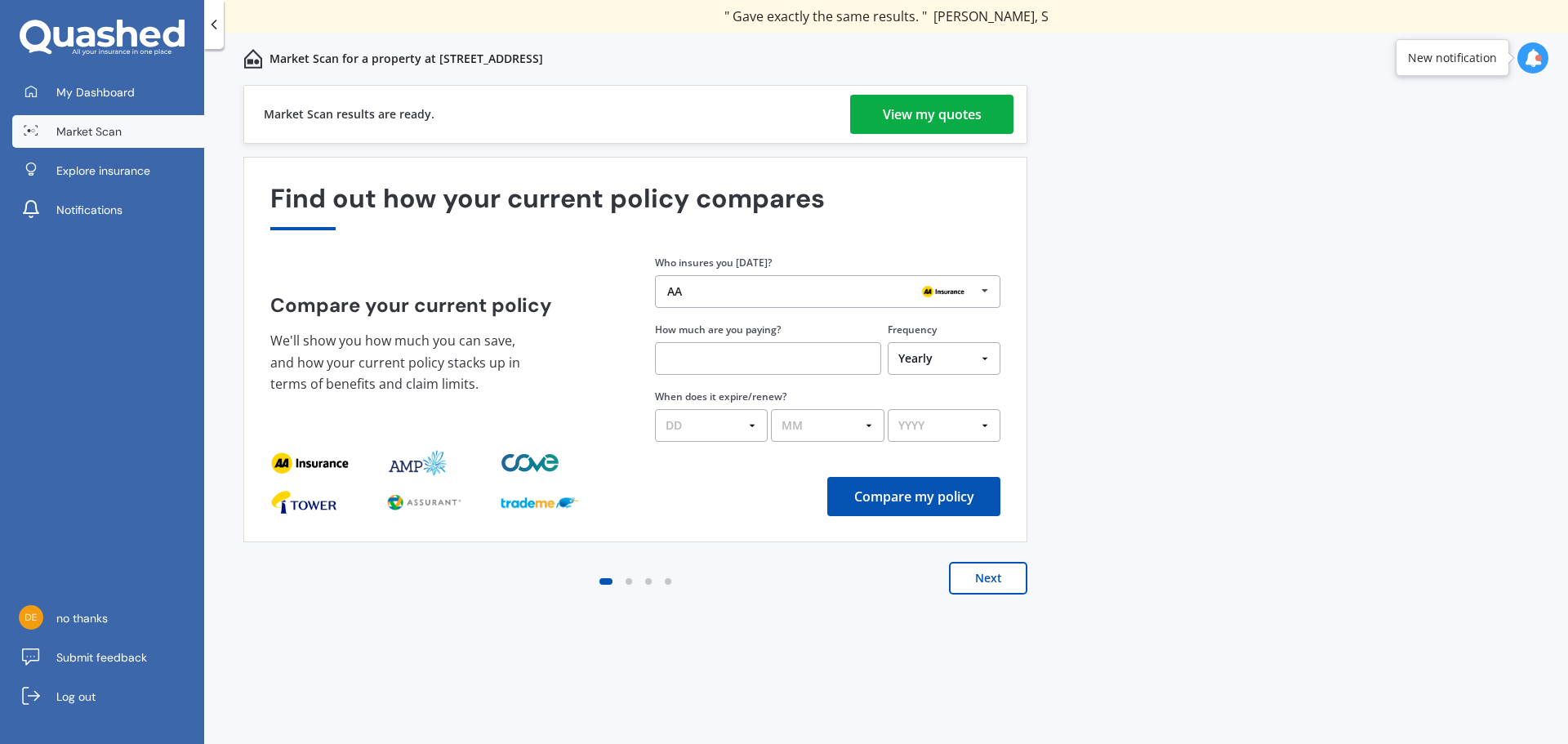
click at [949, 112] on div "View my quotes" at bounding box center [933, 114] width 99 height 39
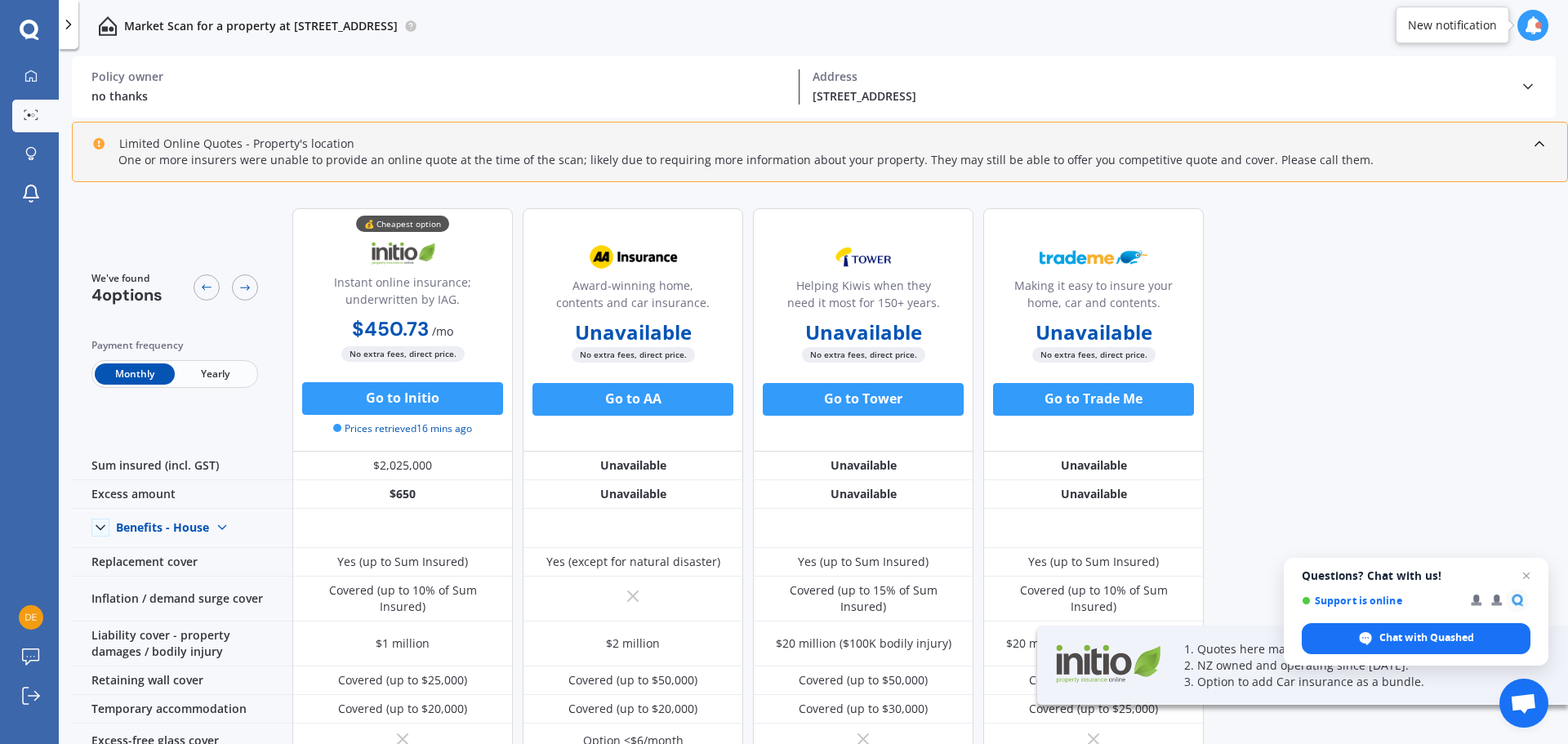
click at [231, 376] on span "Yearly" at bounding box center [214, 374] width 80 height 21
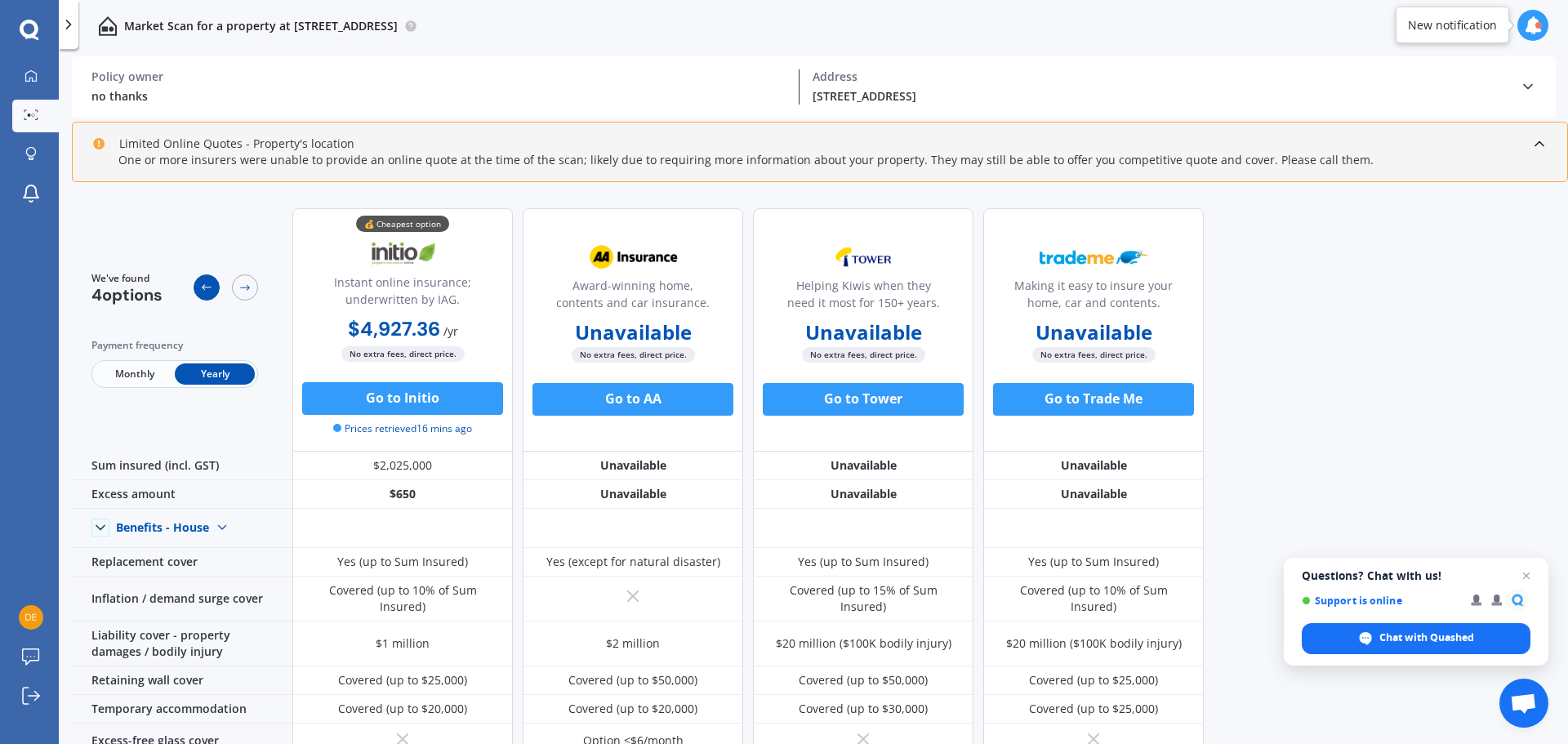
click at [208, 289] on icon at bounding box center [207, 287] width 13 height 13
click at [244, 288] on icon at bounding box center [245, 288] width 10 height 6
click at [32, 81] on icon at bounding box center [31, 75] width 12 height 12
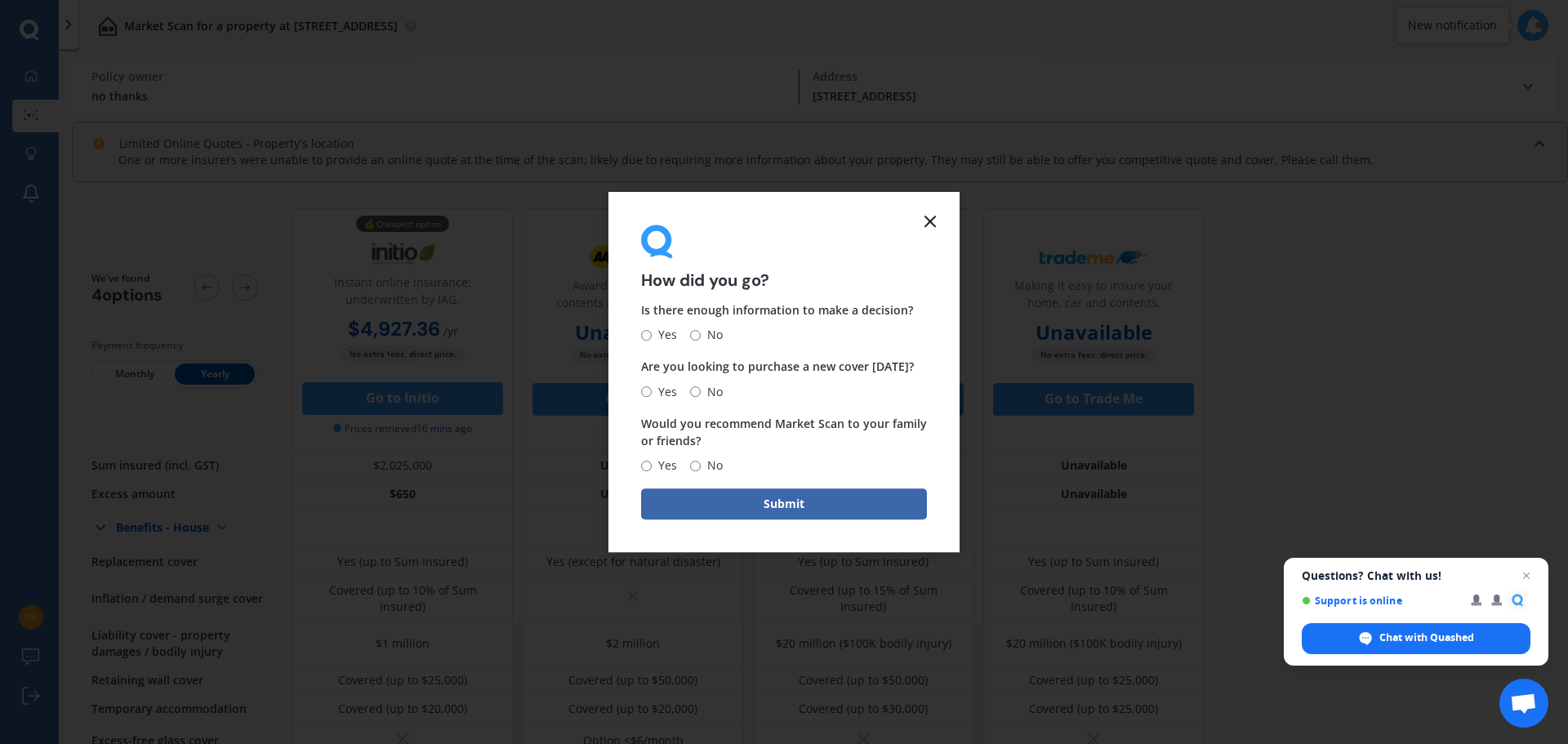
click at [931, 215] on icon at bounding box center [931, 221] width 19 height 19
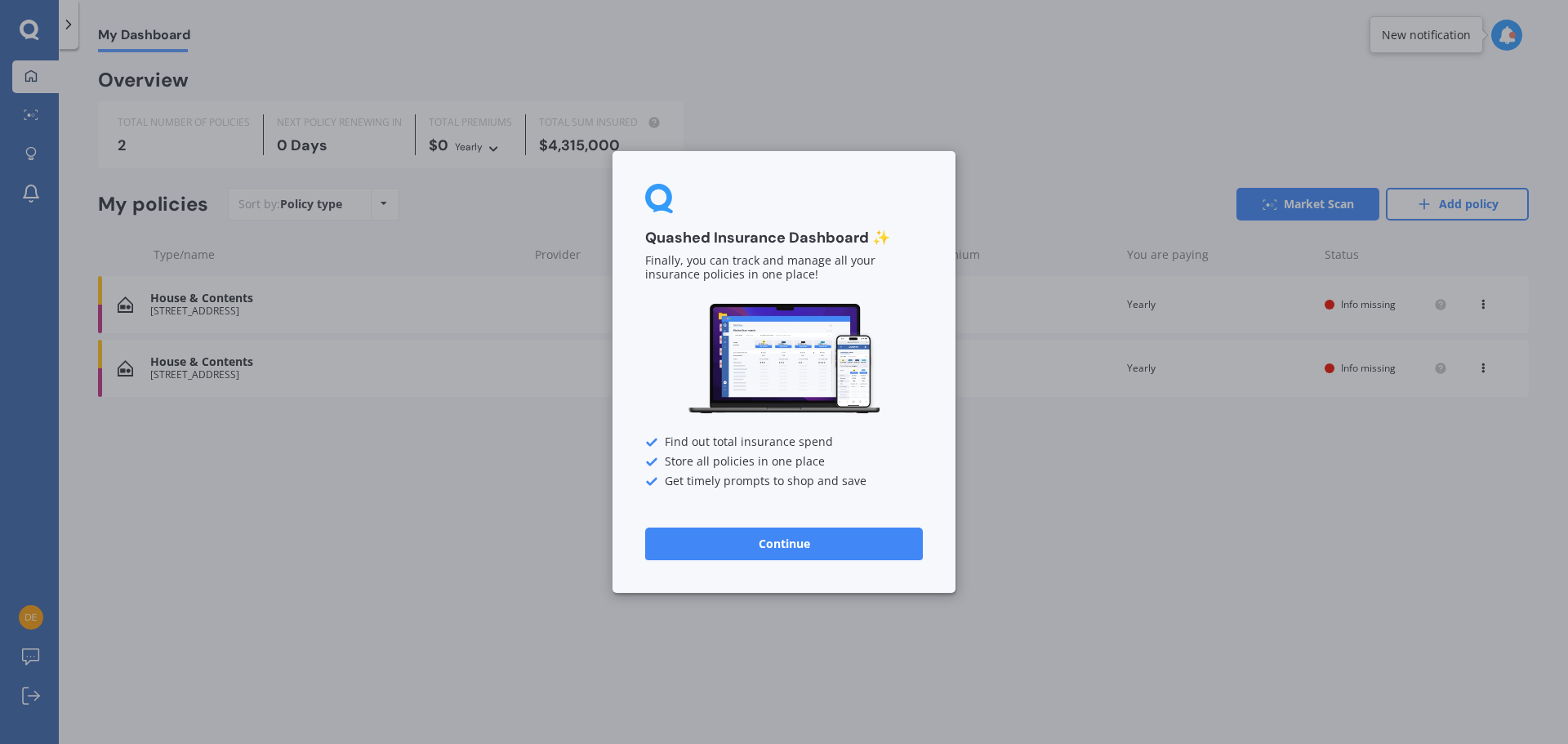
click at [789, 535] on button "Continue" at bounding box center [784, 544] width 278 height 33
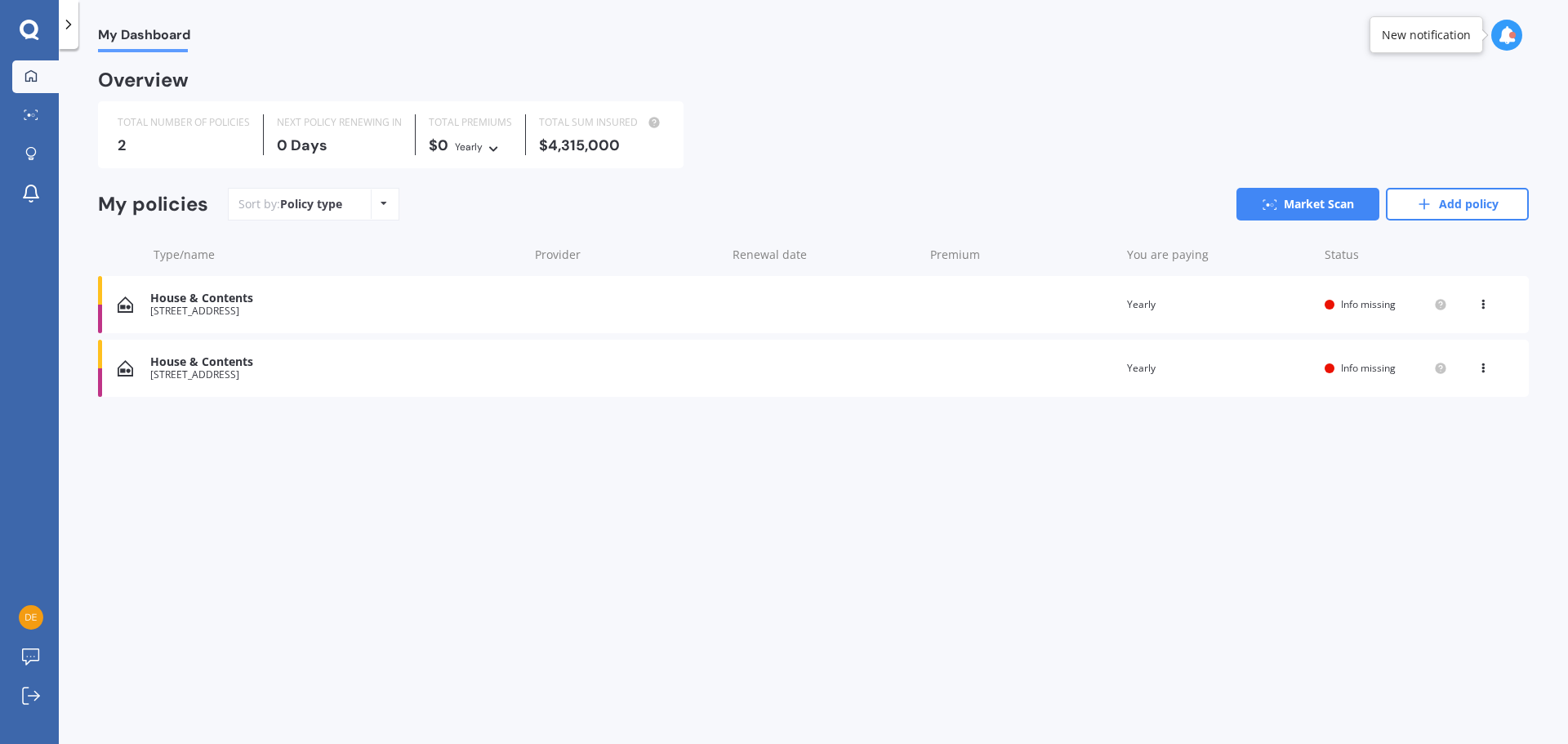
click at [388, 600] on div "My Dashboard Overview TOTAL NUMBER OF POLICIES 2 NEXT POLICY RENEWING IN 0 Days…" at bounding box center [813, 399] width 1509 height 695
